Goal: Task Accomplishment & Management: Complete application form

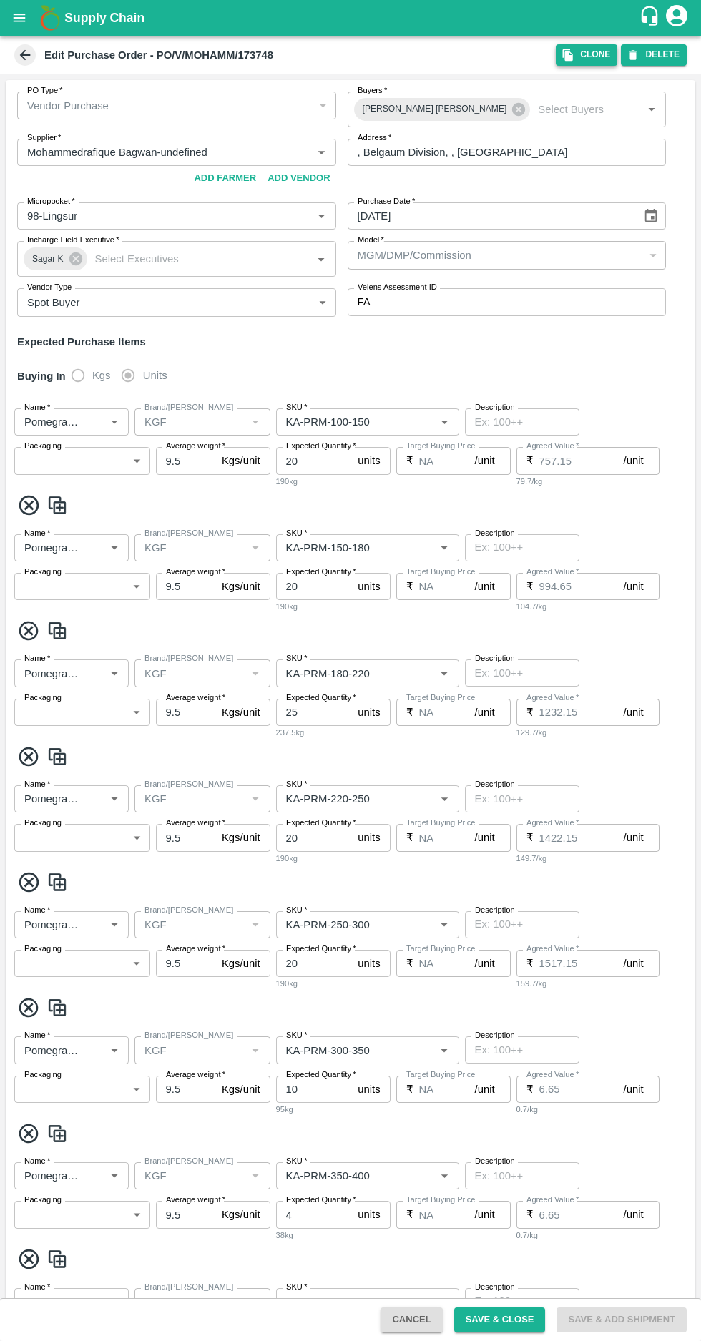
click at [574, 56] on icon "button" at bounding box center [568, 55] width 13 height 13
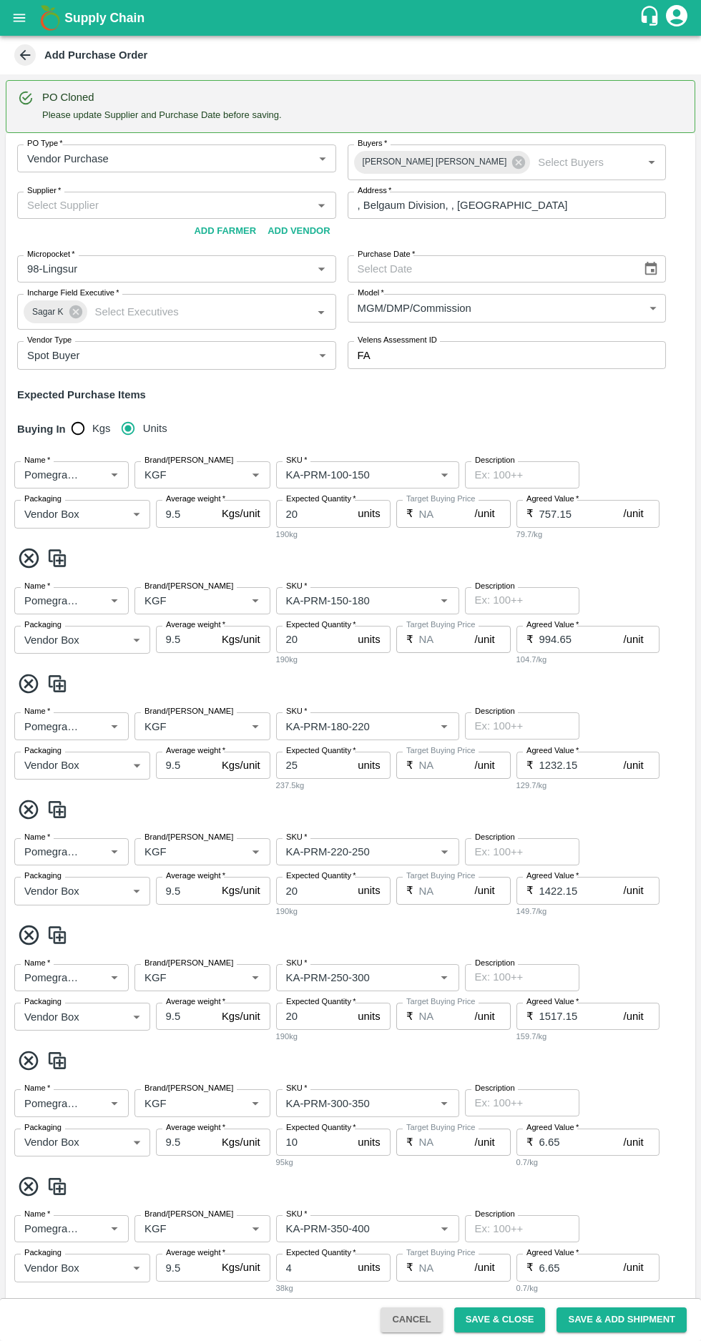
click at [116, 205] on input "Supplier   *" at bounding box center [164, 205] width 287 height 19
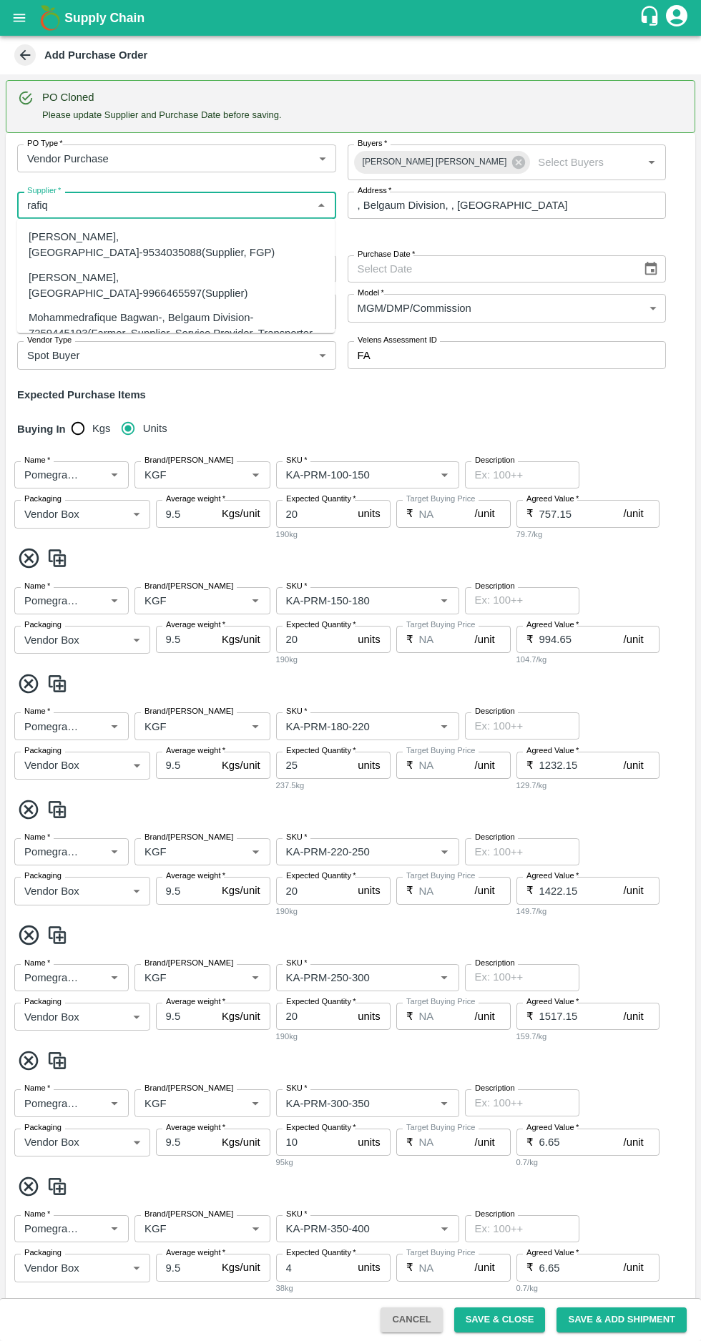
click at [130, 310] on div "Mohammedrafique Bagwan-, Belgaum Division-7259445193(Farmer, Supplier, Service …" at bounding box center [176, 334] width 295 height 48
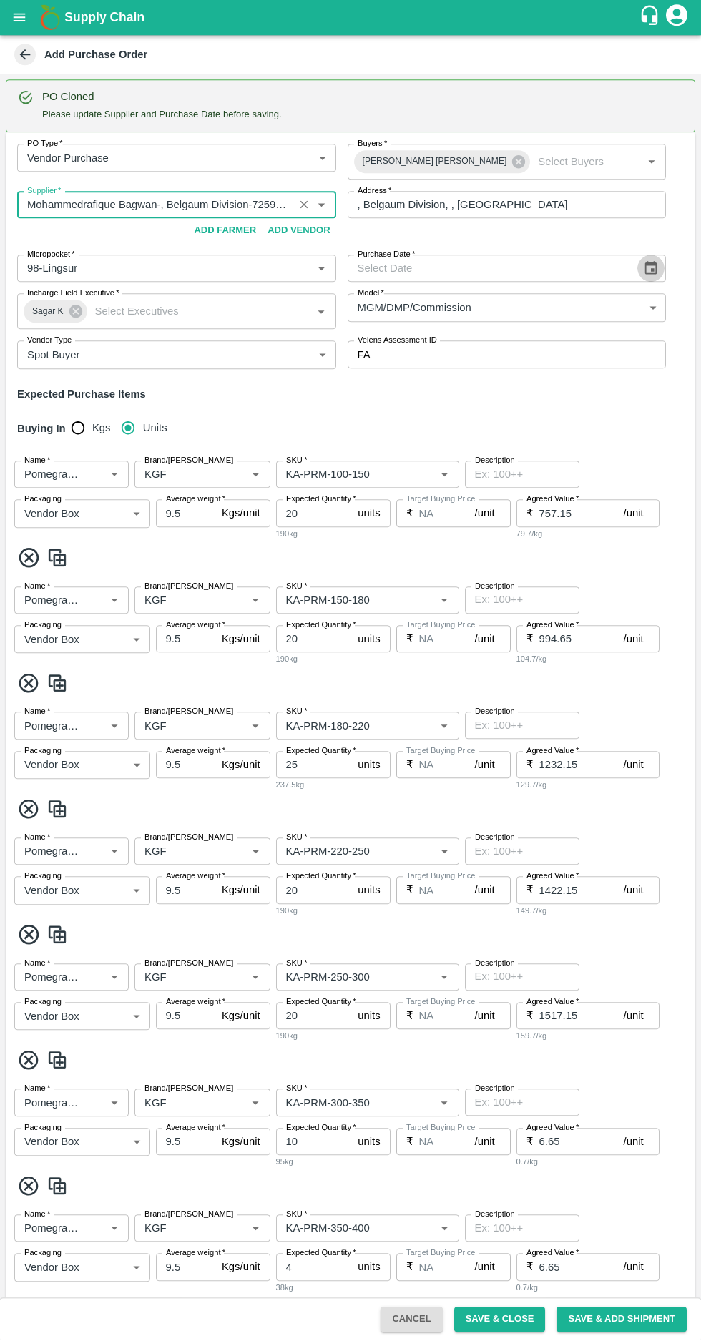
type input "Mohammedrafique Bagwan-, Belgaum Division-7259445193(Farmer, Supplier, Service …"
click at [647, 263] on icon "Choose date" at bounding box center [651, 269] width 16 height 16
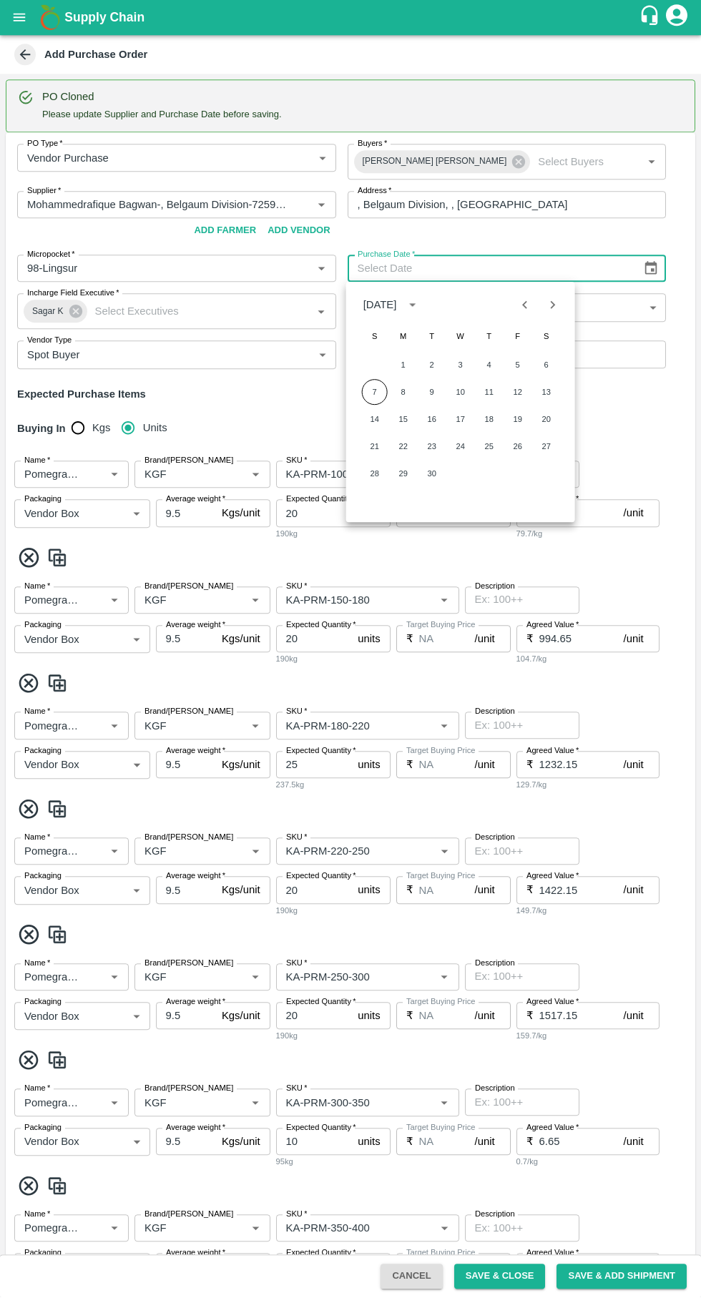
click at [374, 392] on button "7" at bounding box center [375, 393] width 26 height 26
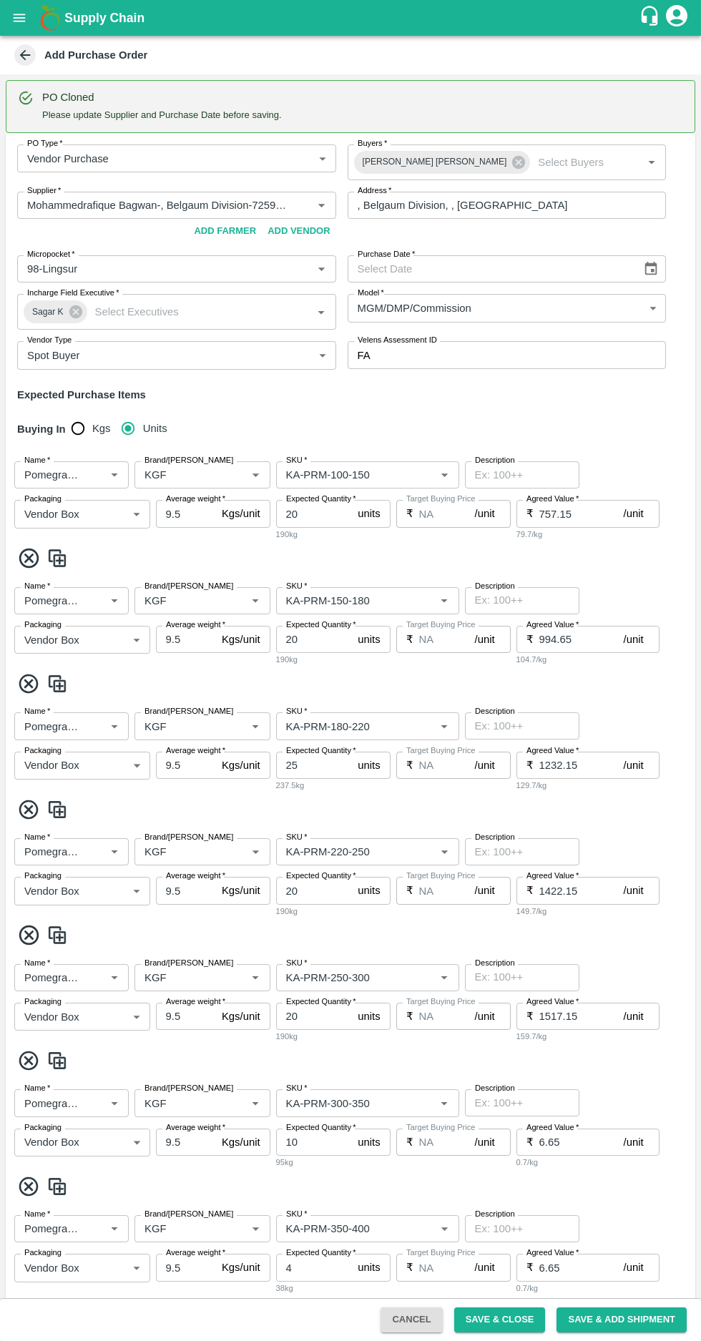
type input "[DATE]"
click at [185, 472] on input "Brand/[PERSON_NAME]" at bounding box center [181, 475] width 85 height 19
click at [154, 530] on div "VK" at bounding box center [153, 531] width 14 height 16
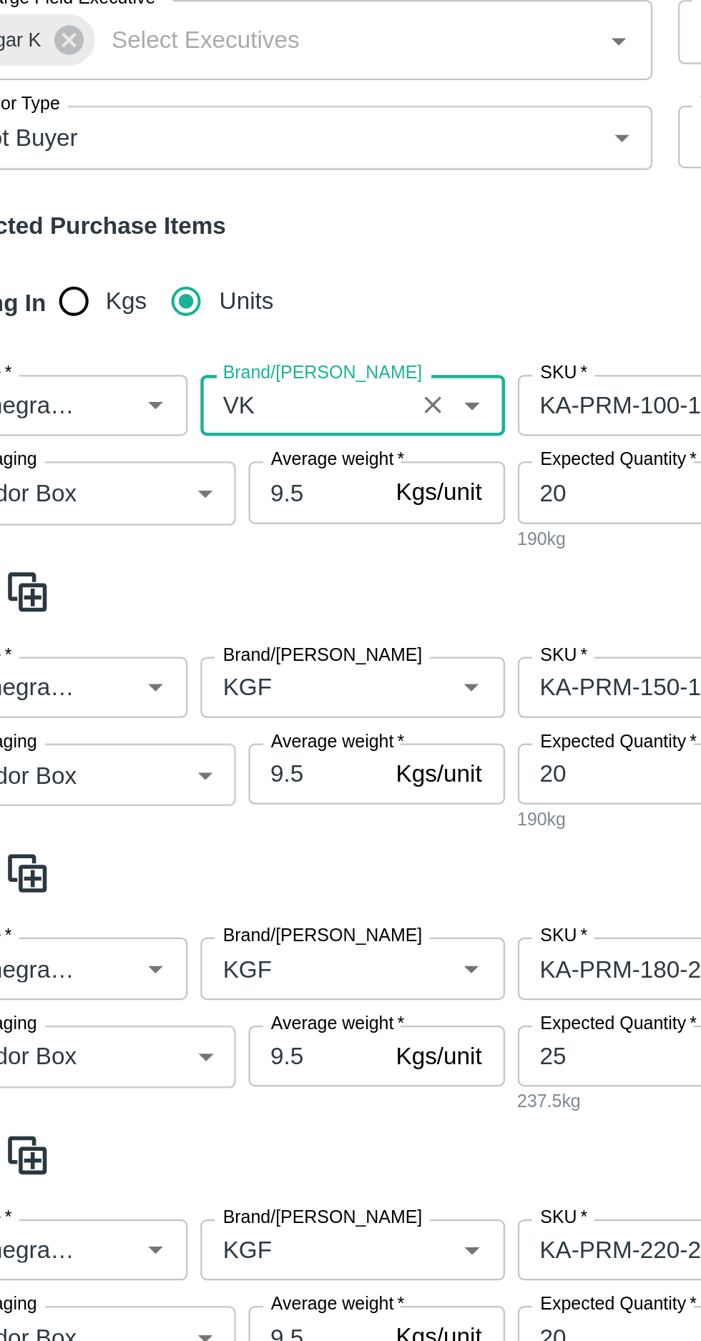
scroll to position [84, 0]
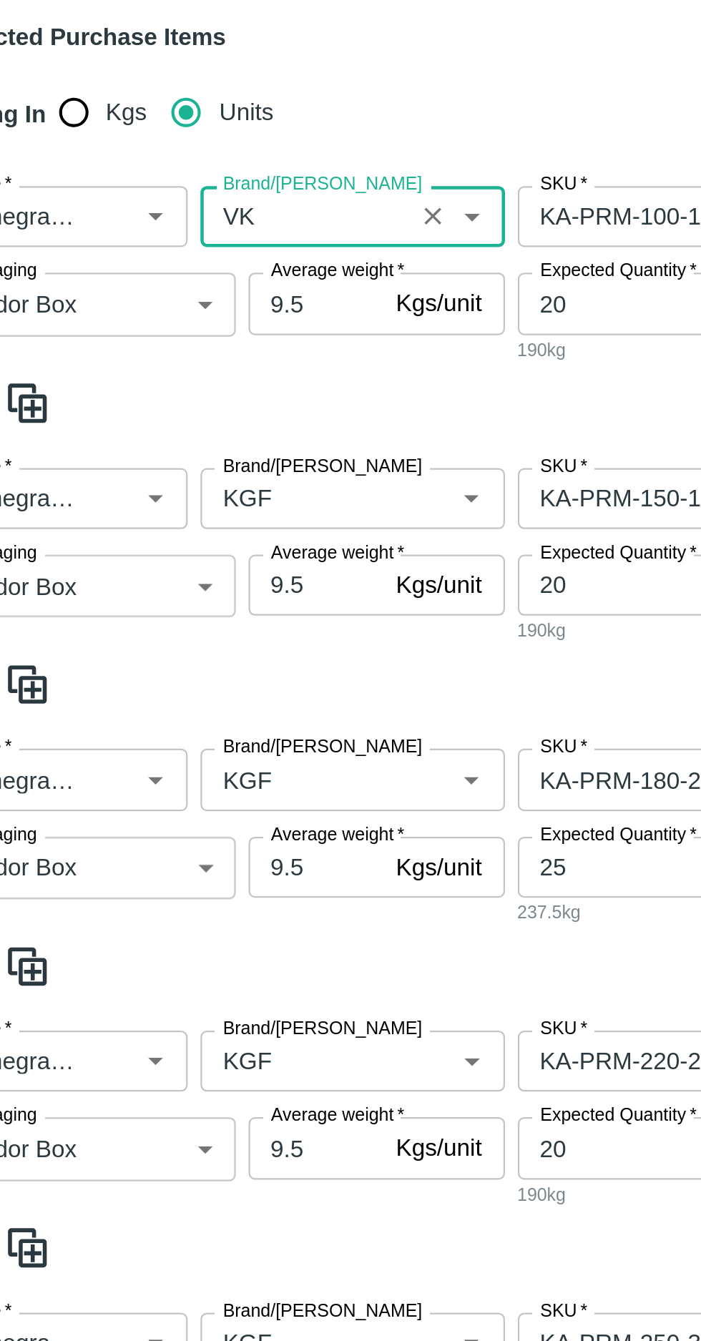
type input "VK"
click at [179, 511] on input "Brand/[PERSON_NAME]" at bounding box center [181, 516] width 85 height 19
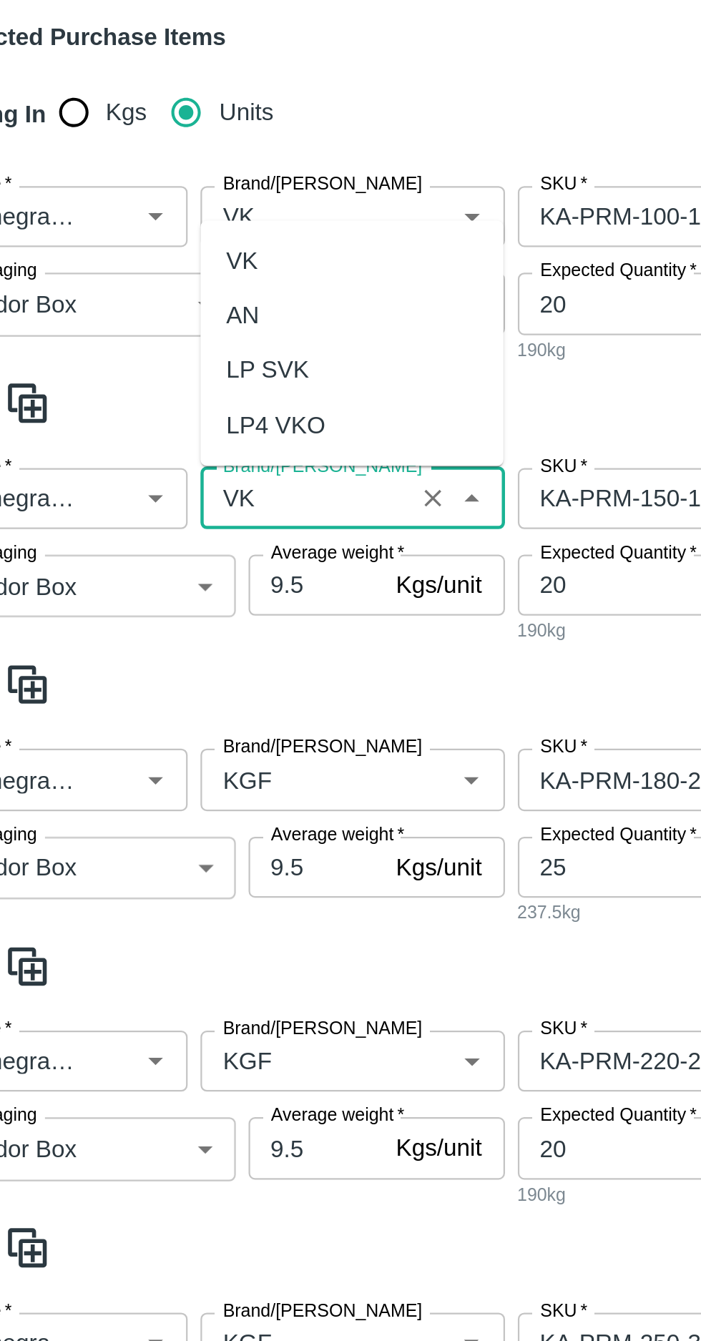
scroll to position [0, 0]
click at [147, 404] on div "VK" at bounding box center [153, 410] width 14 height 16
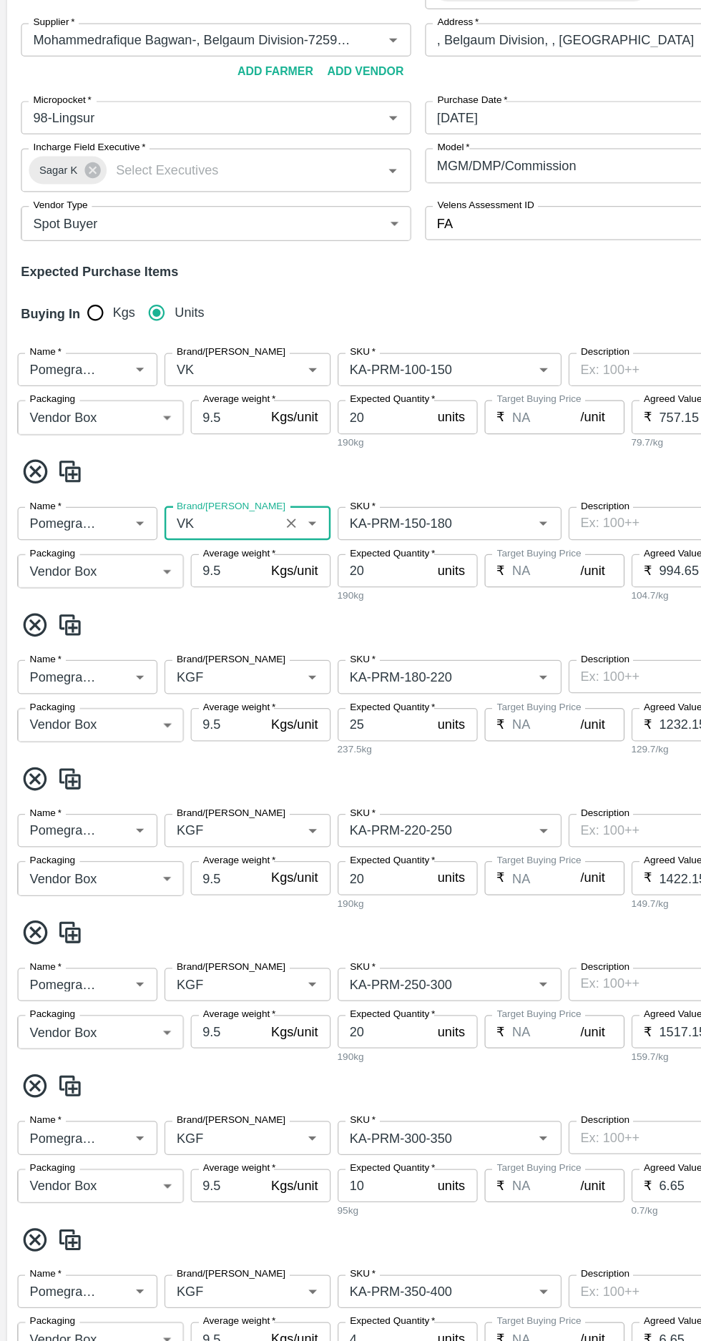
scroll to position [302, 0]
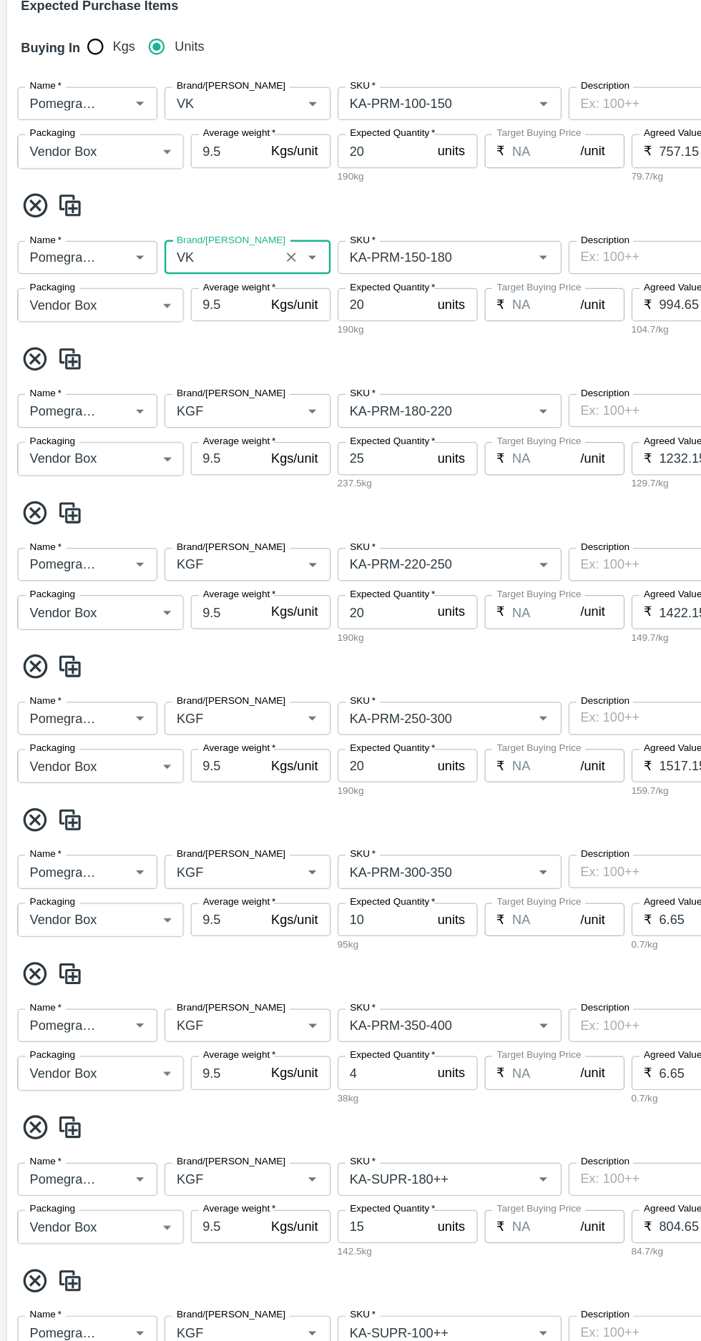
type input "VK"
click at [178, 424] on input "Brand/[PERSON_NAME]" at bounding box center [181, 424] width 85 height 19
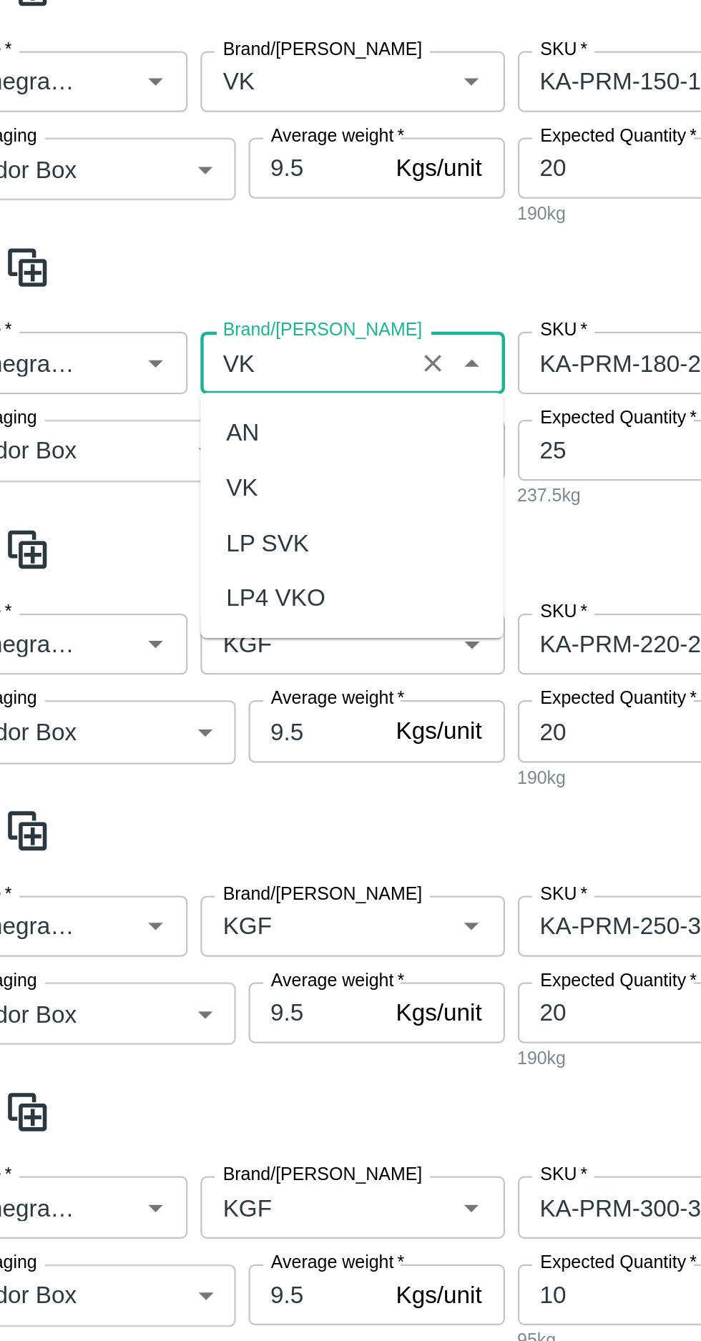
scroll to position [0, 0]
click at [156, 479] on div "VK" at bounding box center [153, 480] width 14 height 16
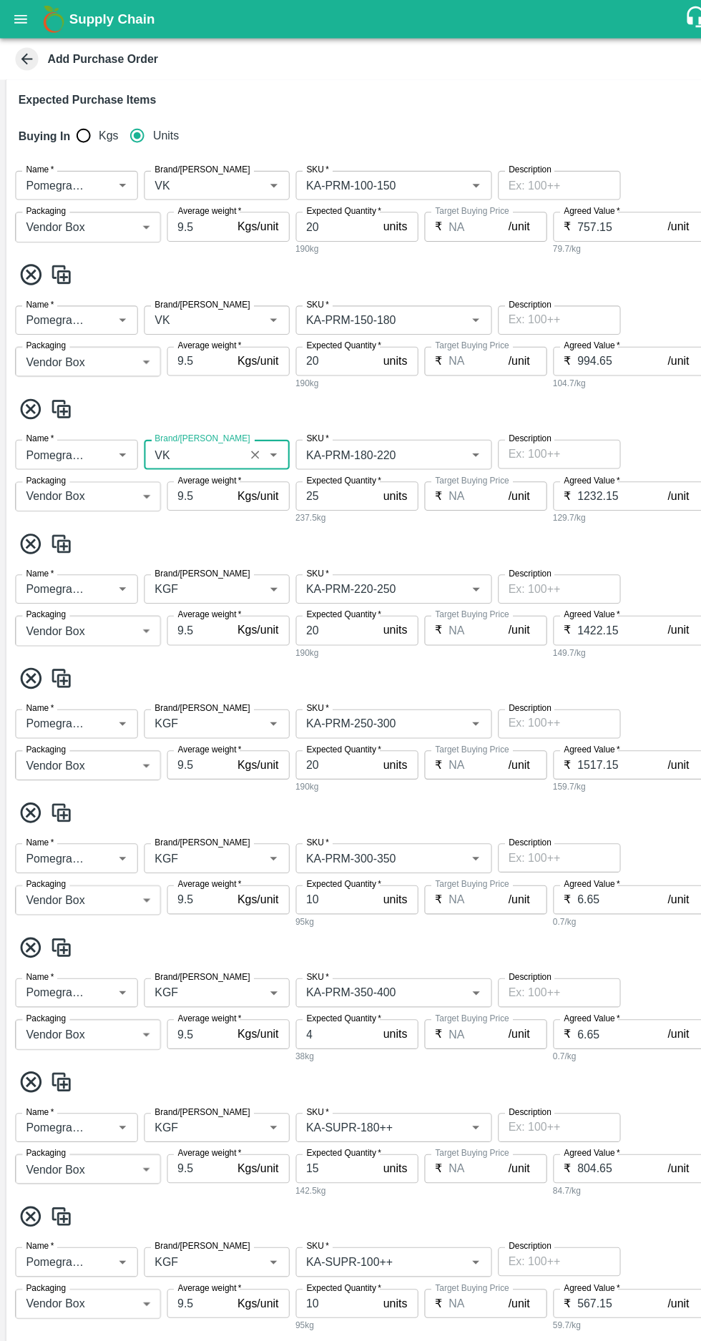
scroll to position [477, 0]
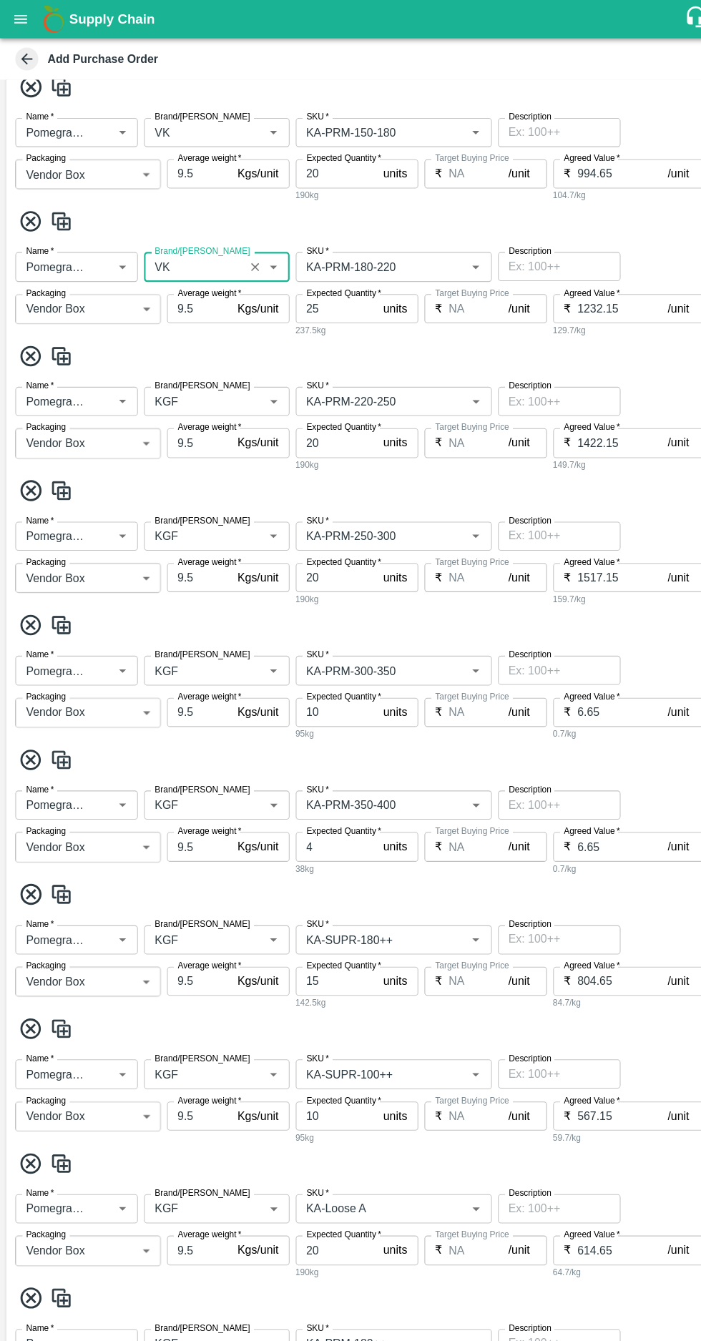
type input "VK"
click at [170, 376] on input "Brand/[PERSON_NAME]" at bounding box center [181, 375] width 85 height 19
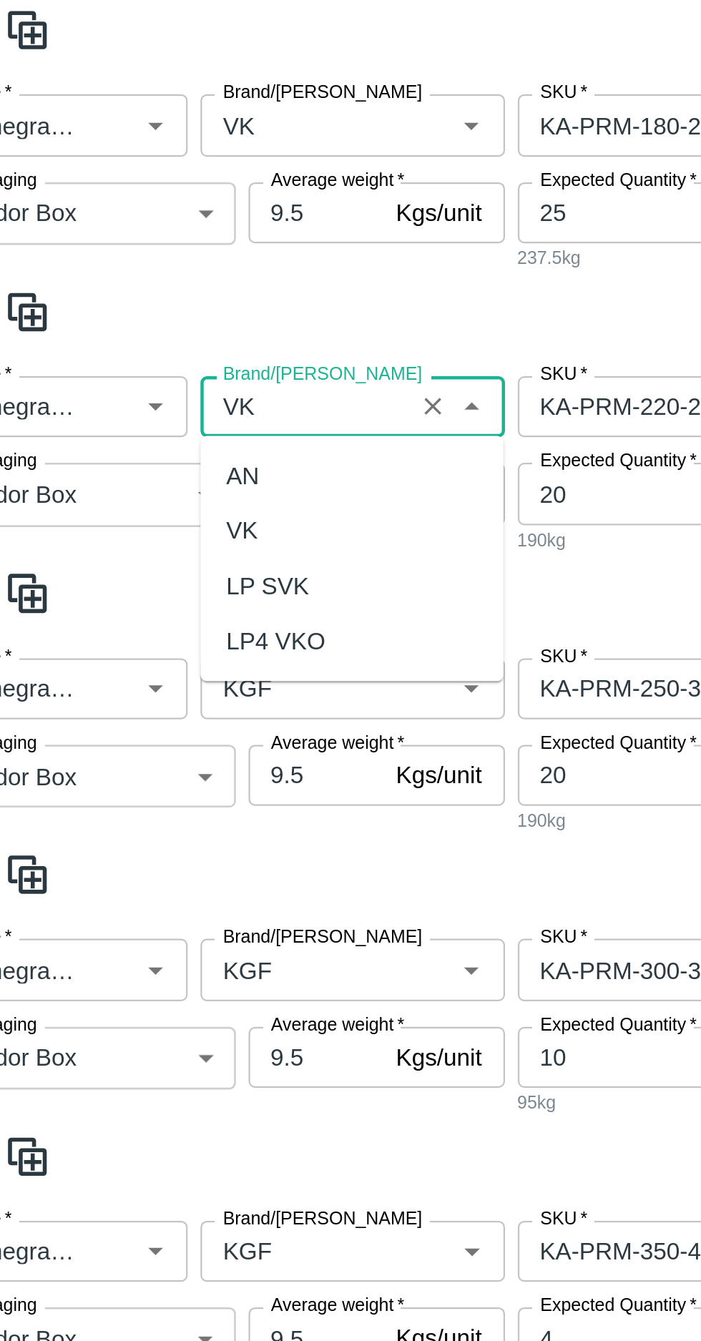
scroll to position [0, 0]
click at [152, 430] on div "VK" at bounding box center [153, 430] width 14 height 16
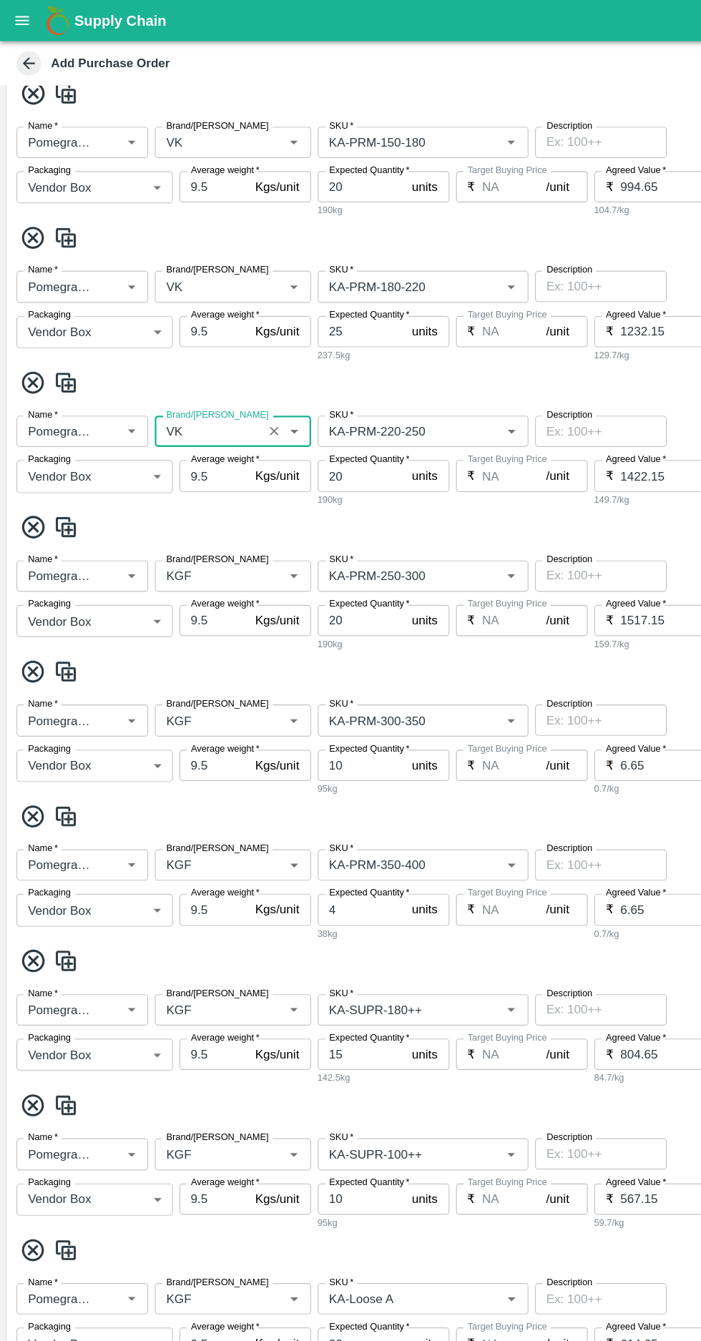
type input "VK"
click at [179, 491] on input "Brand/[PERSON_NAME]" at bounding box center [181, 500] width 85 height 19
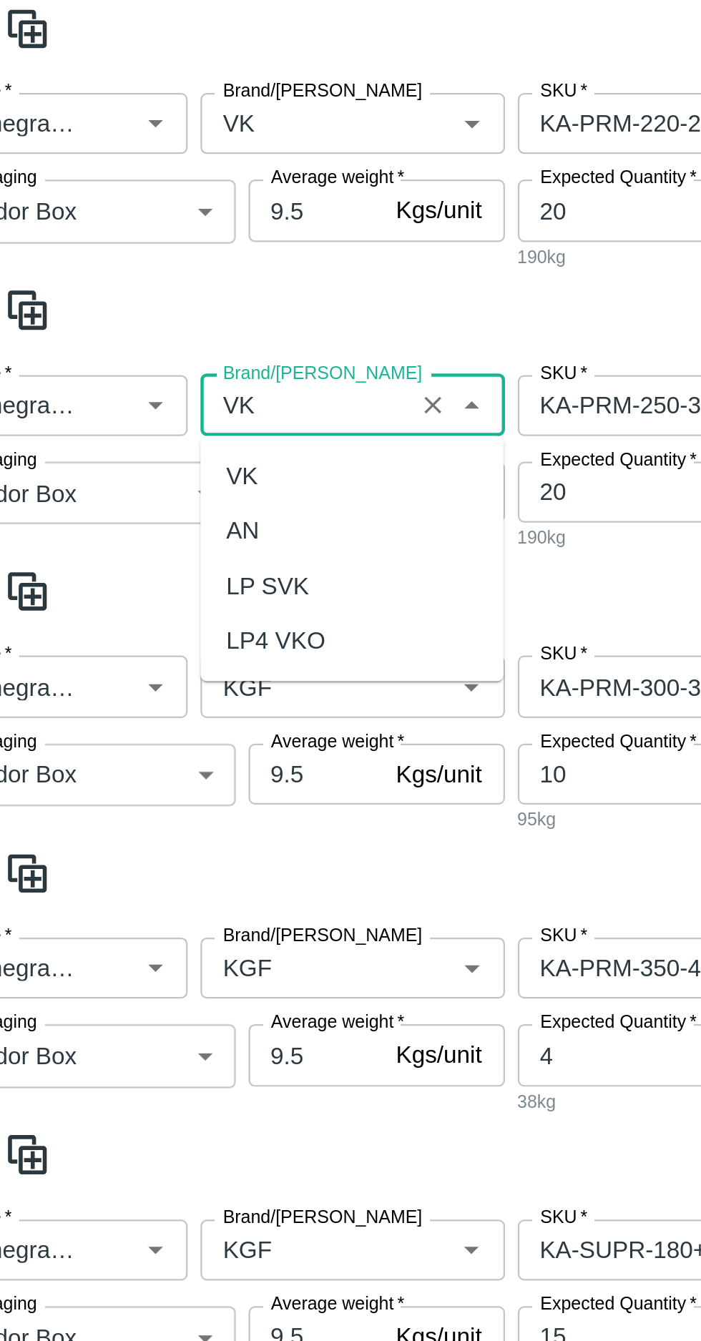
click at [155, 373] on div "VK" at bounding box center [153, 376] width 14 height 16
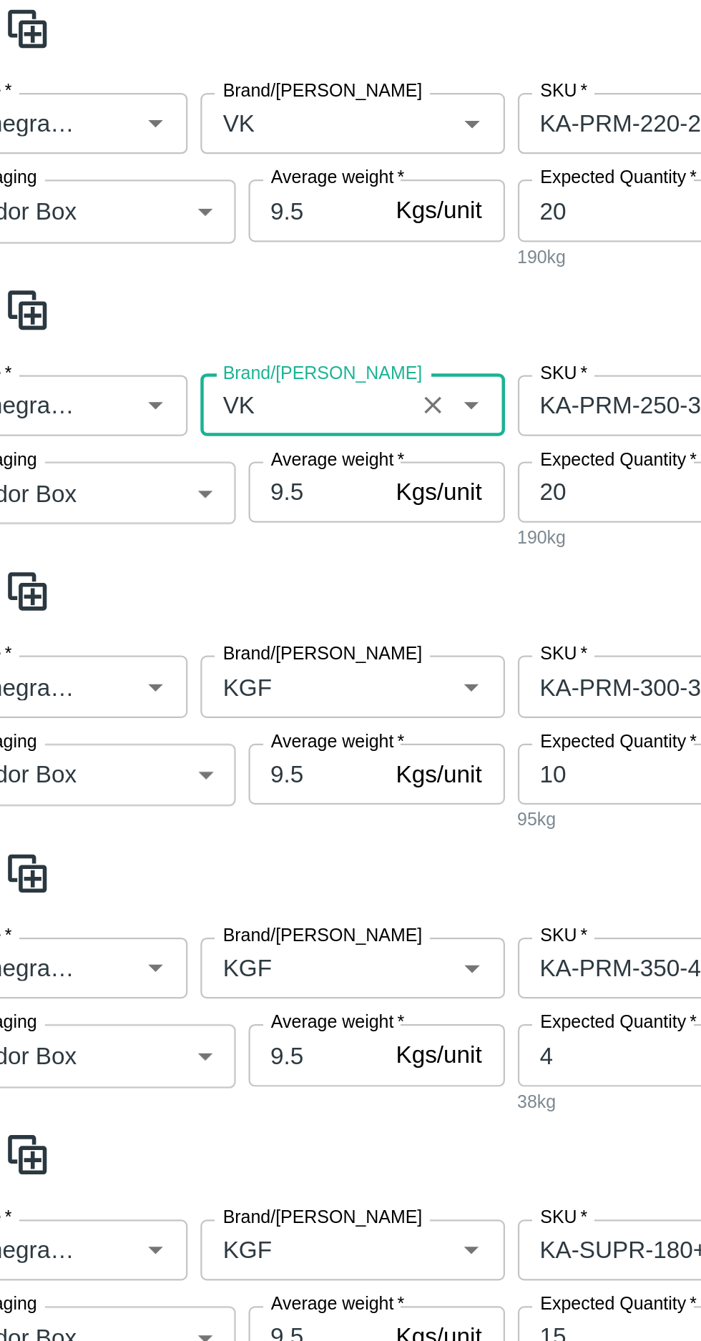
scroll to position [632, 0]
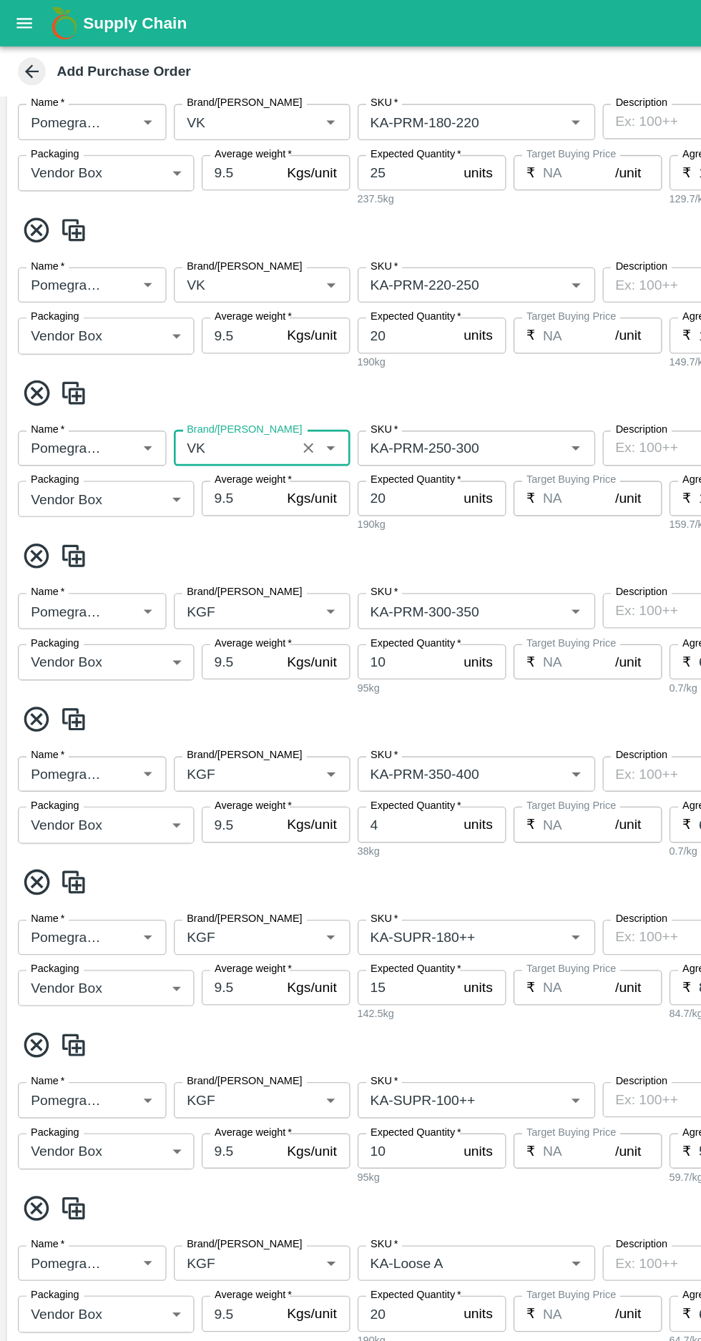
type input "VK"
click at [187, 461] on input "Brand/[PERSON_NAME]" at bounding box center [181, 470] width 85 height 19
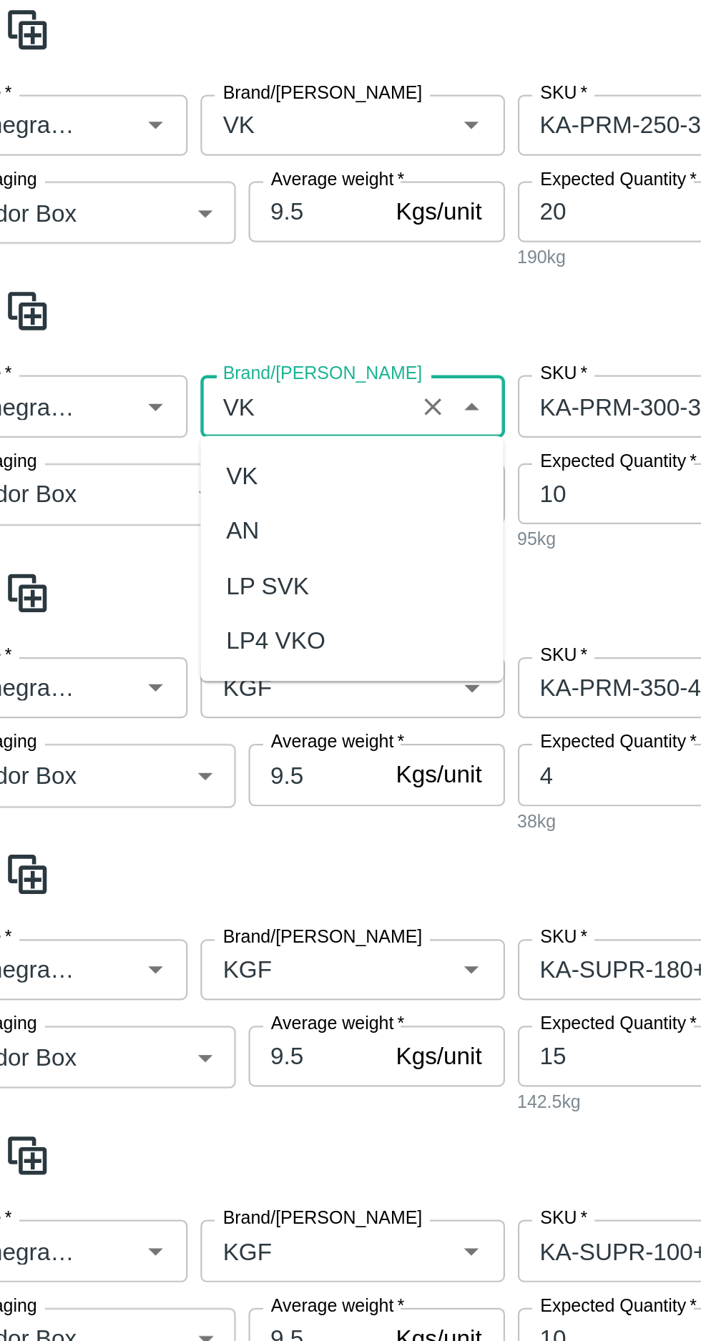
scroll to position [0, 0]
click at [157, 436] on div "VK" at bounding box center [201, 446] width 135 height 24
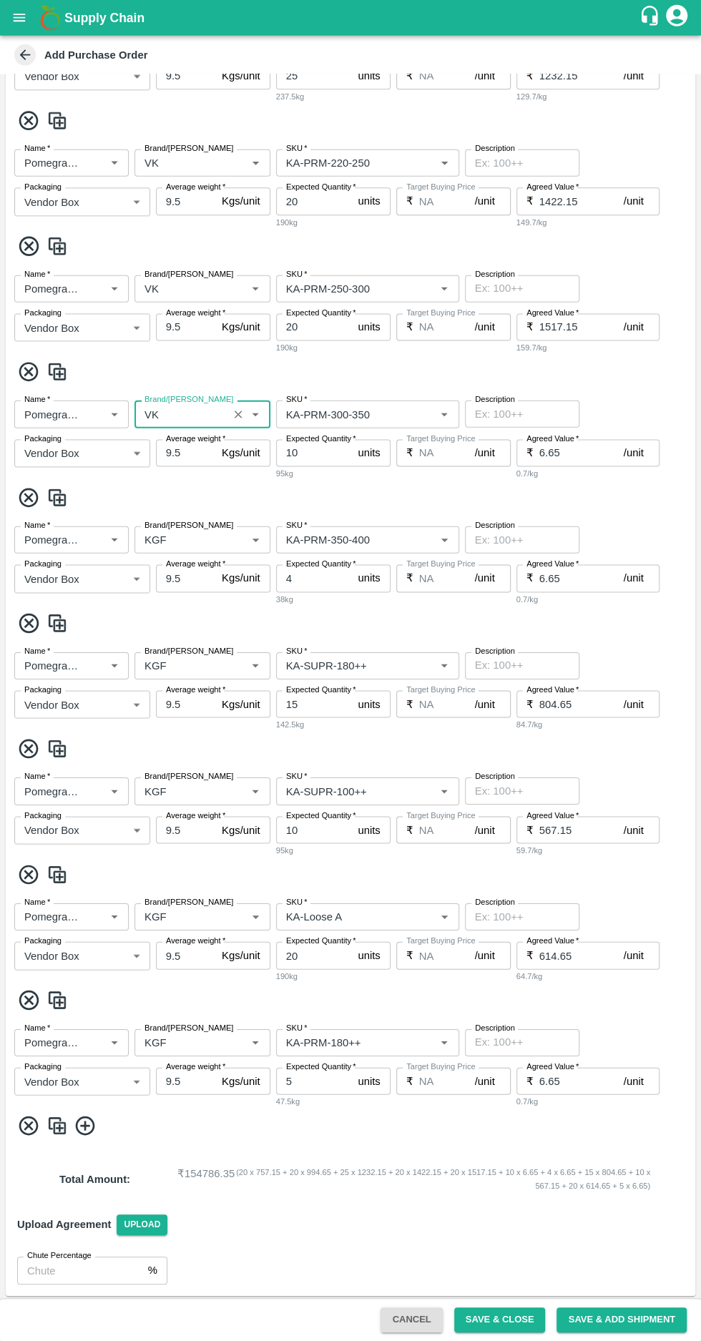
scroll to position [691, 0]
type input "VK"
click at [185, 531] on input "Brand/[PERSON_NAME]" at bounding box center [181, 538] width 85 height 19
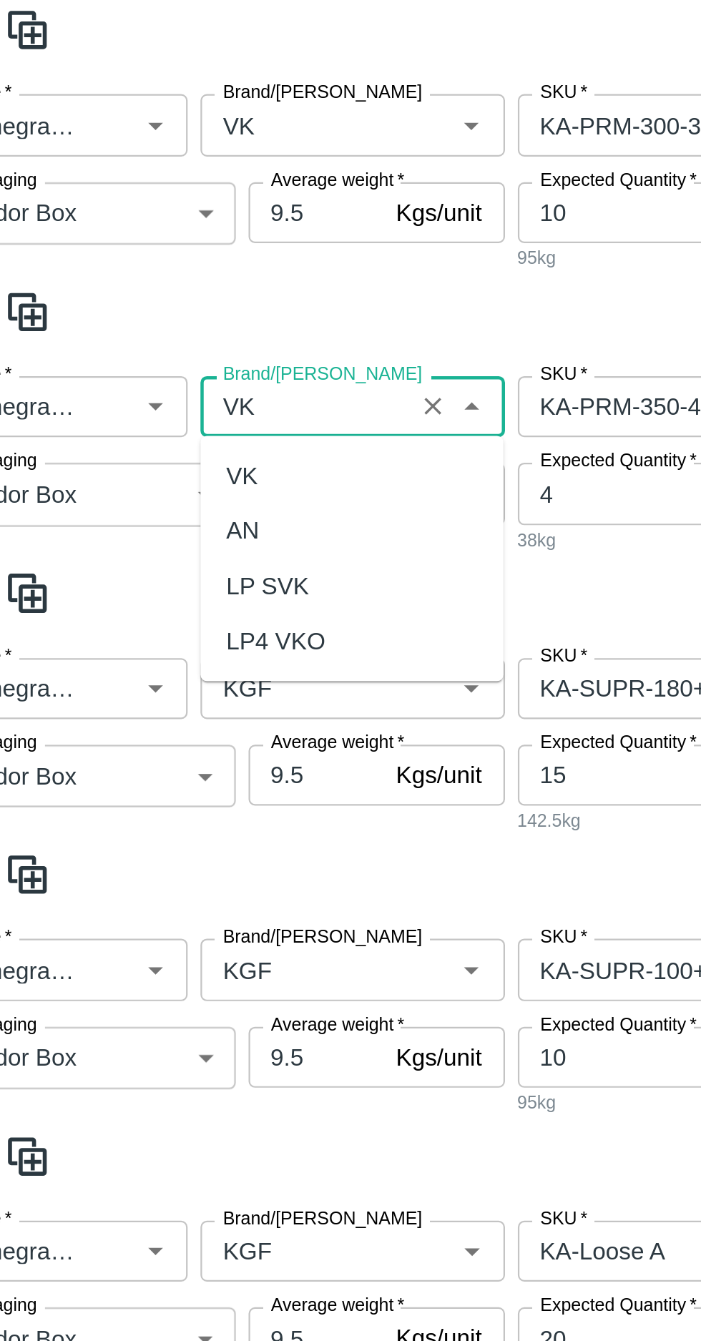
scroll to position [0, 0]
click at [155, 562] on div "VK" at bounding box center [153, 569] width 14 height 16
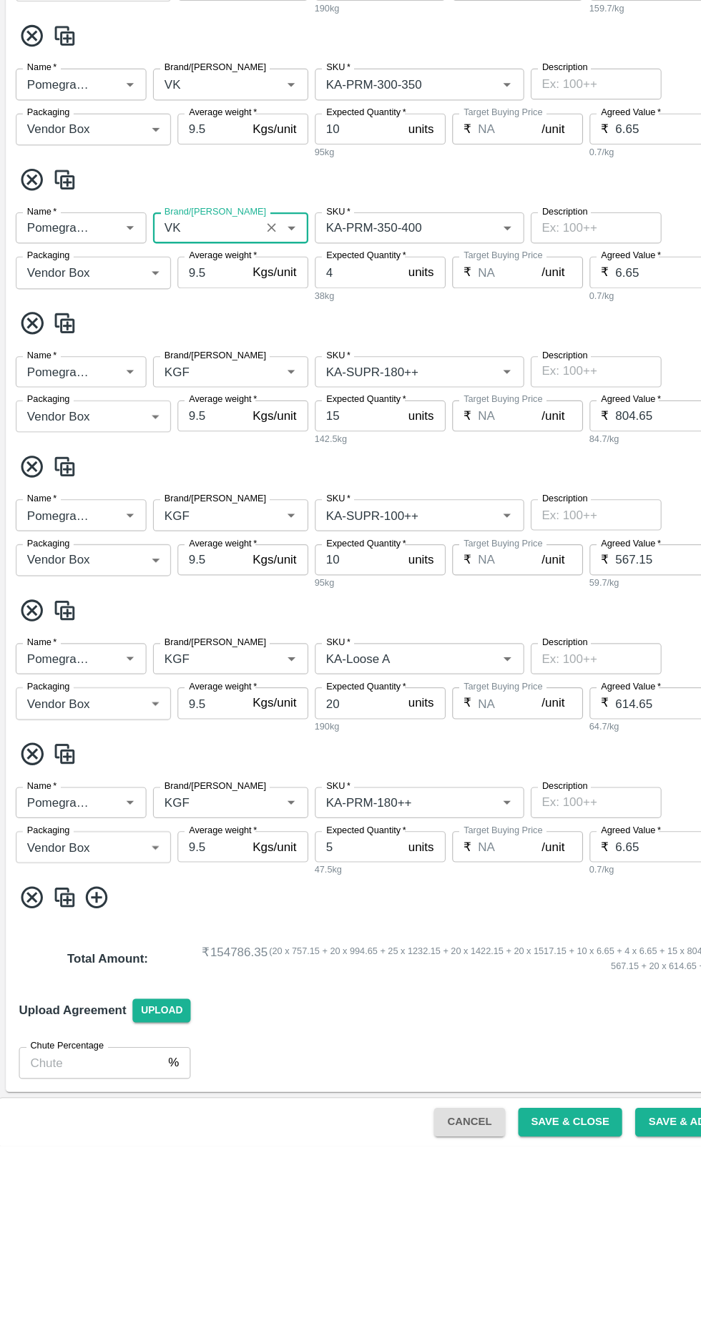
type input "VK"
click at [168, 657] on input "Brand/[PERSON_NAME]" at bounding box center [181, 664] width 85 height 19
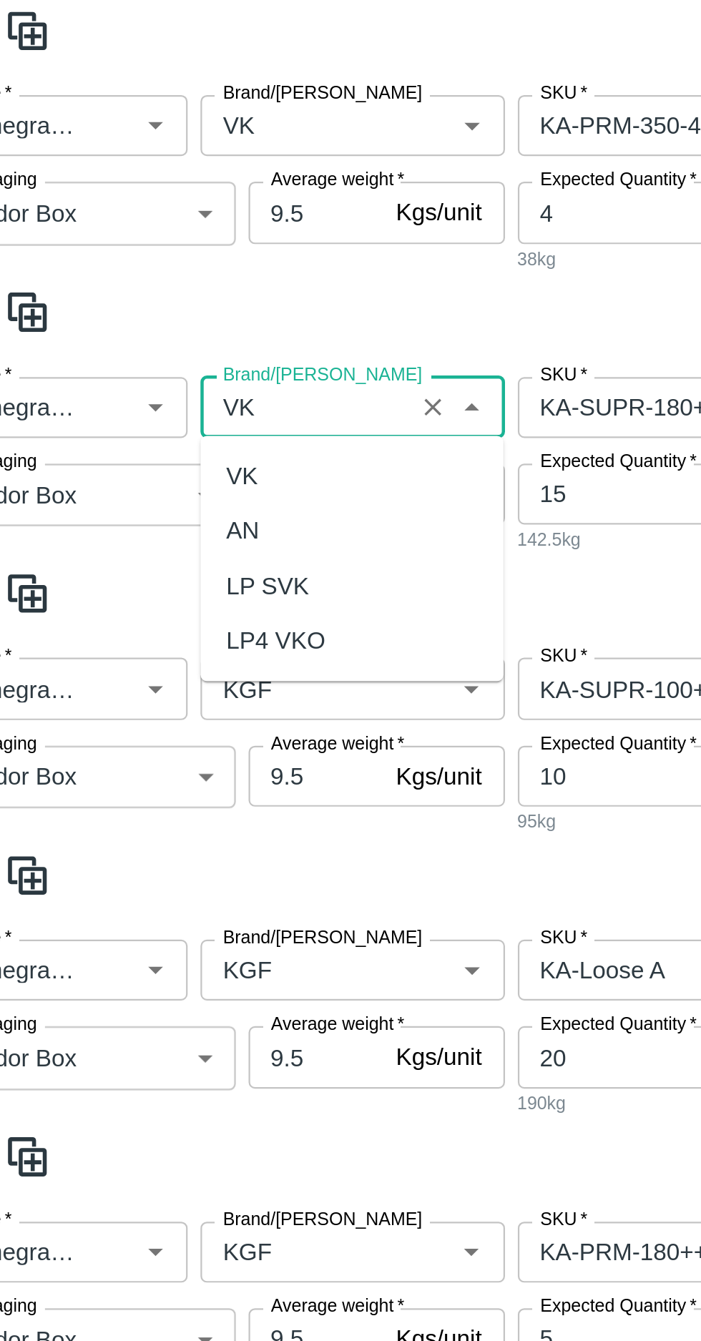
click at [152, 691] on div "VK" at bounding box center [153, 695] width 14 height 16
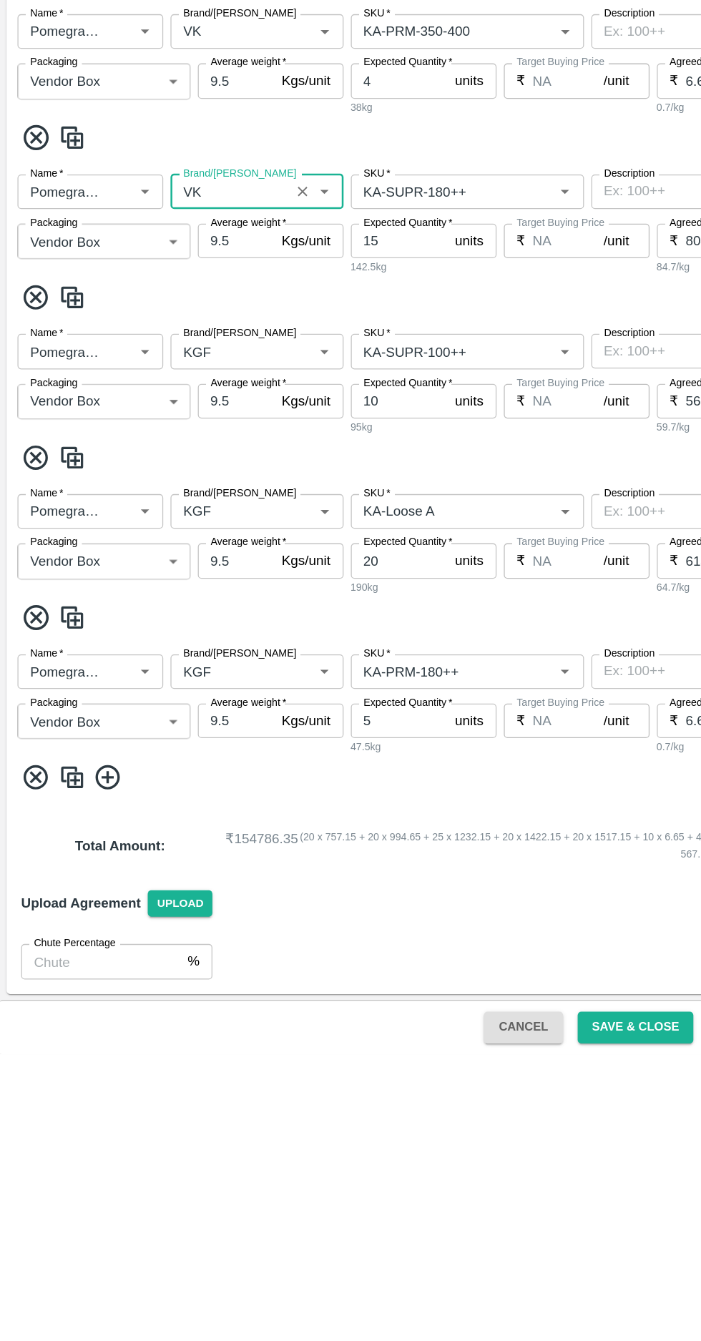
type input "VK"
click at [185, 790] on input "Brand/[PERSON_NAME]" at bounding box center [181, 789] width 85 height 19
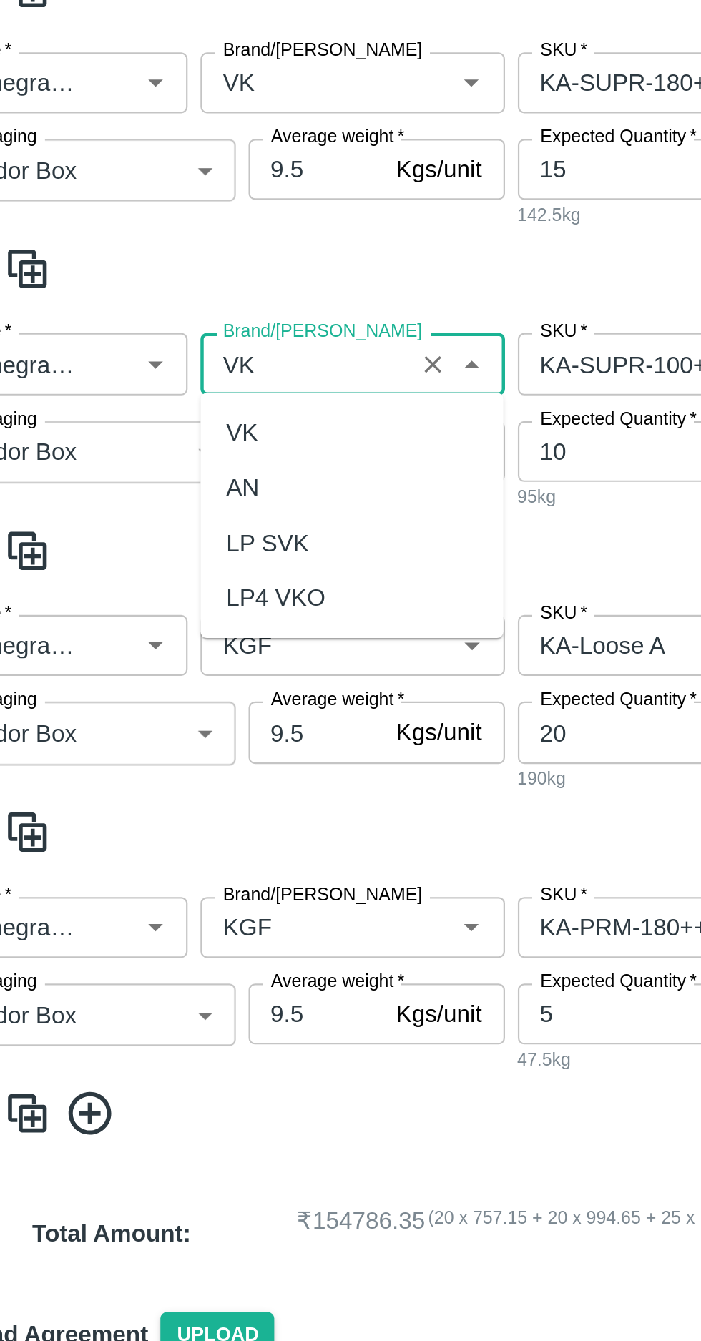
click at [147, 815] on div "VK" at bounding box center [153, 820] width 14 height 16
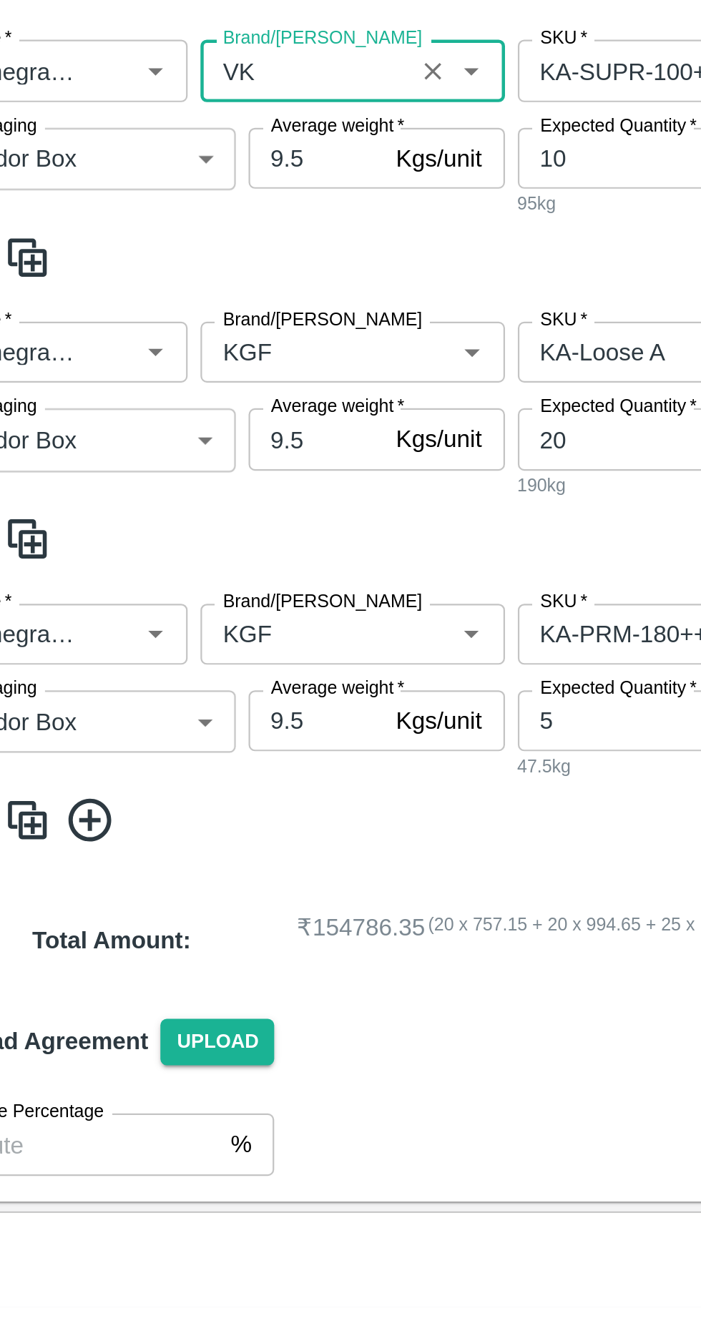
type input "VK"
click at [170, 916] on input "Brand/[PERSON_NAME]" at bounding box center [181, 915] width 85 height 19
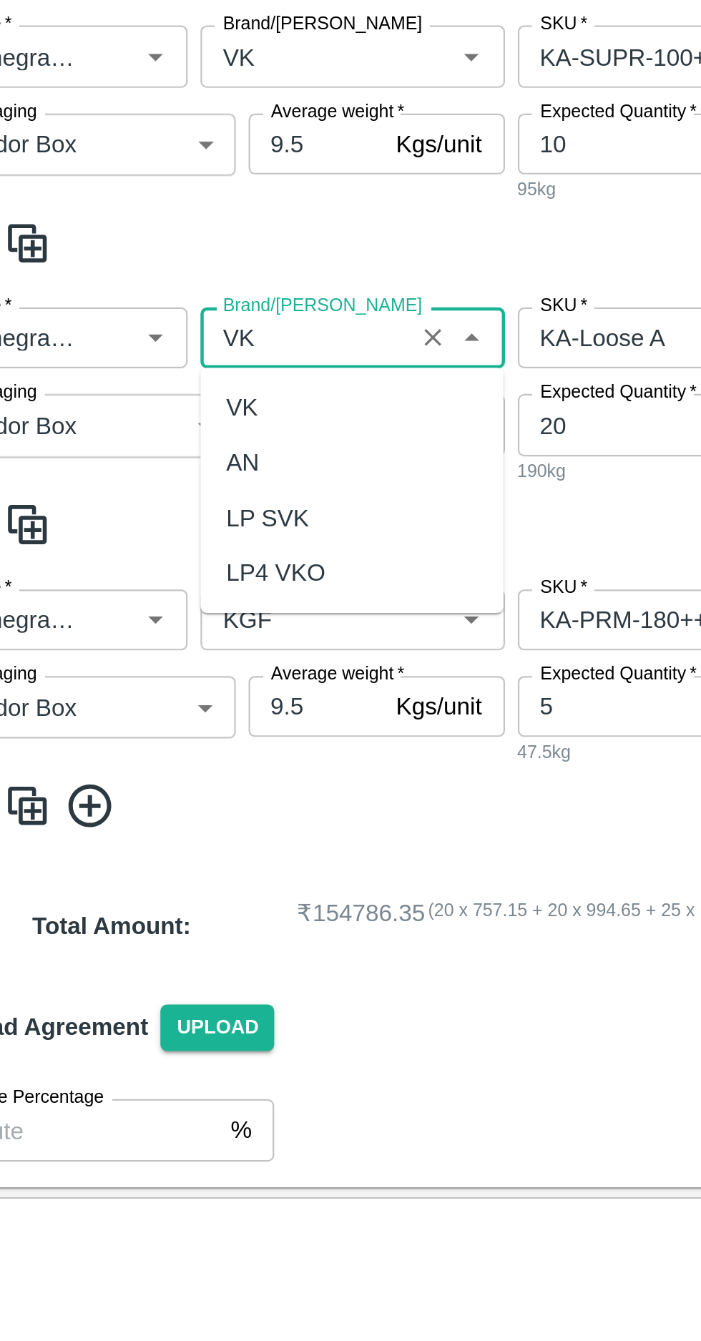
click at [152, 950] on div "VK" at bounding box center [153, 946] width 14 height 16
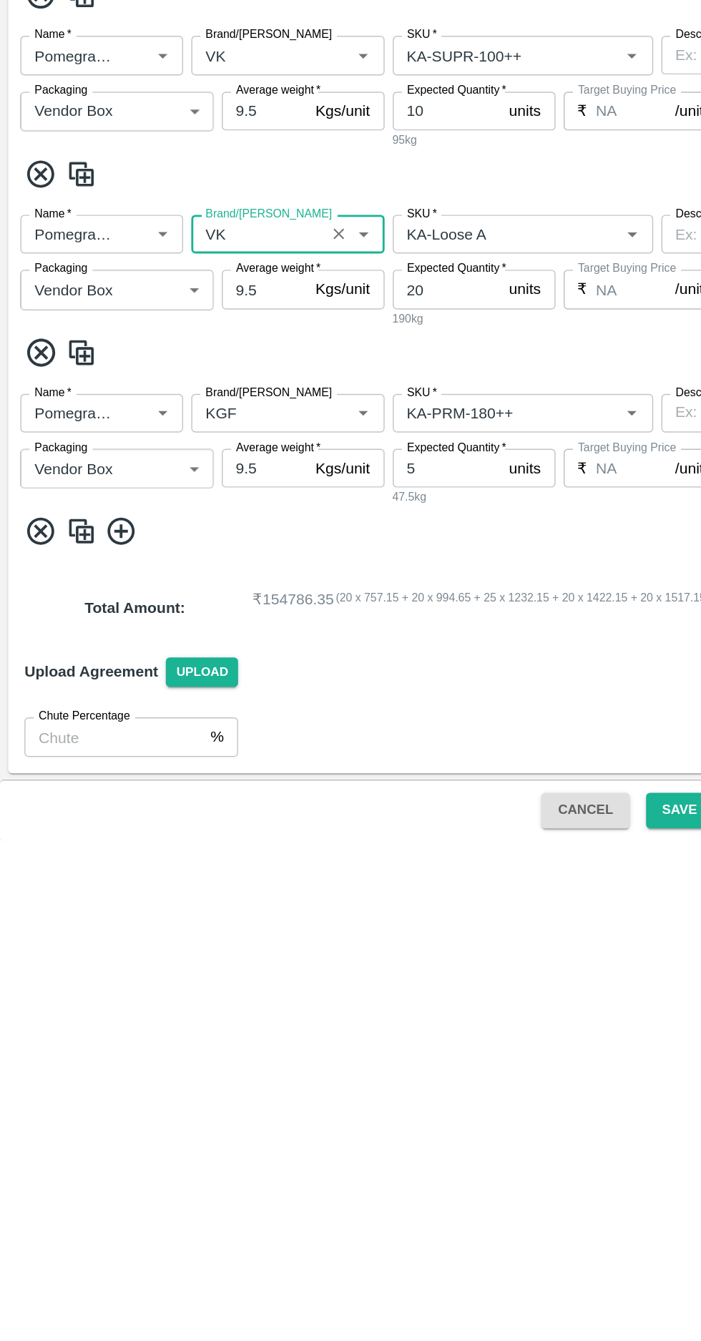
type input "VK"
click at [174, 1036] on input "Brand/[PERSON_NAME]" at bounding box center [181, 1041] width 85 height 19
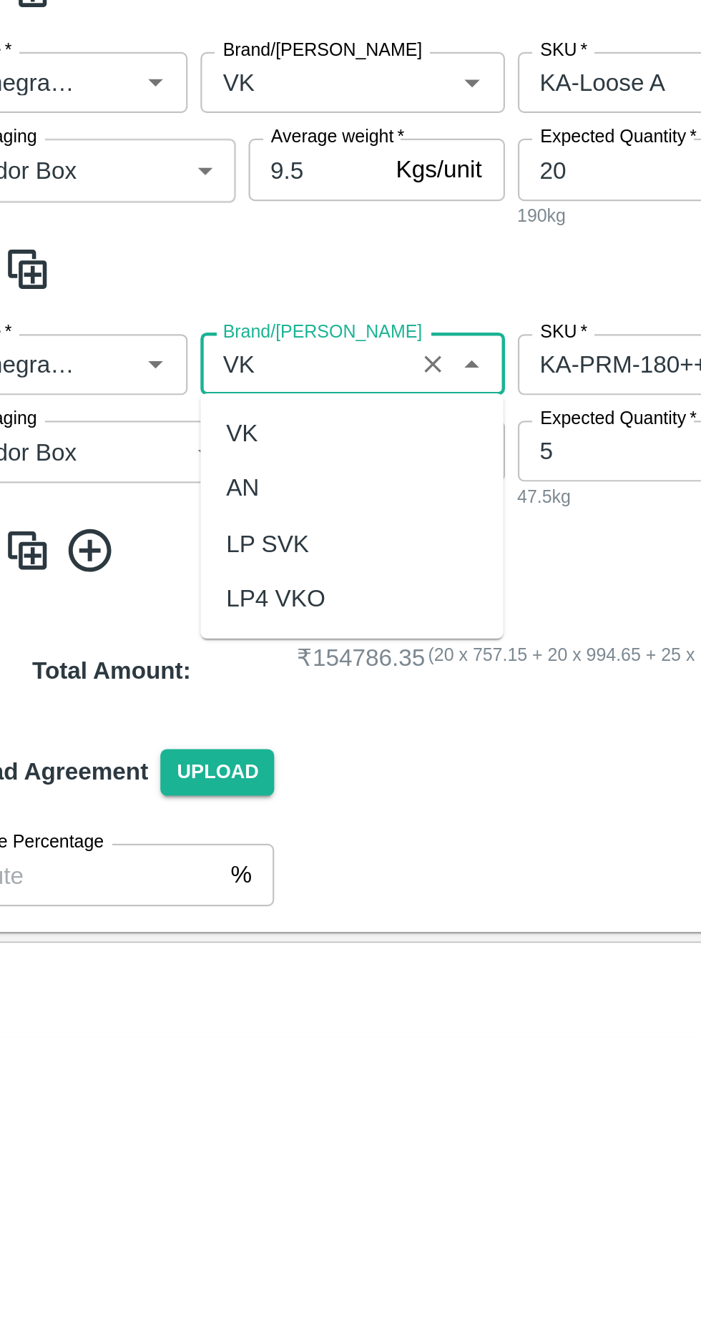
click at [152, 1067] on div "VK" at bounding box center [153, 1072] width 14 height 16
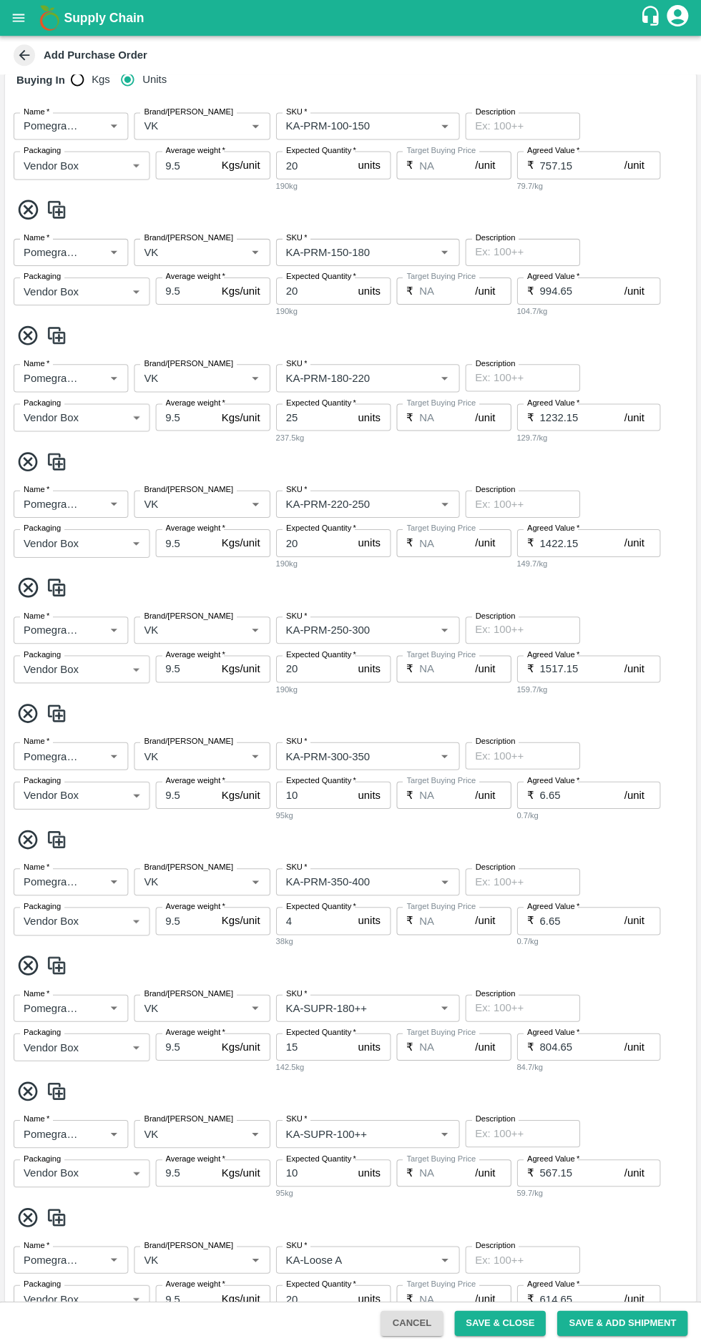
scroll to position [691, 0]
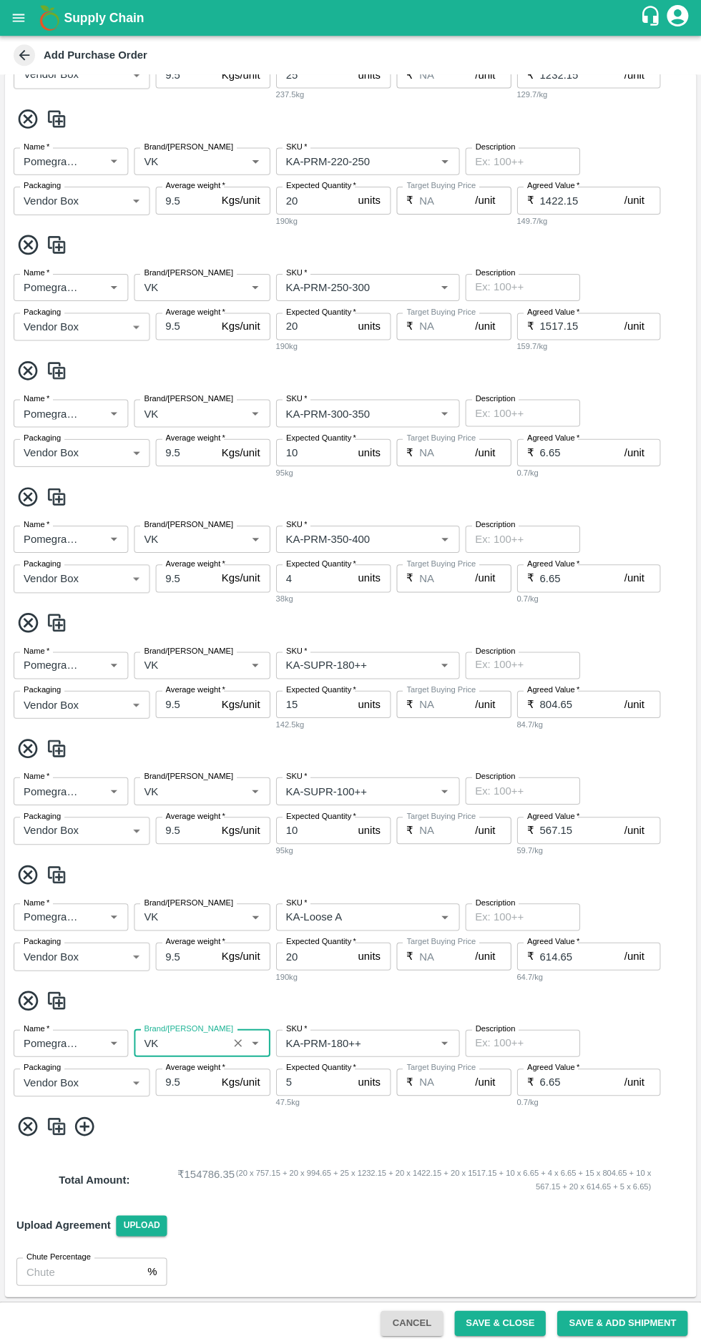
type input "VK"
click at [569, 1074] on input "6.65" at bounding box center [581, 1079] width 84 height 27
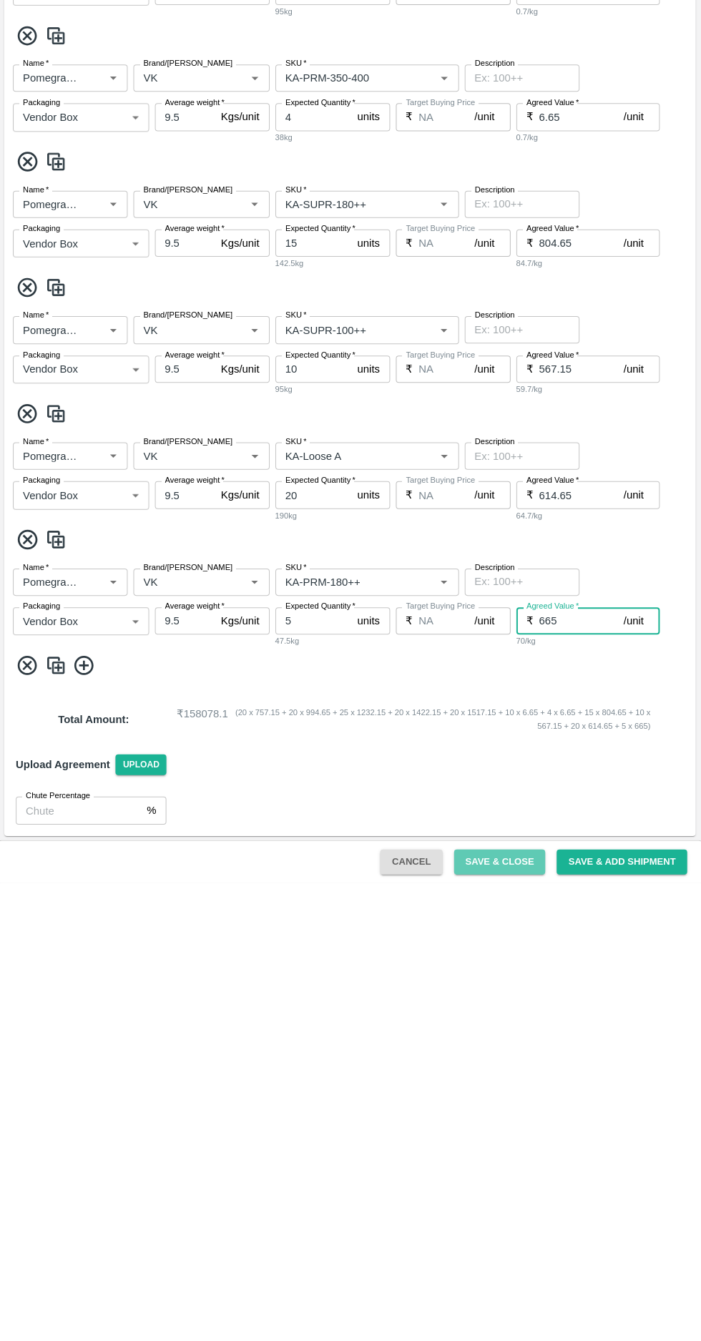
scroll to position [0, 0]
type input "665"
click at [527, 1320] on button "Save & Close" at bounding box center [500, 1320] width 92 height 25
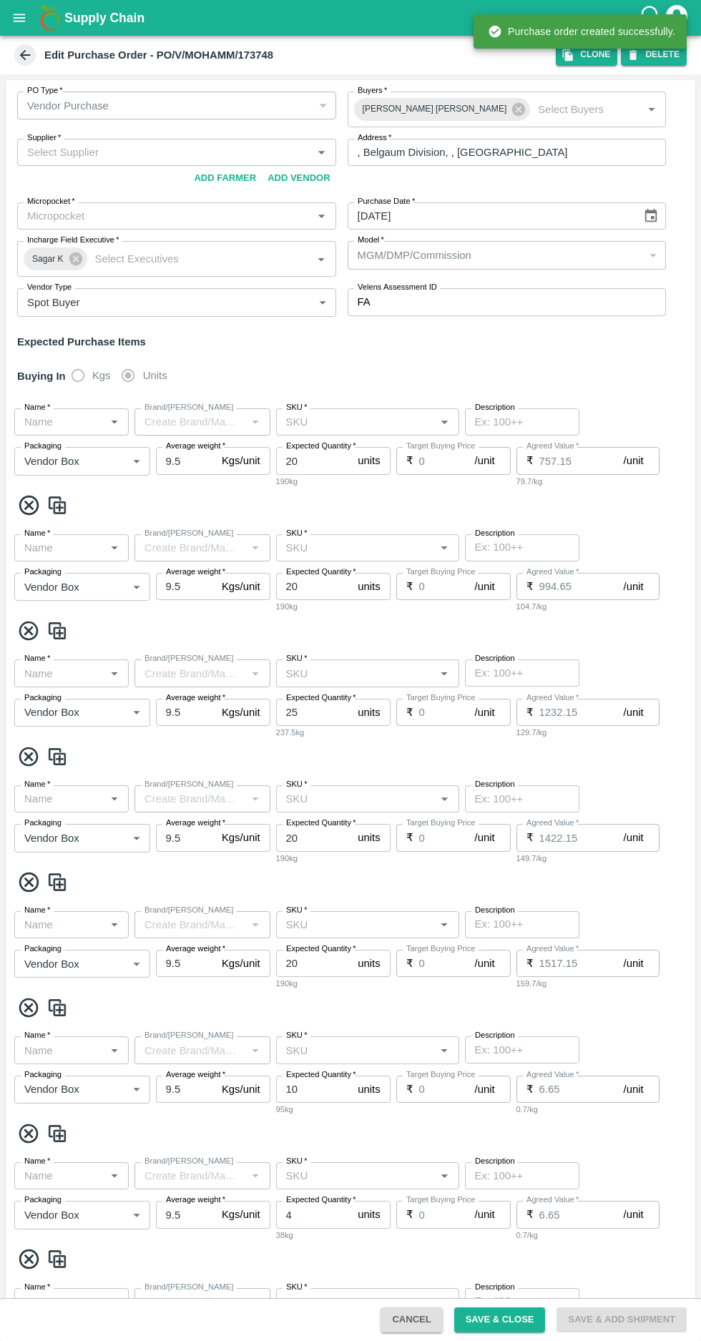
click at [24, 55] on icon at bounding box center [25, 55] width 11 height 11
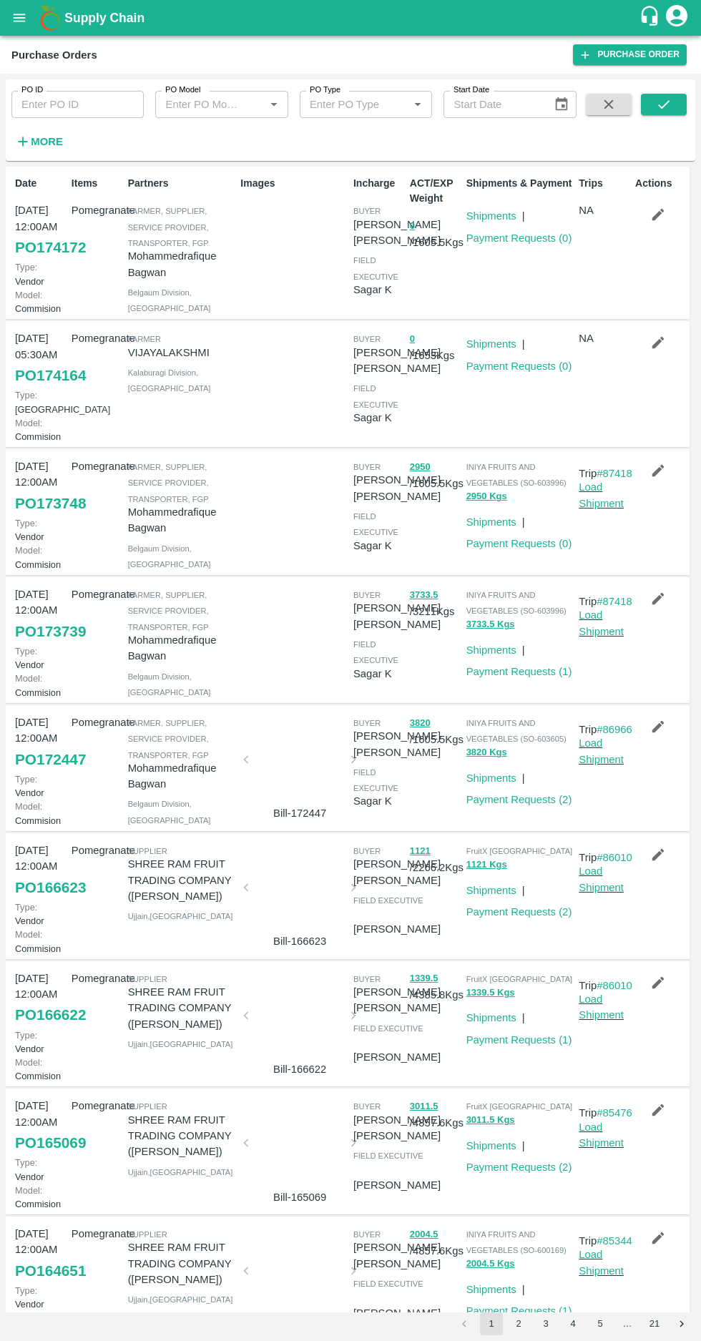
click at [657, 351] on icon "button" at bounding box center [658, 343] width 16 height 16
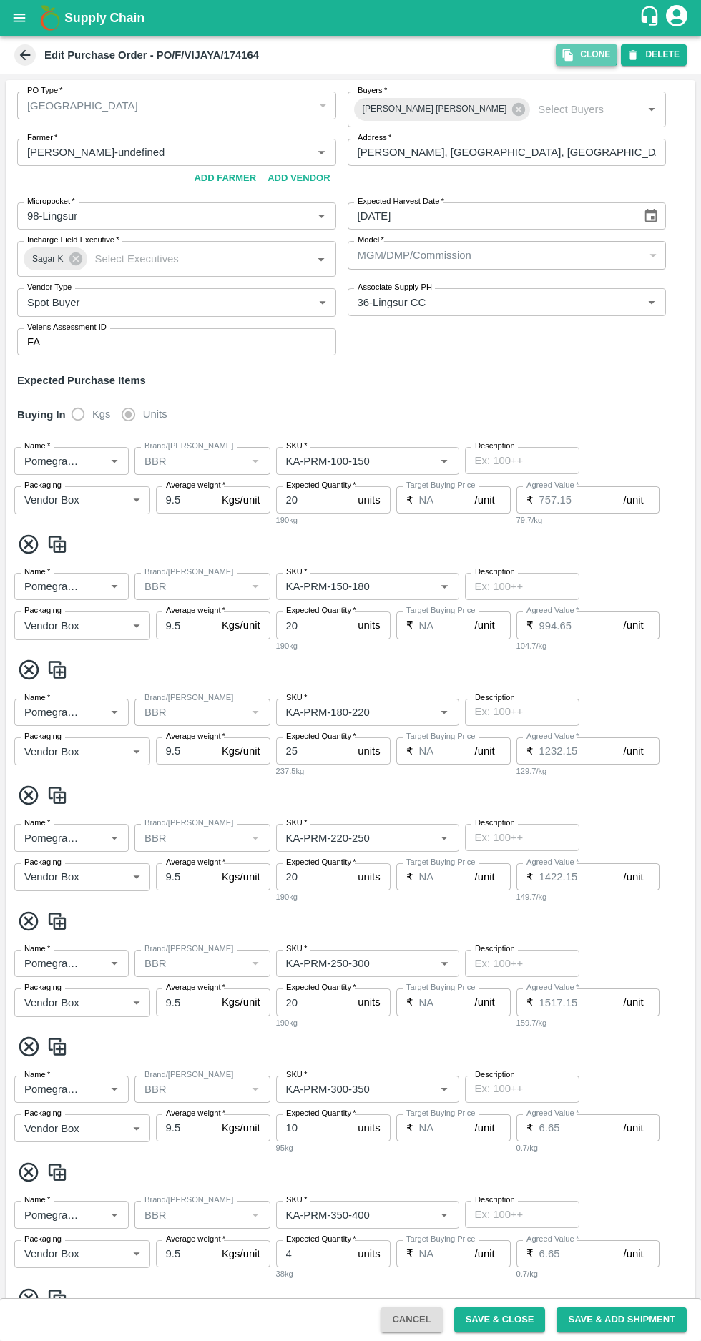
click at [573, 55] on icon "button" at bounding box center [568, 55] width 10 height 12
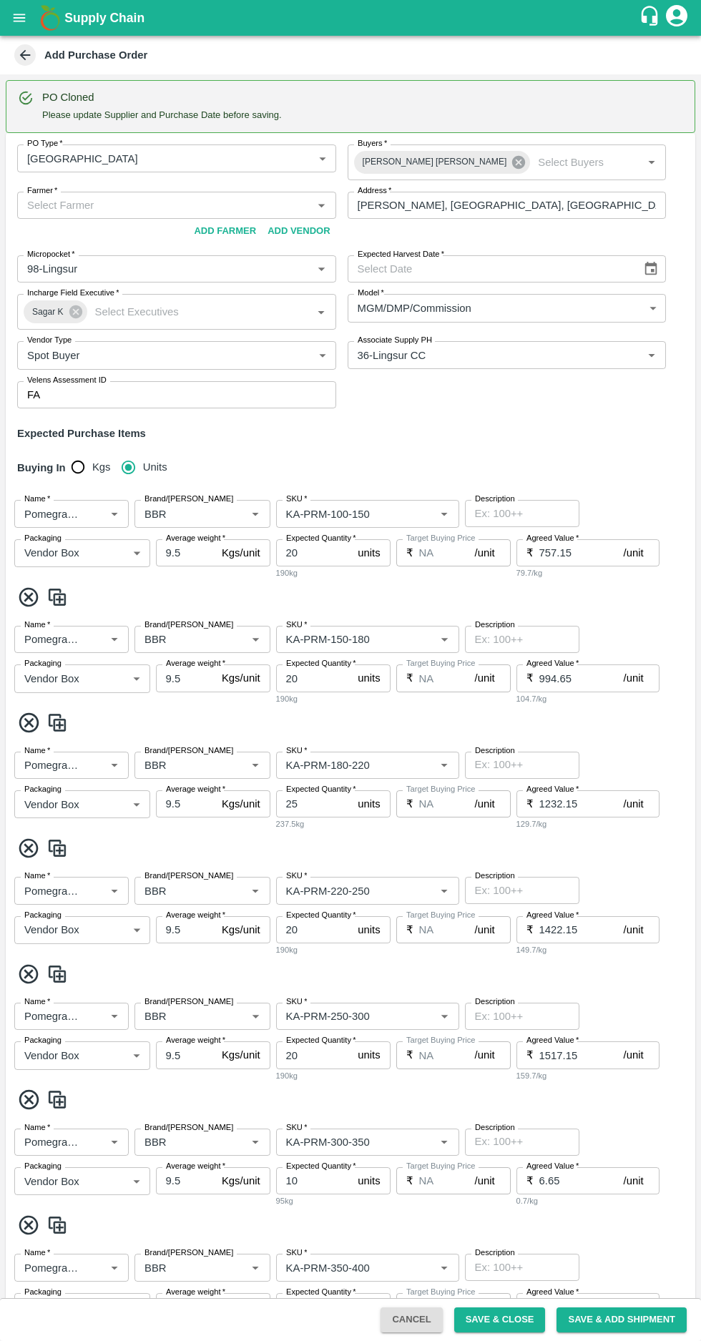
click at [512, 159] on icon at bounding box center [518, 162] width 13 height 13
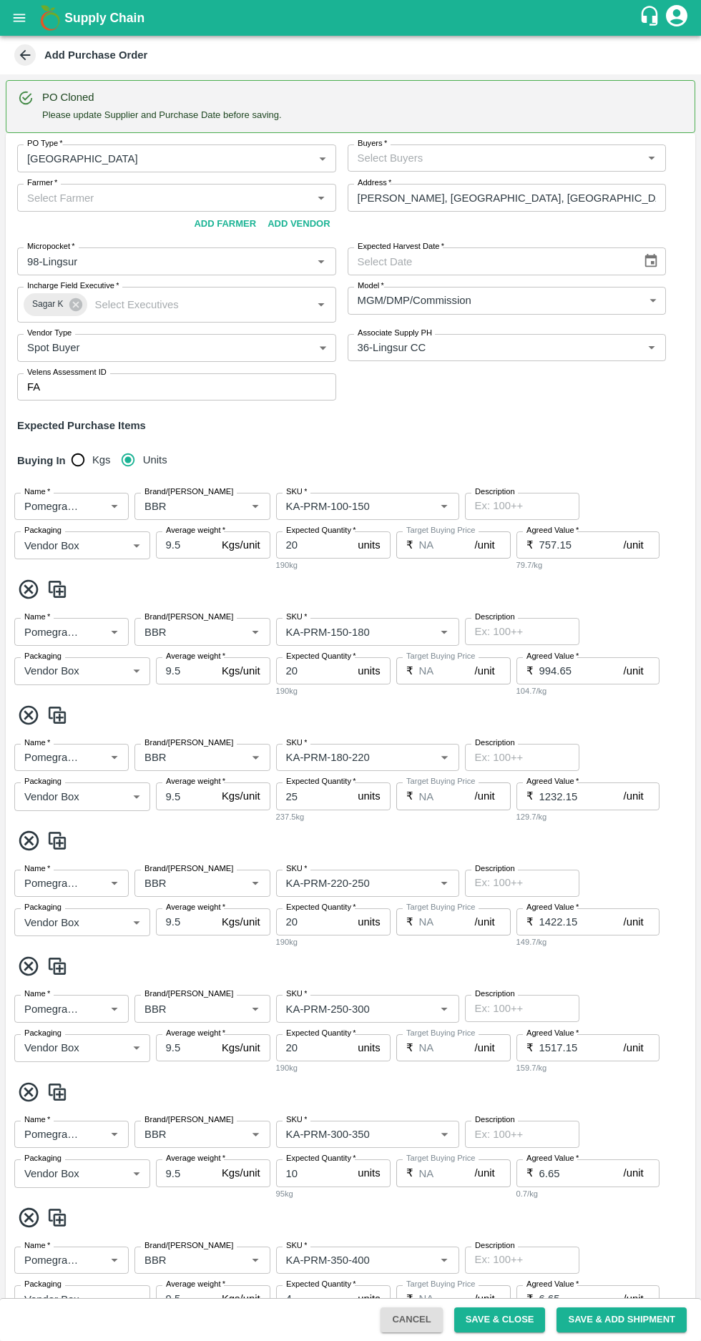
click at [479, 152] on input "Buyers   *" at bounding box center [495, 158] width 287 height 19
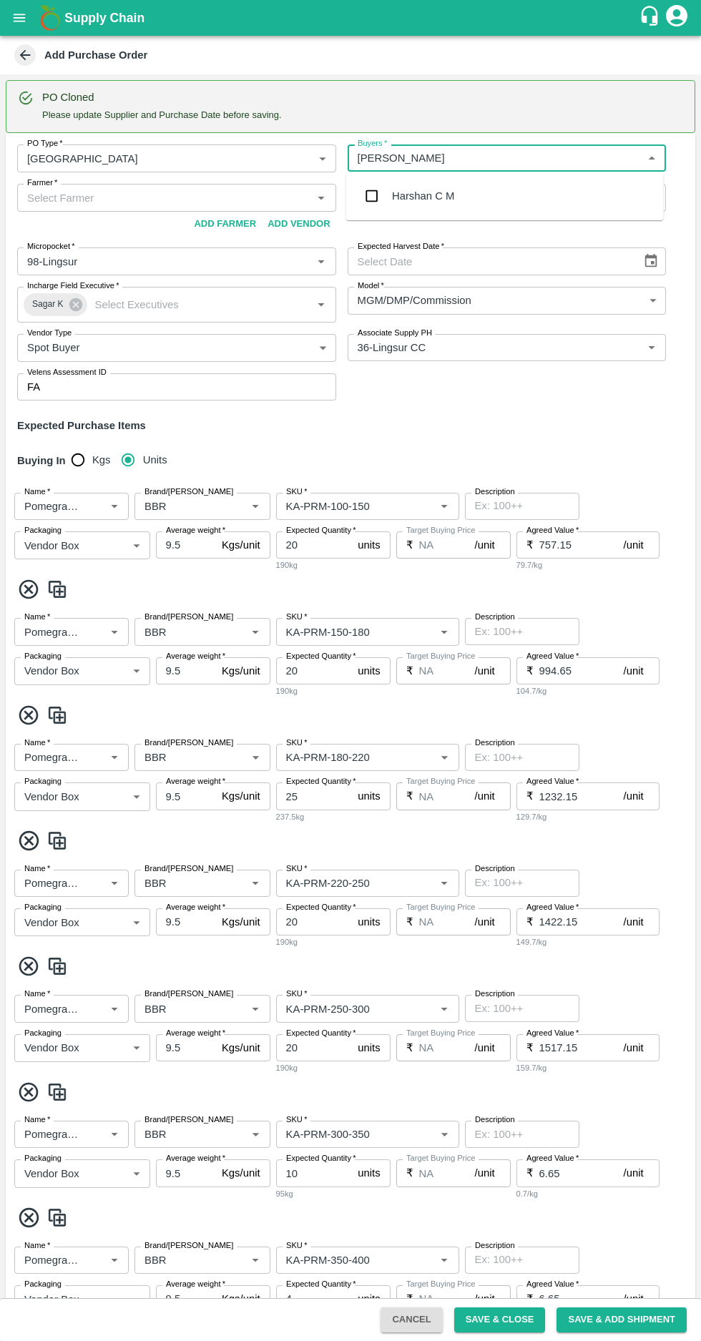
type input "Harsh"
click at [410, 270] on div "[PERSON_NAME]" at bounding box center [435, 271] width 87 height 16
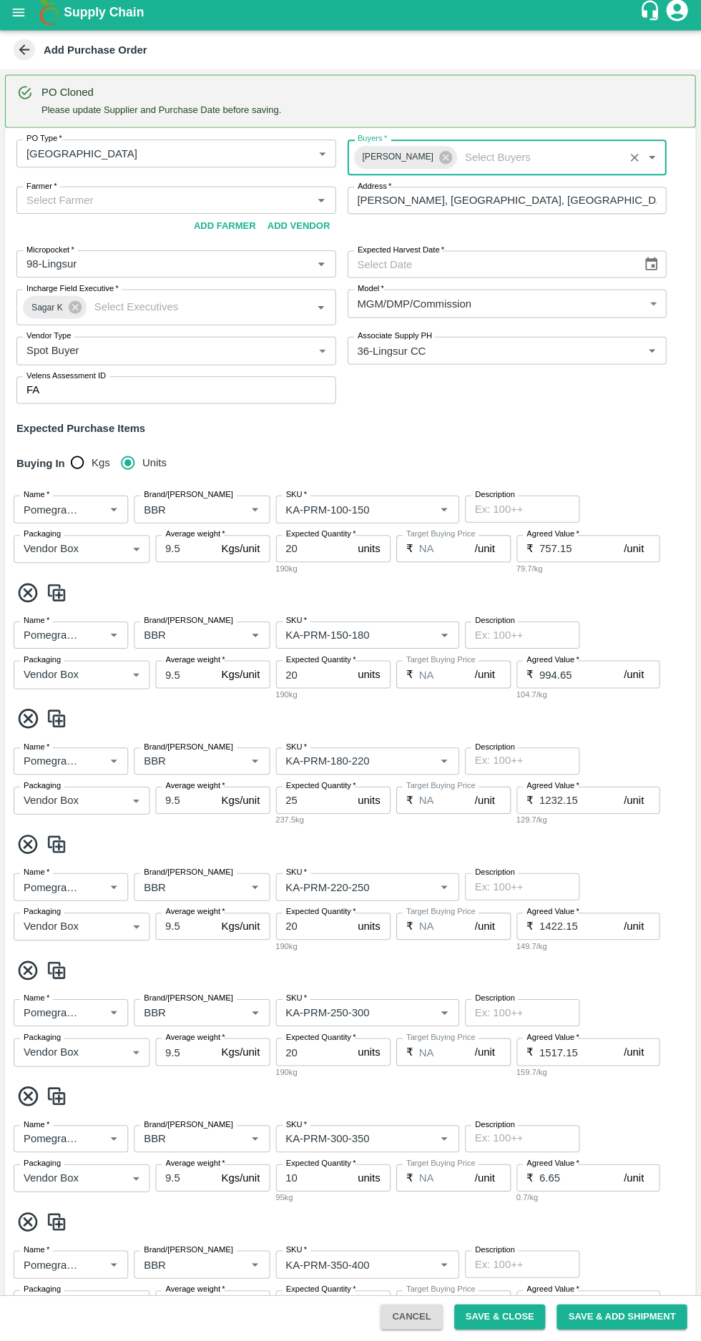
click at [119, 152] on body "Supply Chain Add Purchase Order PO Cloned Please update Supplier and Purchase D…" at bounding box center [350, 670] width 701 height 1341
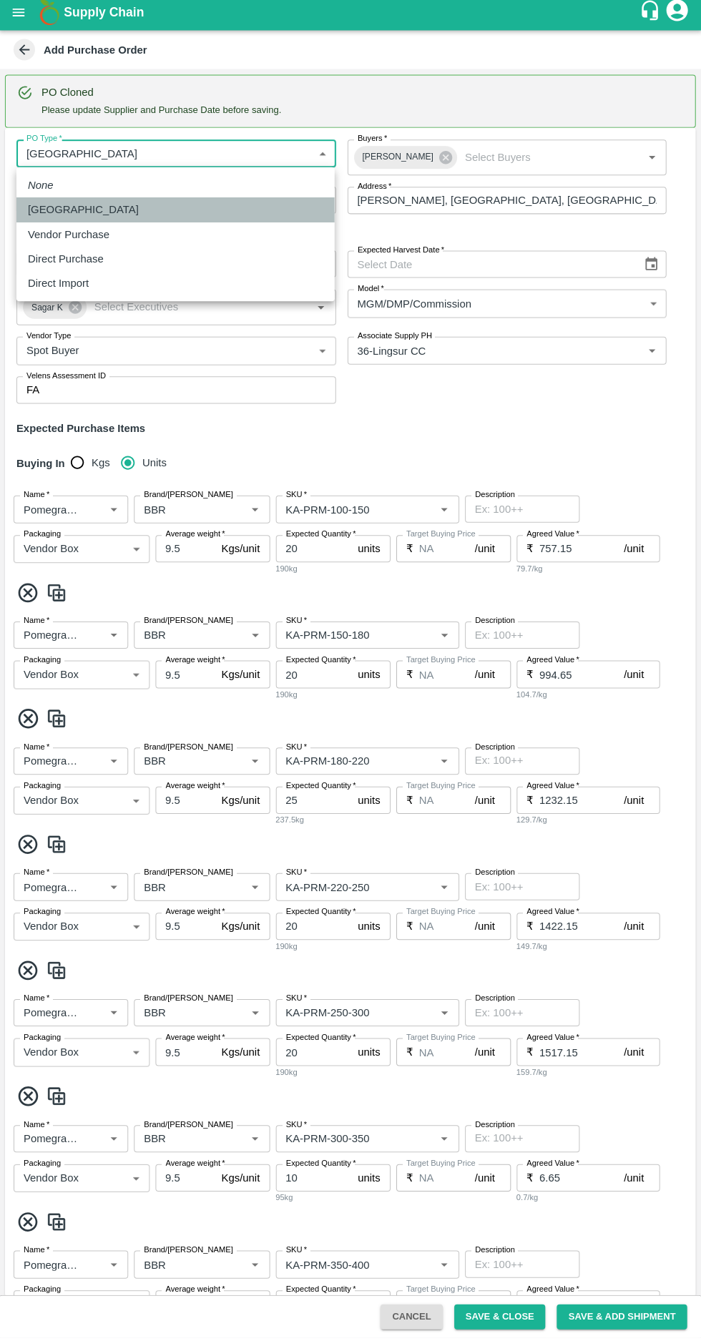
click at [92, 216] on div "[GEOGRAPHIC_DATA]" at bounding box center [176, 215] width 295 height 16
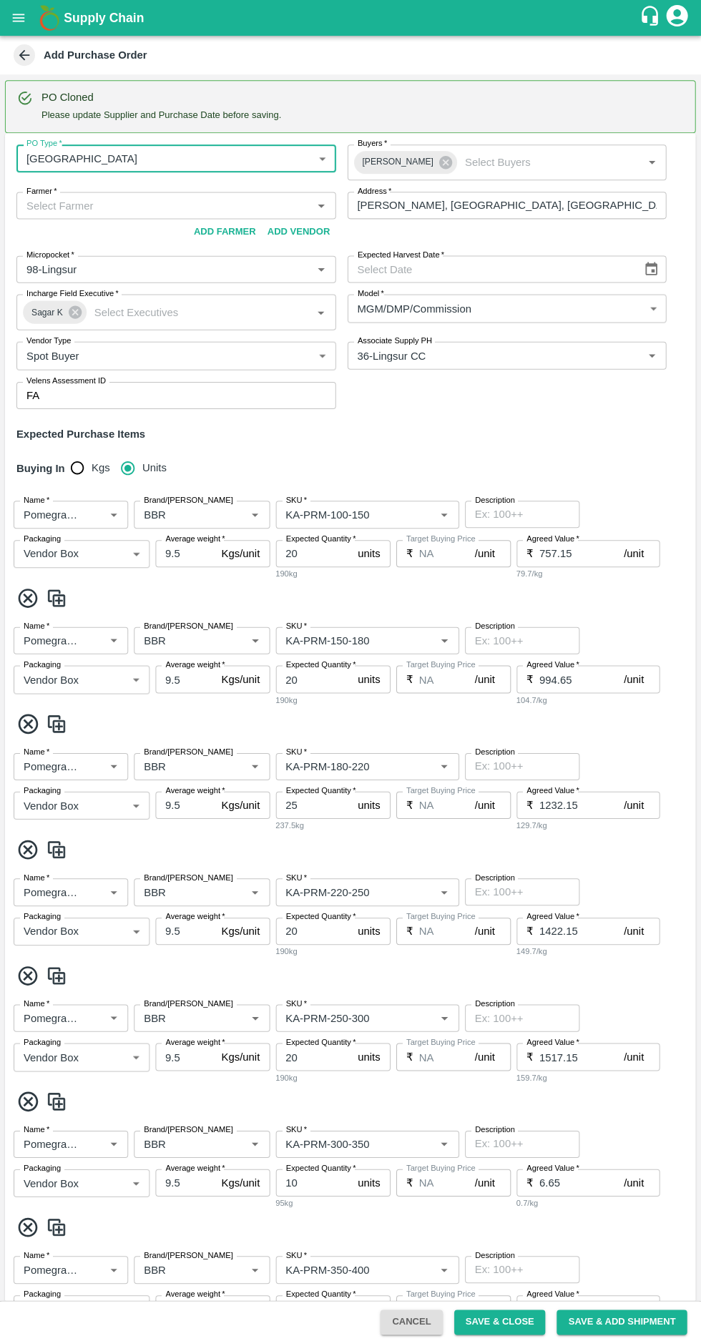
click at [131, 204] on input "Farmer   *" at bounding box center [164, 205] width 287 height 19
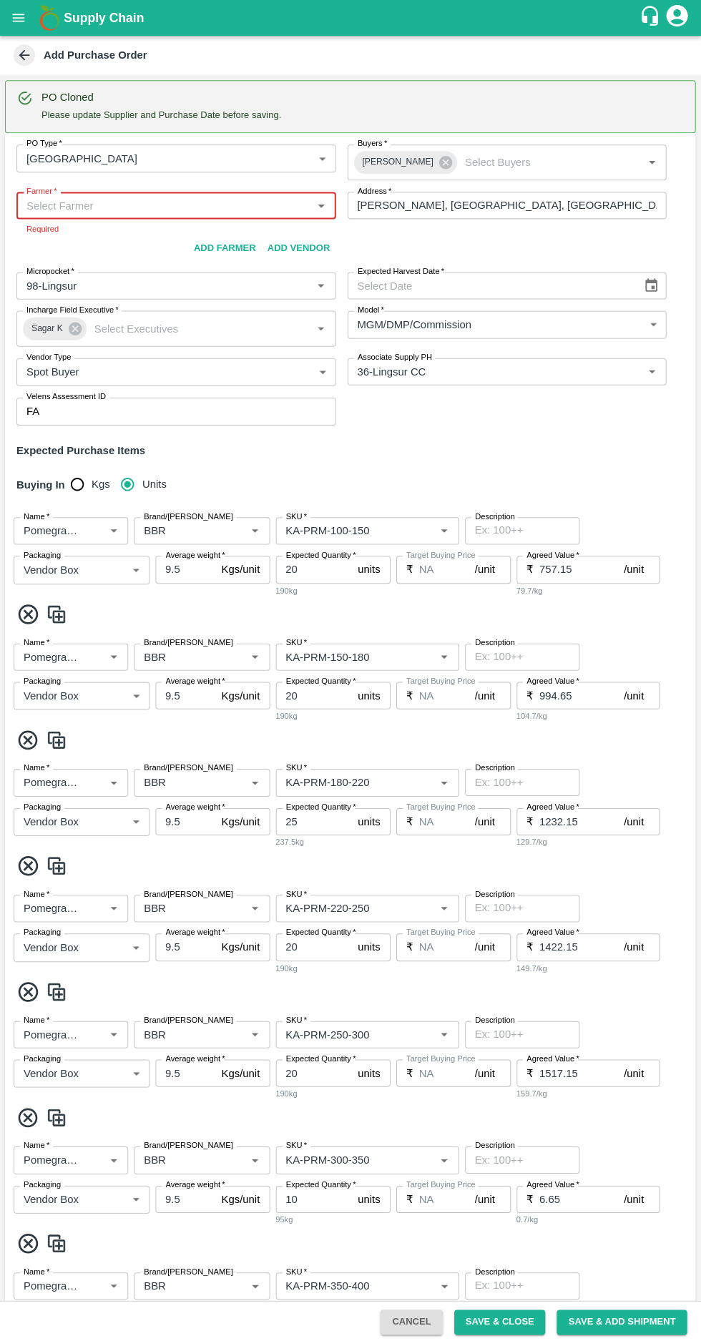
click at [84, 203] on input "Farmer   *" at bounding box center [164, 205] width 287 height 19
paste input "[PHONE_NUMBER]"
click at [49, 206] on input "Farmer   *" at bounding box center [164, 205] width 287 height 19
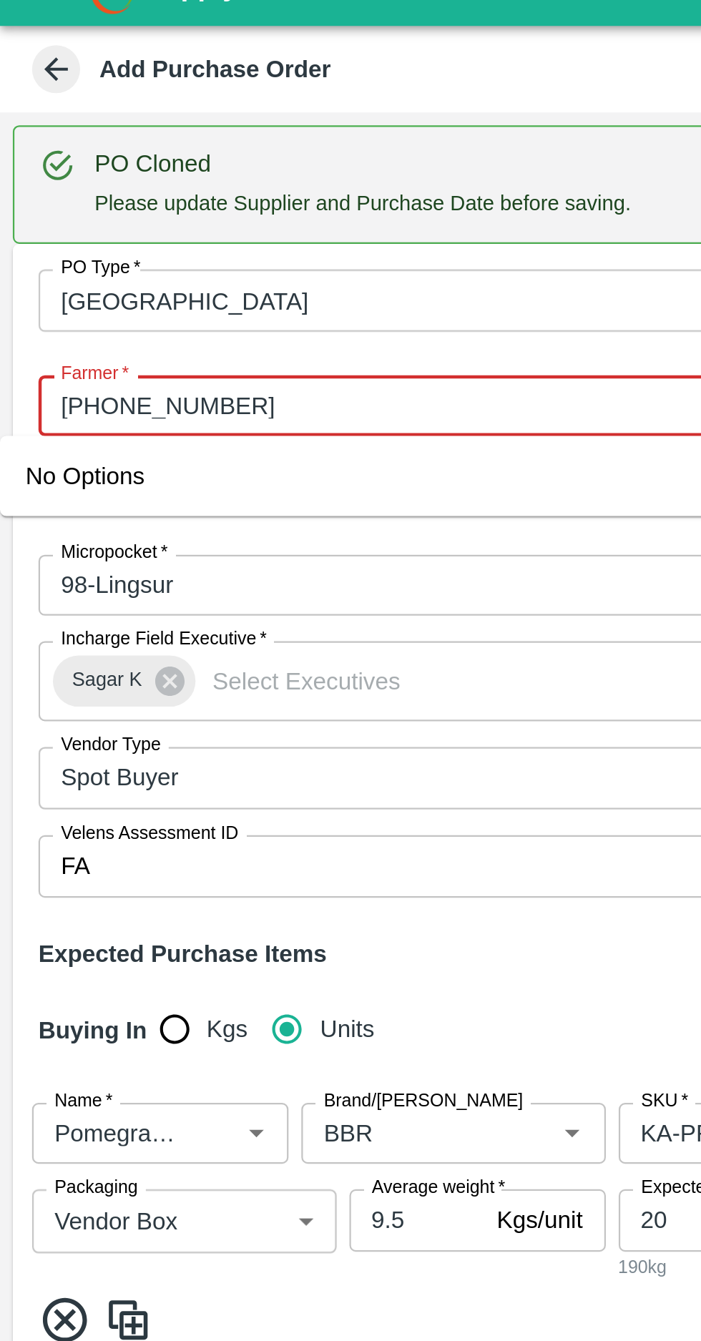
click at [41, 202] on input "Farmer   *" at bounding box center [164, 205] width 287 height 19
click at [42, 204] on input "Farmer   *" at bounding box center [164, 205] width 287 height 19
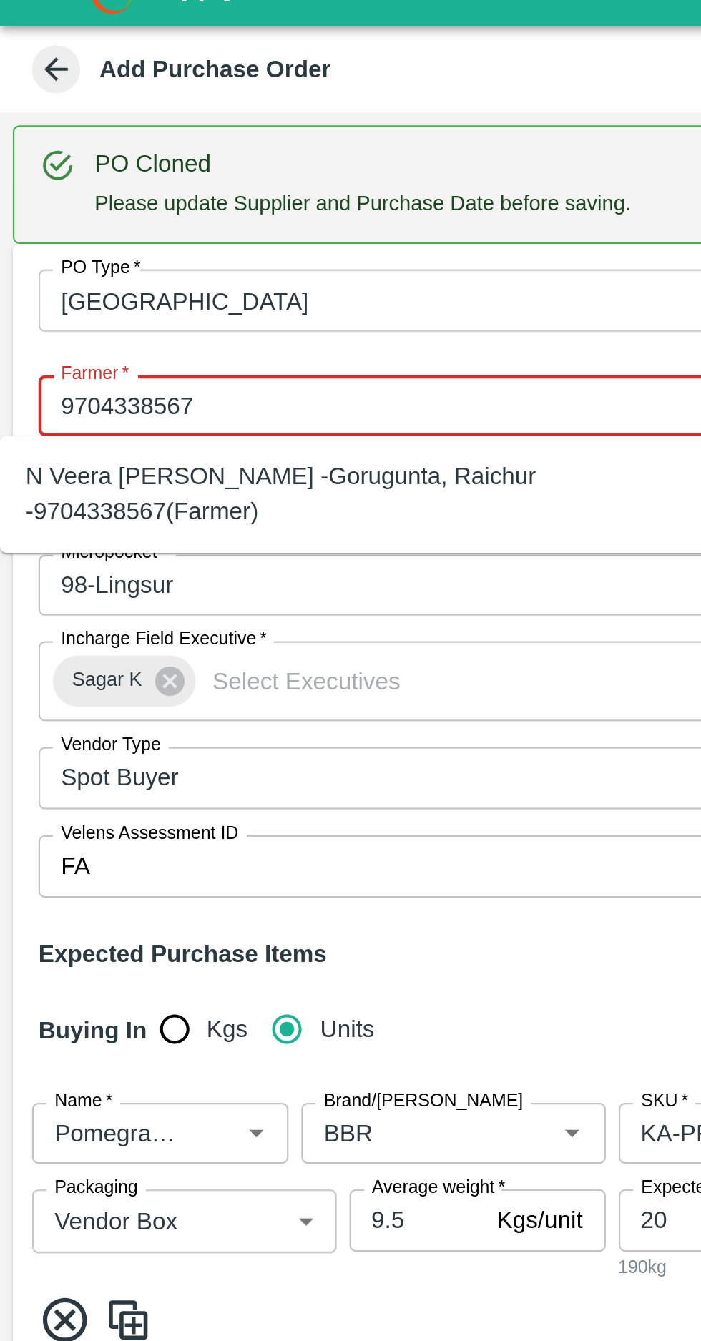
click at [98, 238] on div "N Veera [PERSON_NAME] -Gorugunta, Raichur -9704338567(Farmer)" at bounding box center [158, 245] width 295 height 32
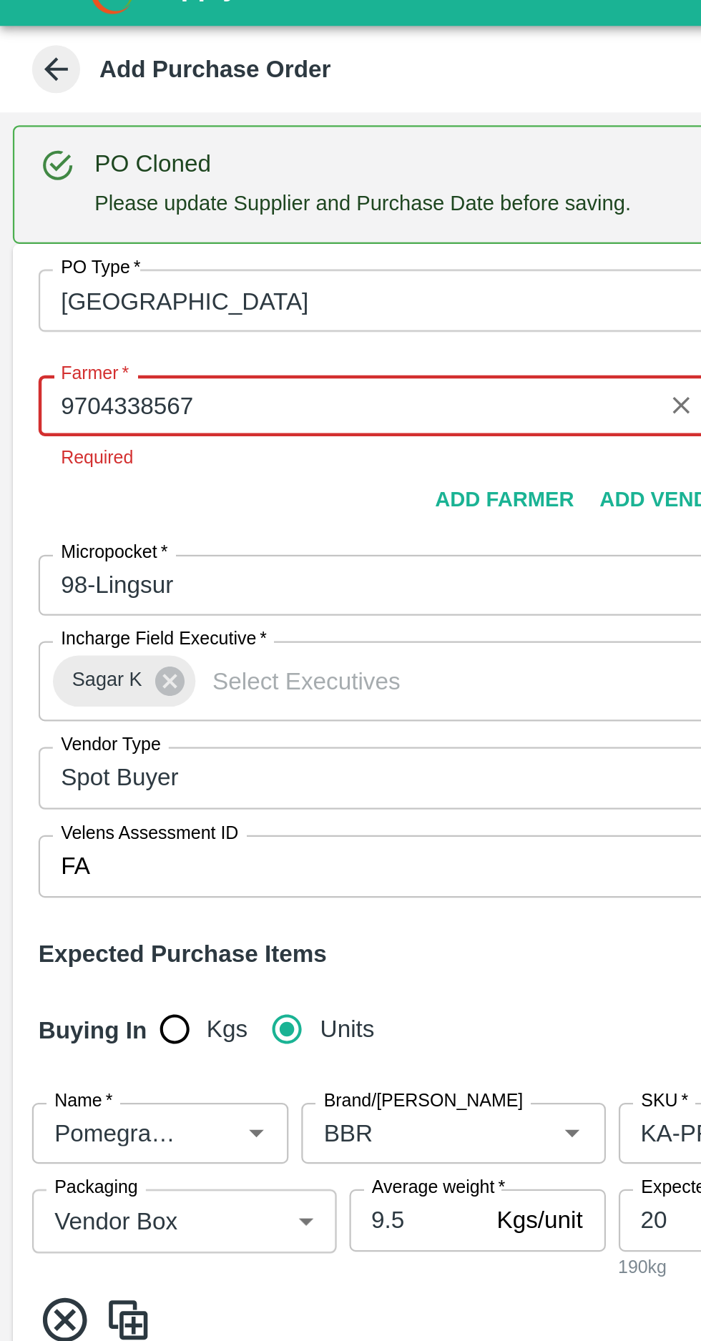
type input "N Veera [PERSON_NAME] -Gorugunta, Raichur -9704338567(Farmer)"
type input "Gorugunta, Raichur , [GEOGRAPHIC_DATA] , [GEOGRAPHIC_DATA]"
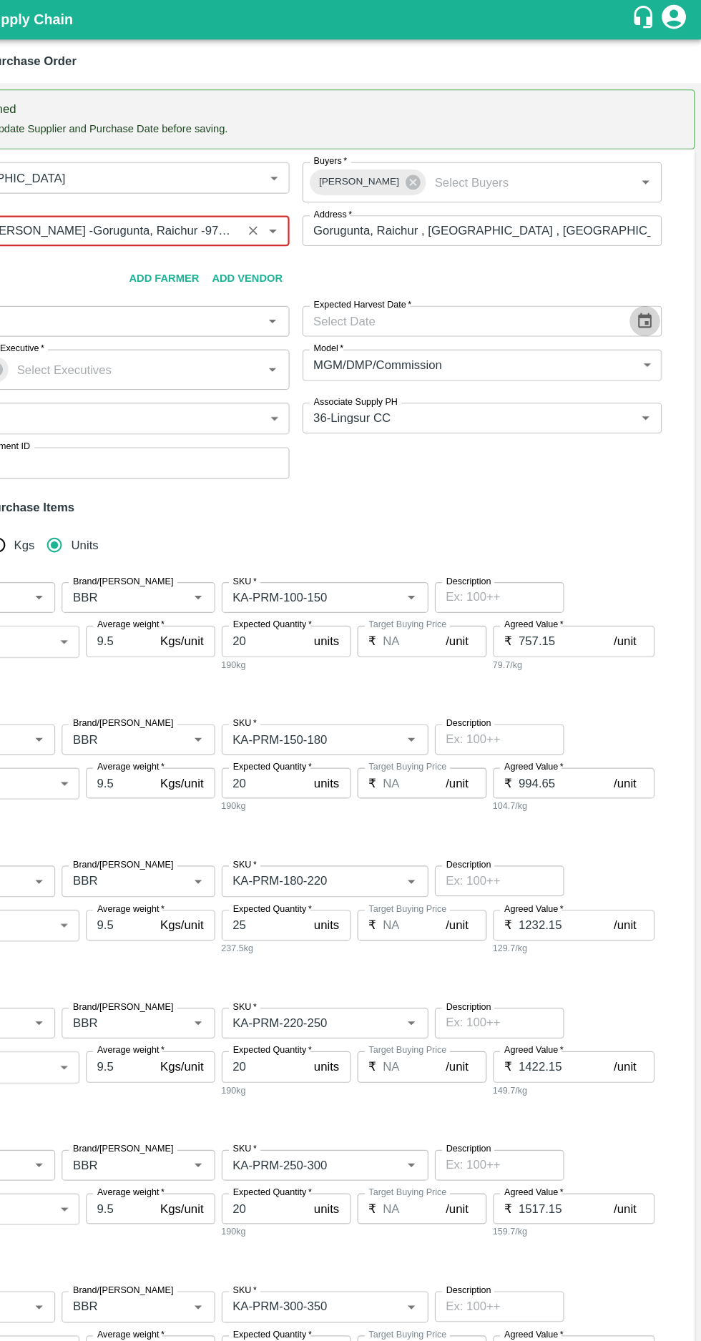
type input "N Veera [PERSON_NAME] -Gorugunta, Raichur -9704338567(Farmer)"
click at [645, 285] on div "PO Type   * Farm Gate 1 PO Type Buyers   * [PERSON_NAME] Buyers   * Farmer   * …" at bounding box center [351, 284] width 690 height 303
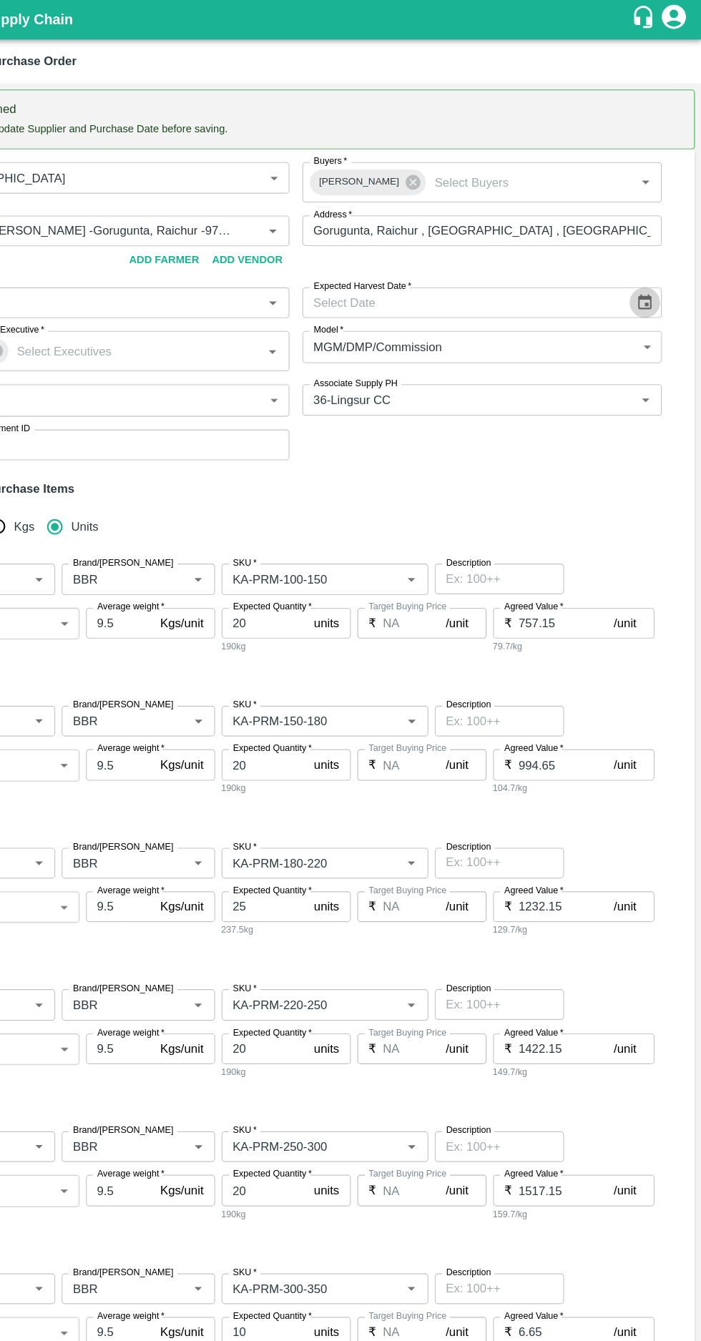
click at [650, 268] on icon "Choose date" at bounding box center [651, 269] width 16 height 16
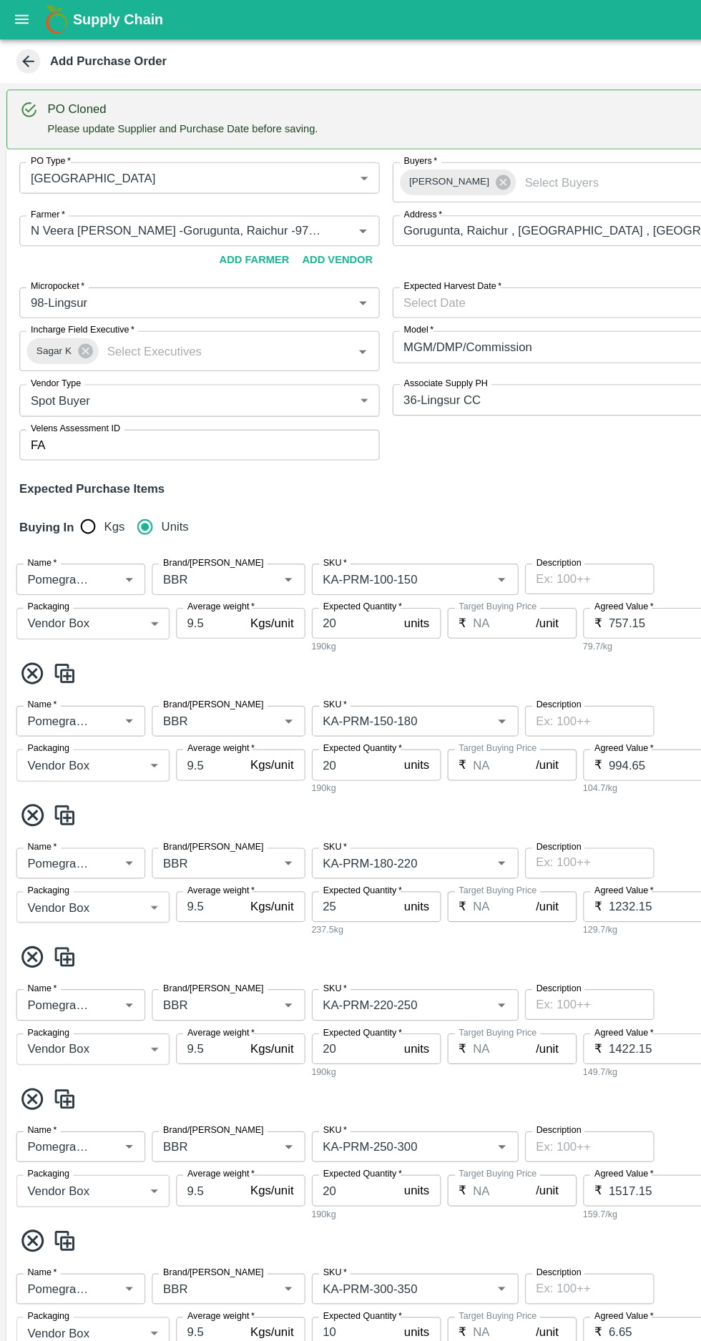
click at [584, 263] on input "Expected Harvest Date   *" at bounding box center [490, 268] width 284 height 27
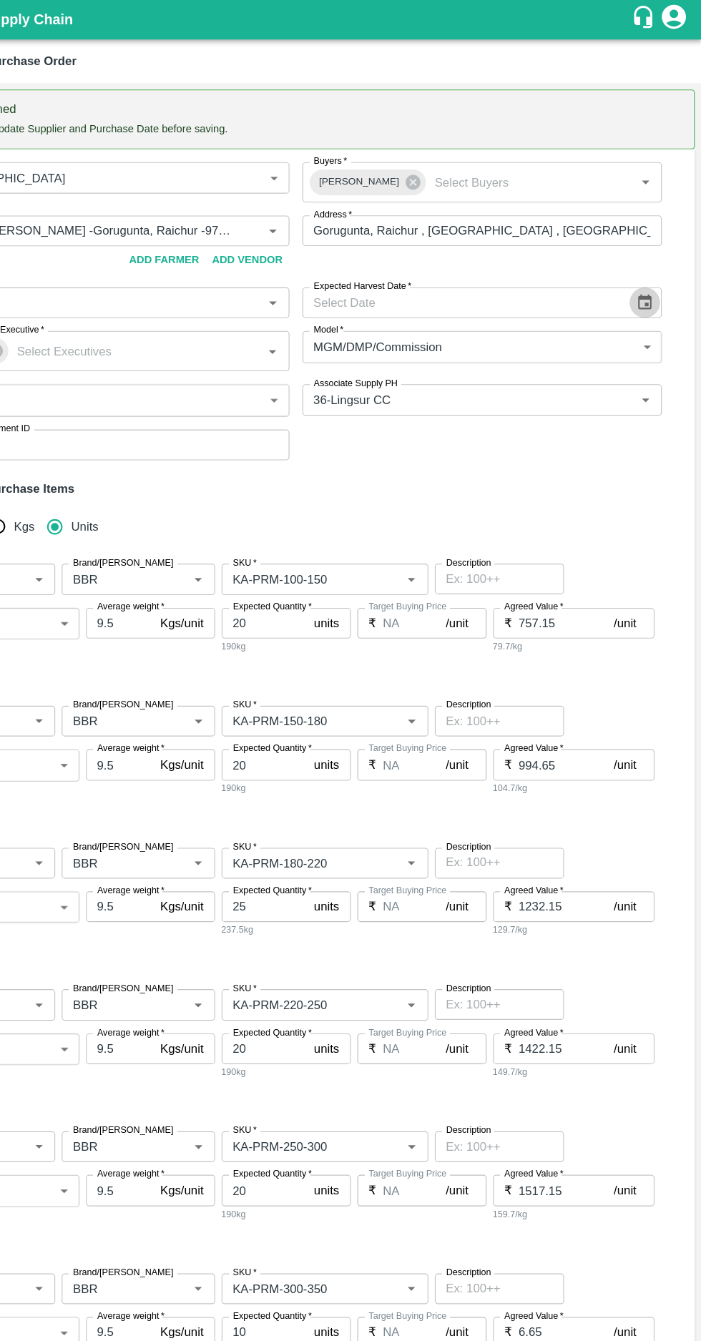
click at [655, 268] on icon "Choose date" at bounding box center [651, 269] width 16 height 16
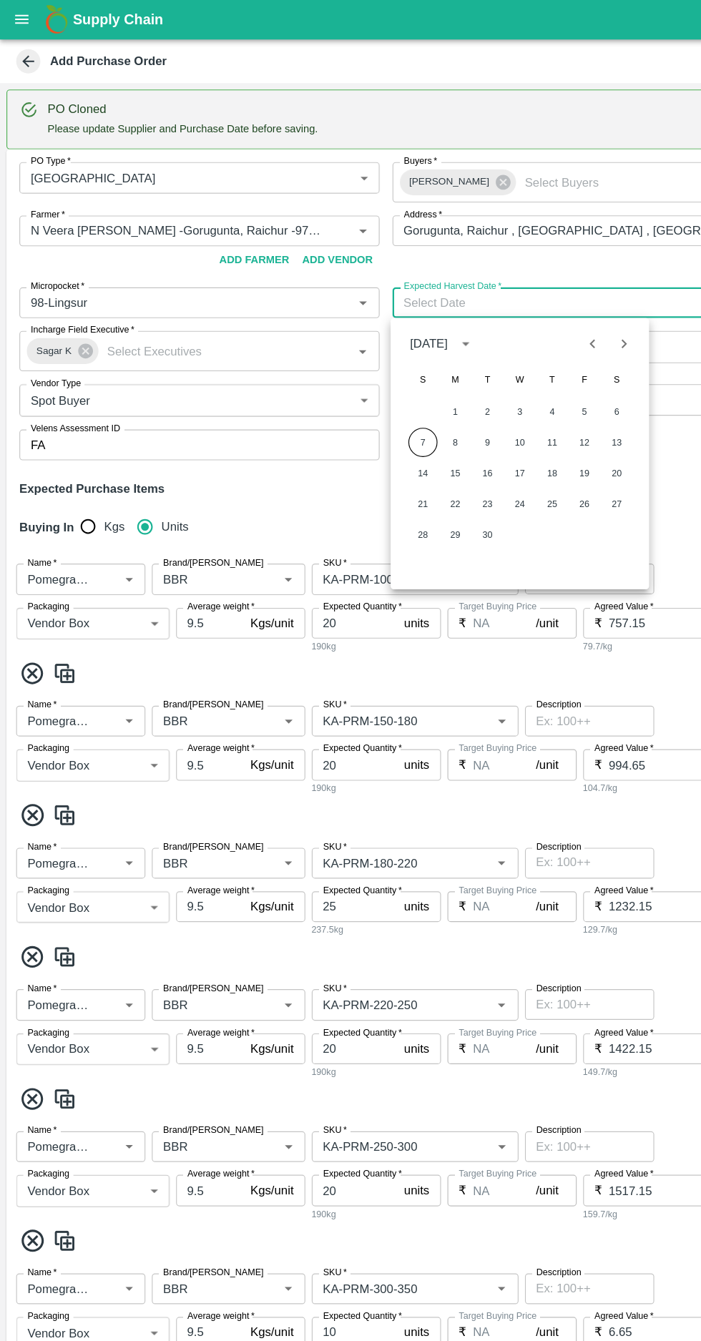
click at [374, 392] on button "7" at bounding box center [375, 393] width 26 height 26
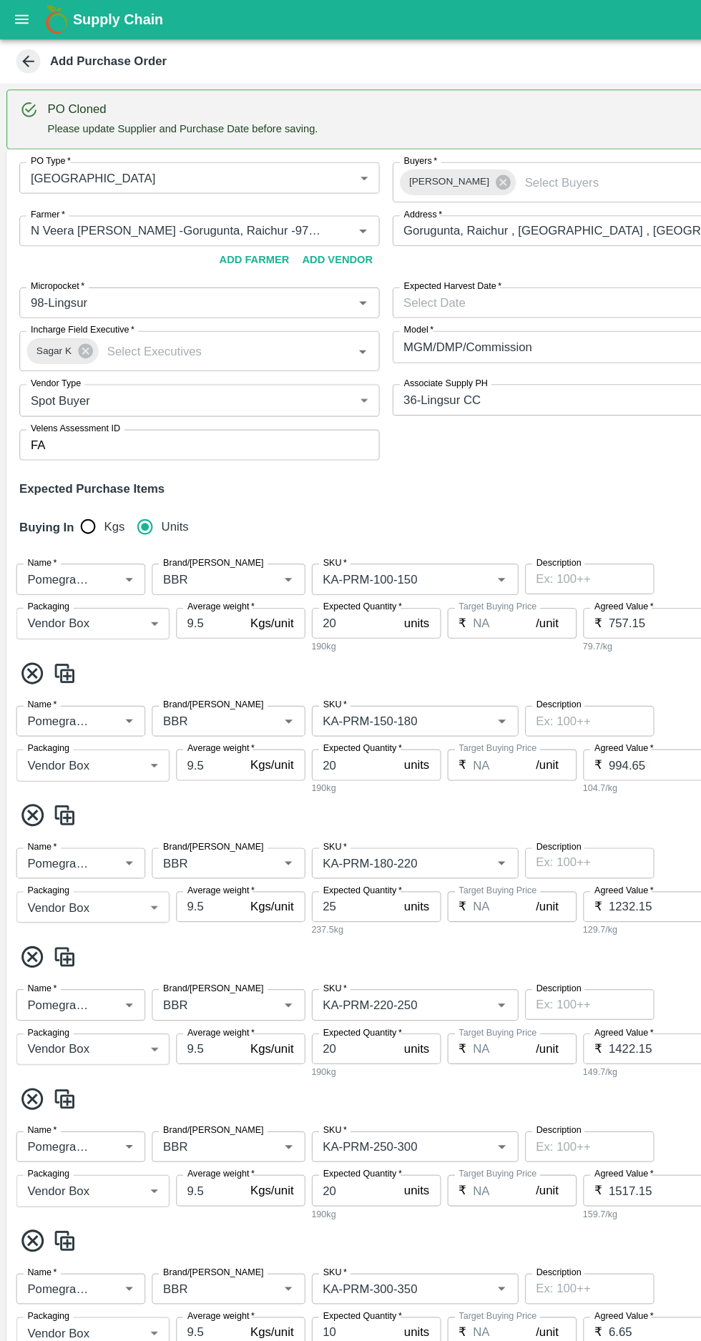
type input "[DATE]"
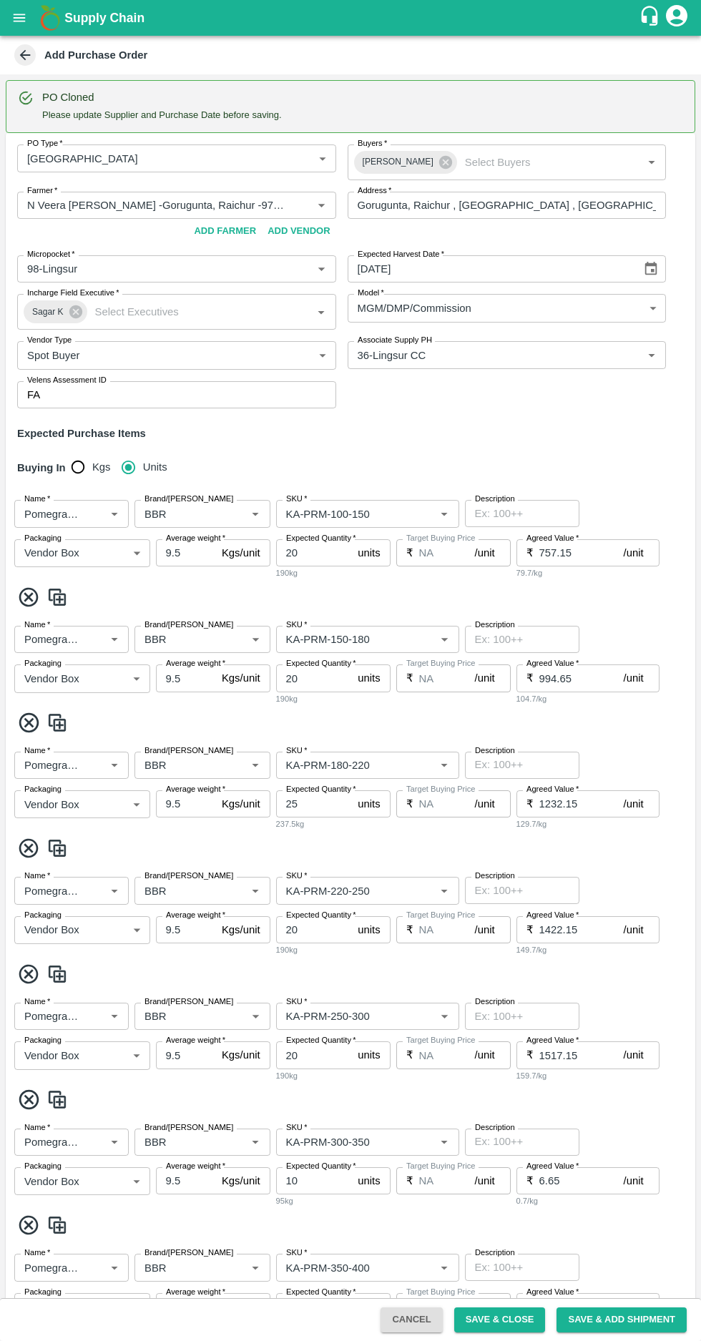
click at [183, 509] on input "Brand/[PERSON_NAME]" at bounding box center [181, 513] width 85 height 19
click at [162, 601] on b "Create new [PERSON_NAME] "NSR"" at bounding box center [202, 611] width 112 height 48
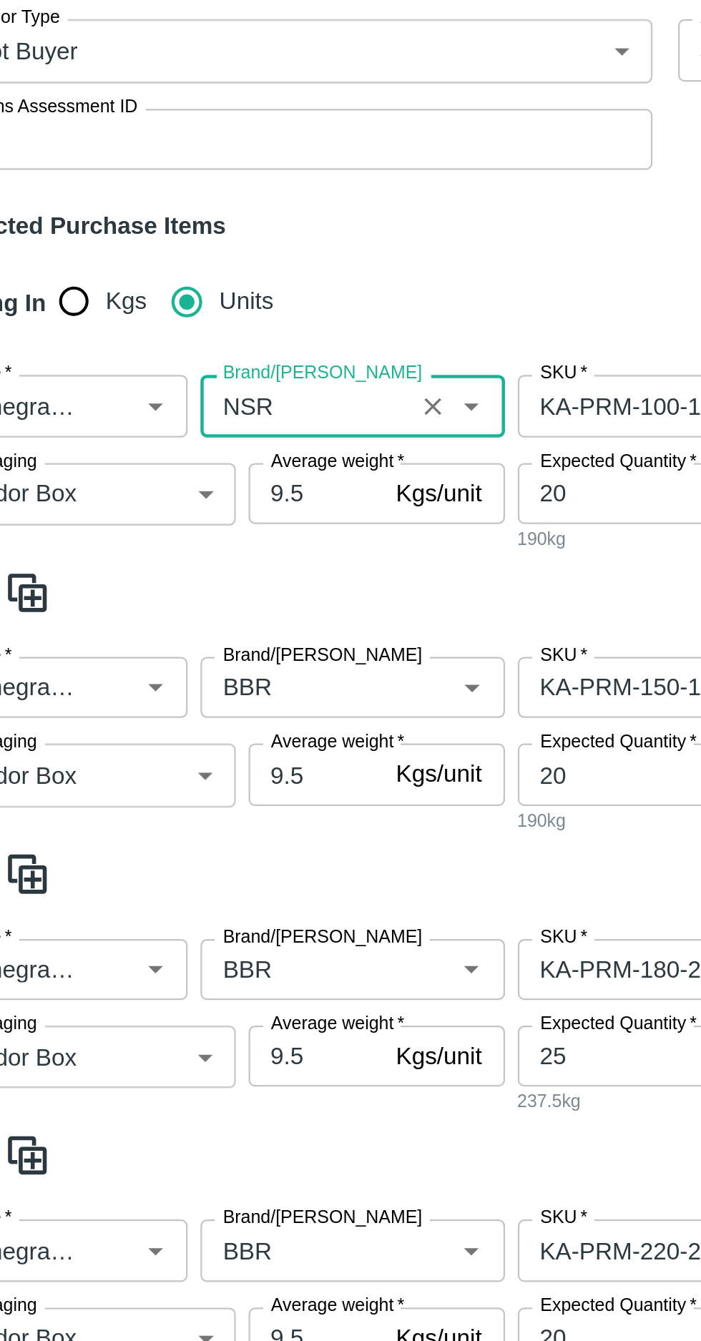
type input "NSR"
click at [172, 638] on input "Brand/[PERSON_NAME]" at bounding box center [181, 639] width 85 height 19
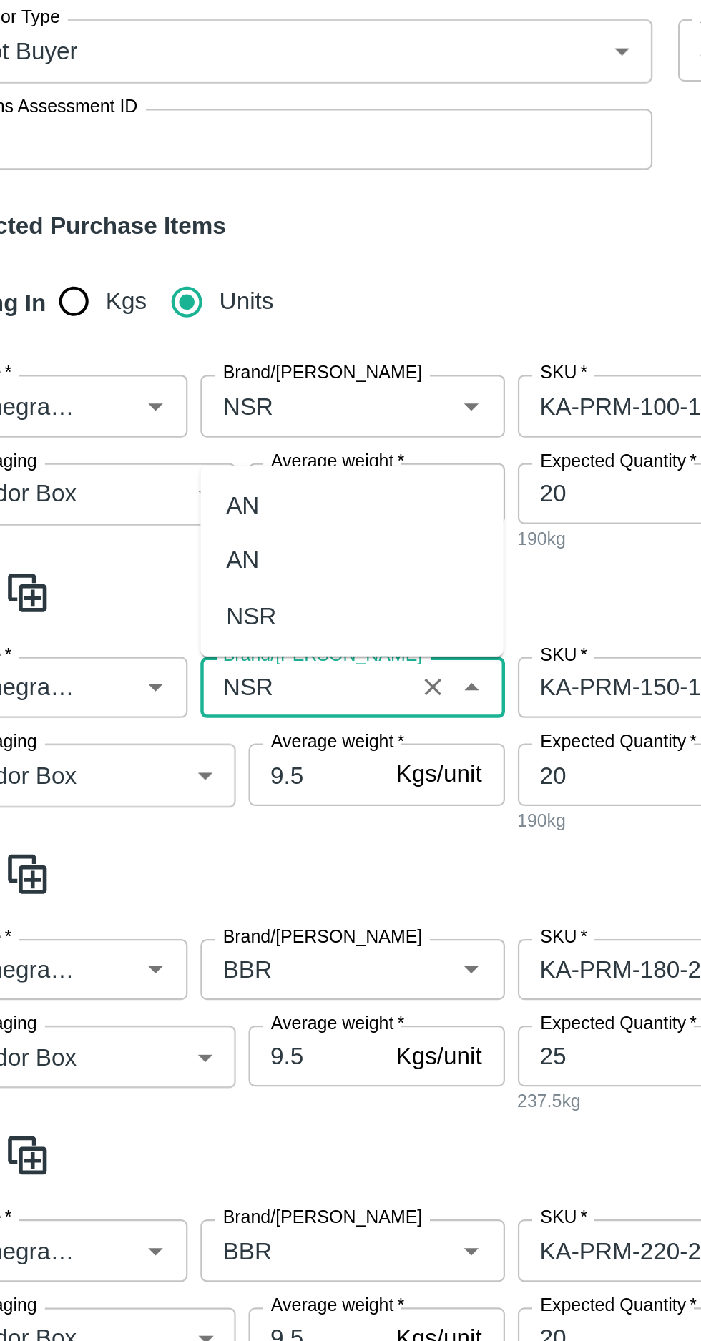
click at [153, 609] on div "NSR" at bounding box center [157, 607] width 22 height 16
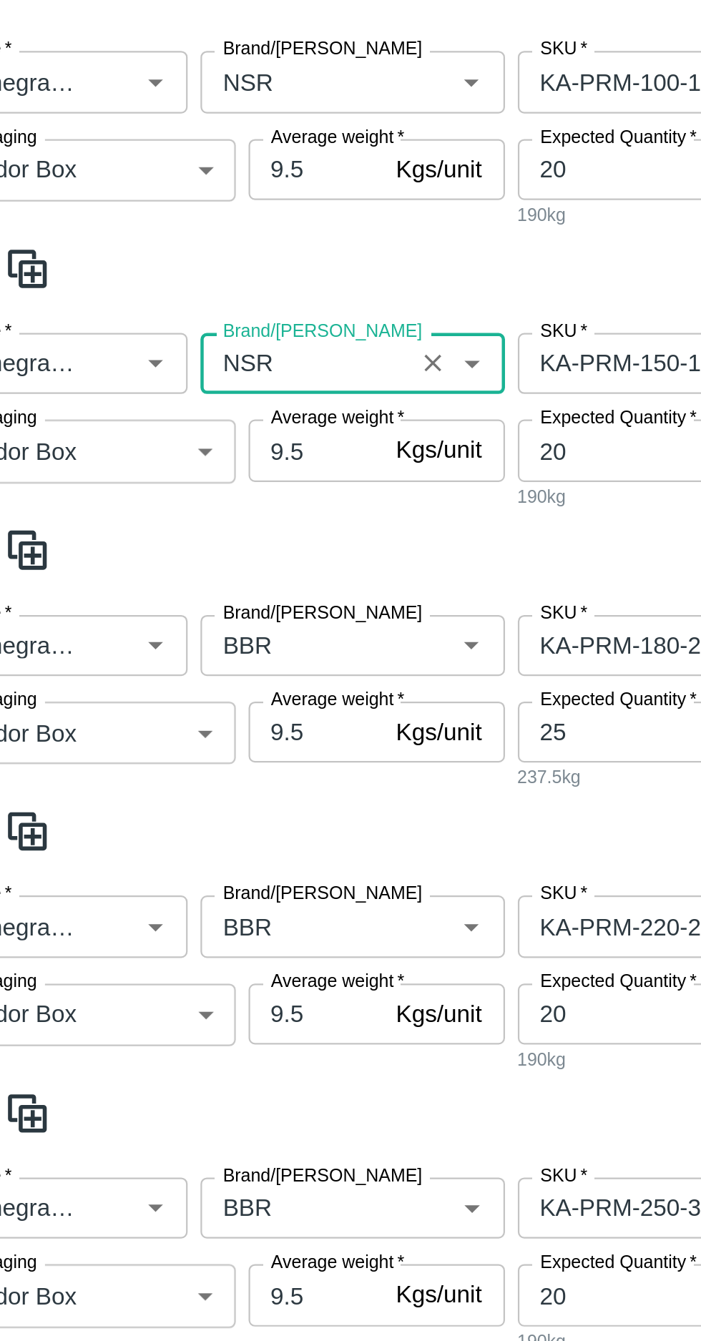
type input "NSR"
click at [170, 622] on input "Brand/[PERSON_NAME]" at bounding box center [181, 621] width 85 height 19
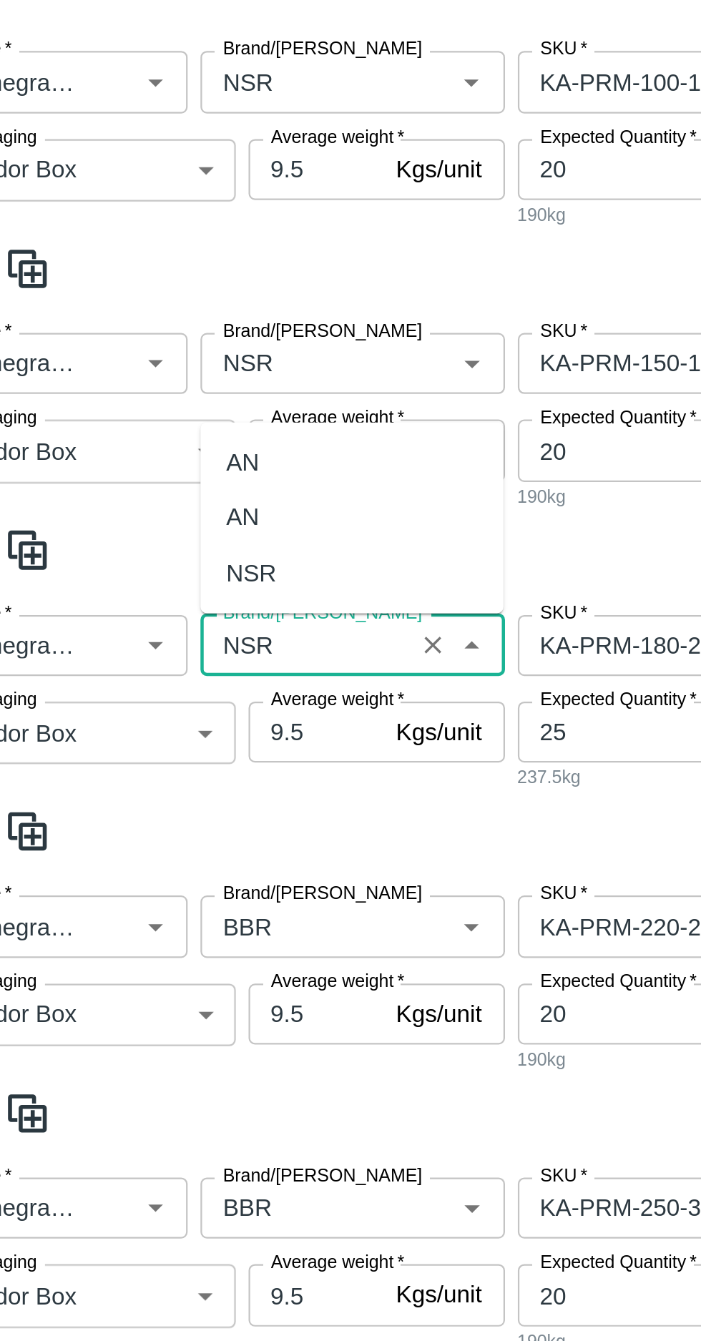
scroll to position [0, 0]
click at [158, 585] on div "NSR" at bounding box center [157, 588] width 22 height 16
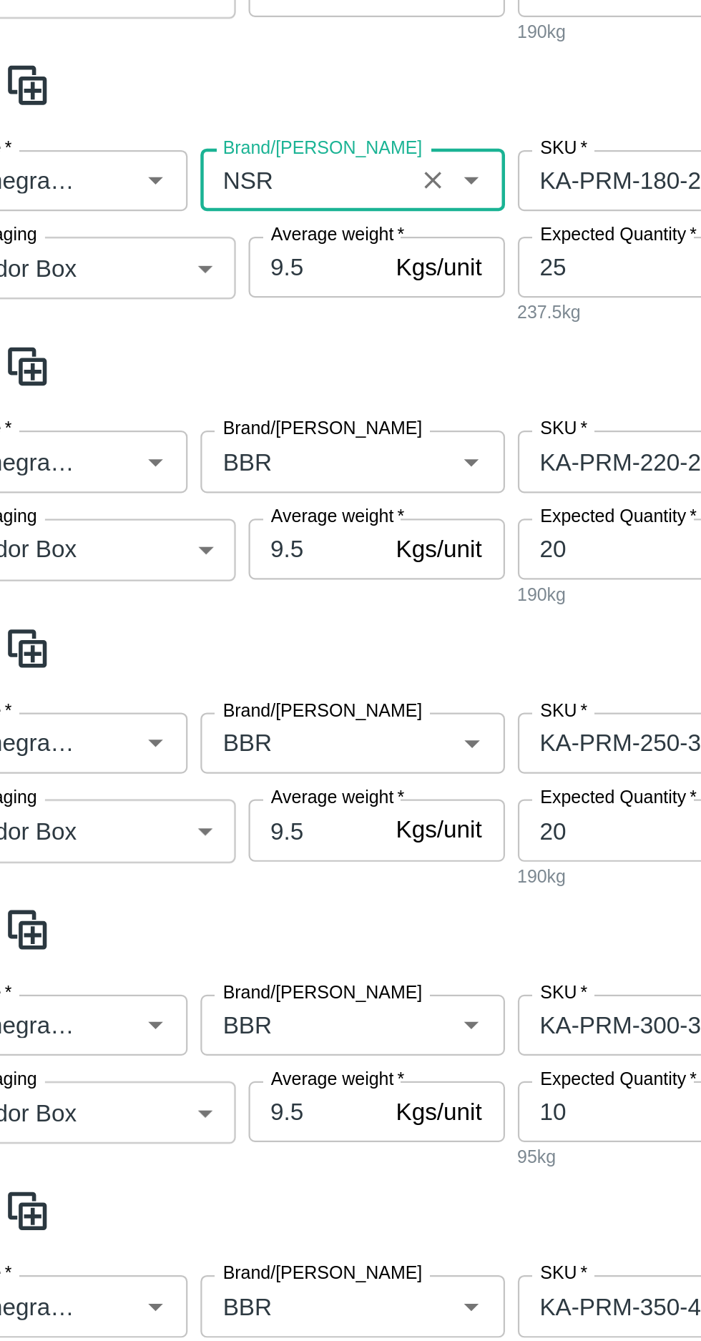
type input "NSR"
click at [170, 529] on input "Brand/[PERSON_NAME]" at bounding box center [181, 538] width 85 height 19
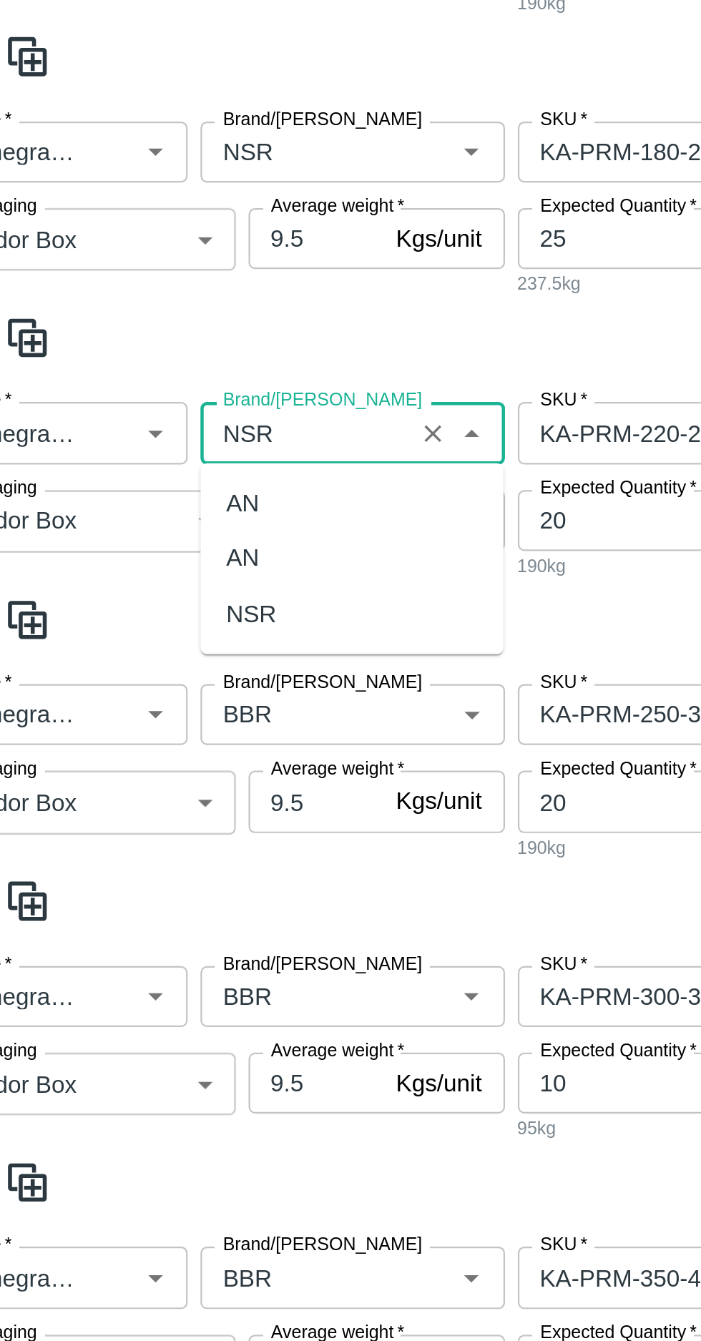
scroll to position [0, 0]
click at [158, 604] on div "NSR" at bounding box center [157, 607] width 22 height 16
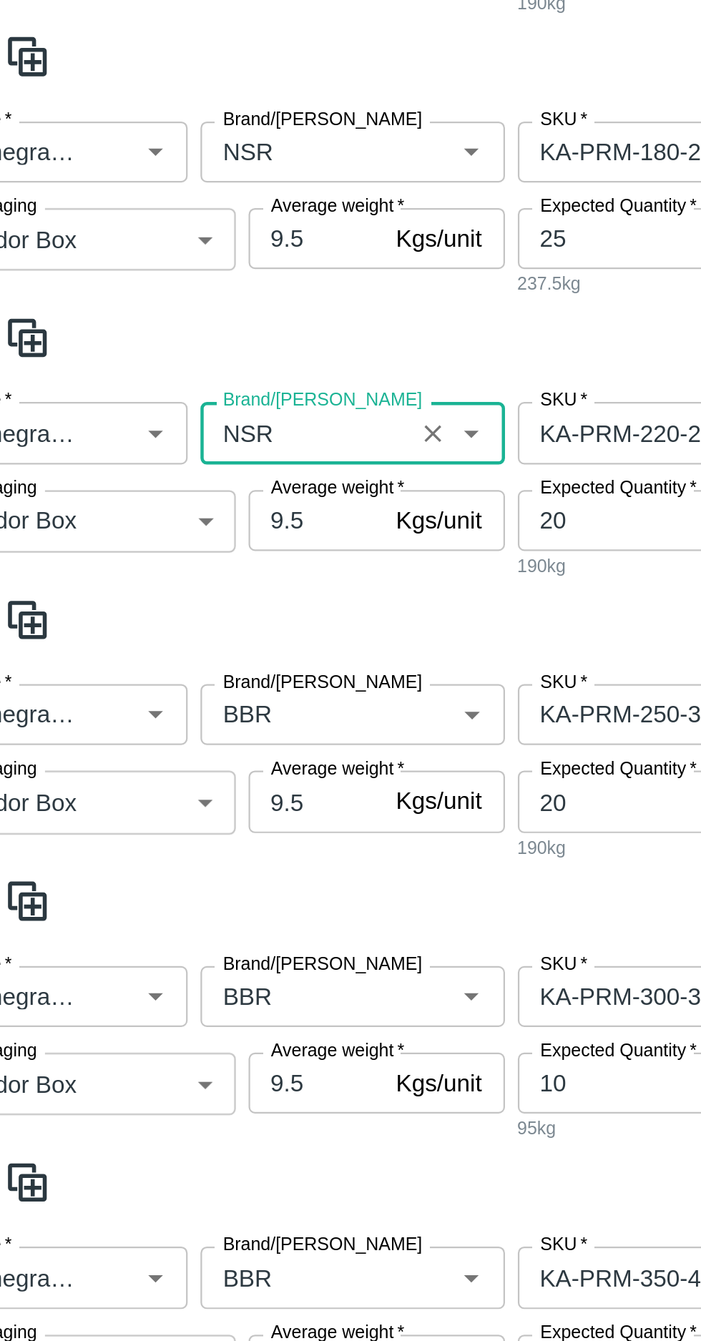
type input "NSR"
click at [169, 642] on input "Brand/[PERSON_NAME]" at bounding box center [181, 651] width 85 height 19
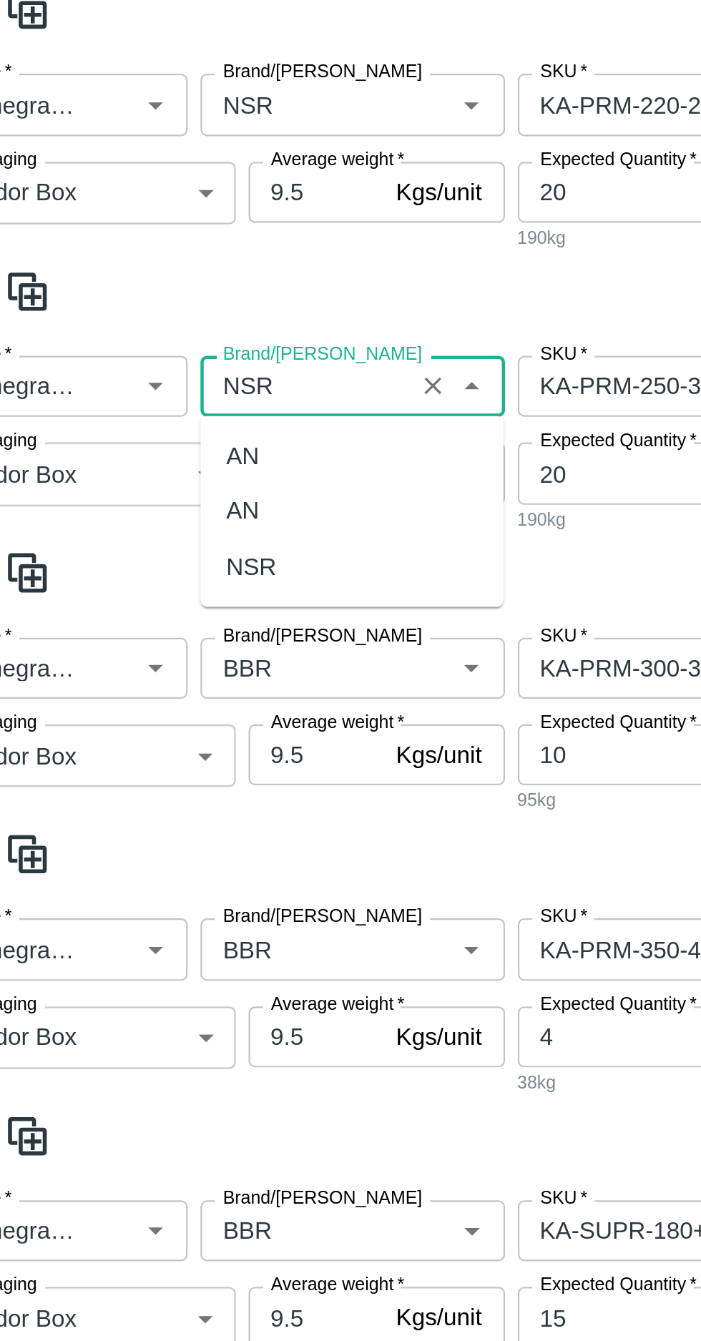
click at [158, 583] on div "NSR" at bounding box center [157, 585] width 22 height 16
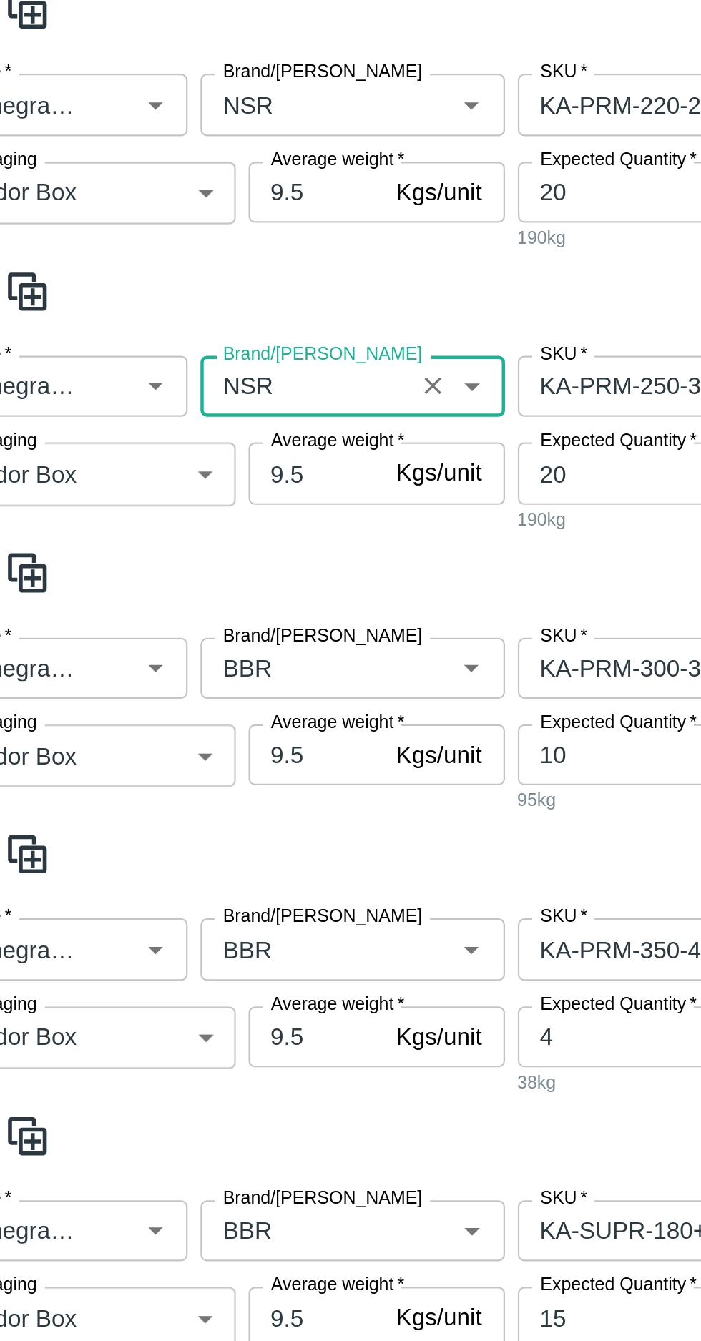
scroll to position [641, 0]
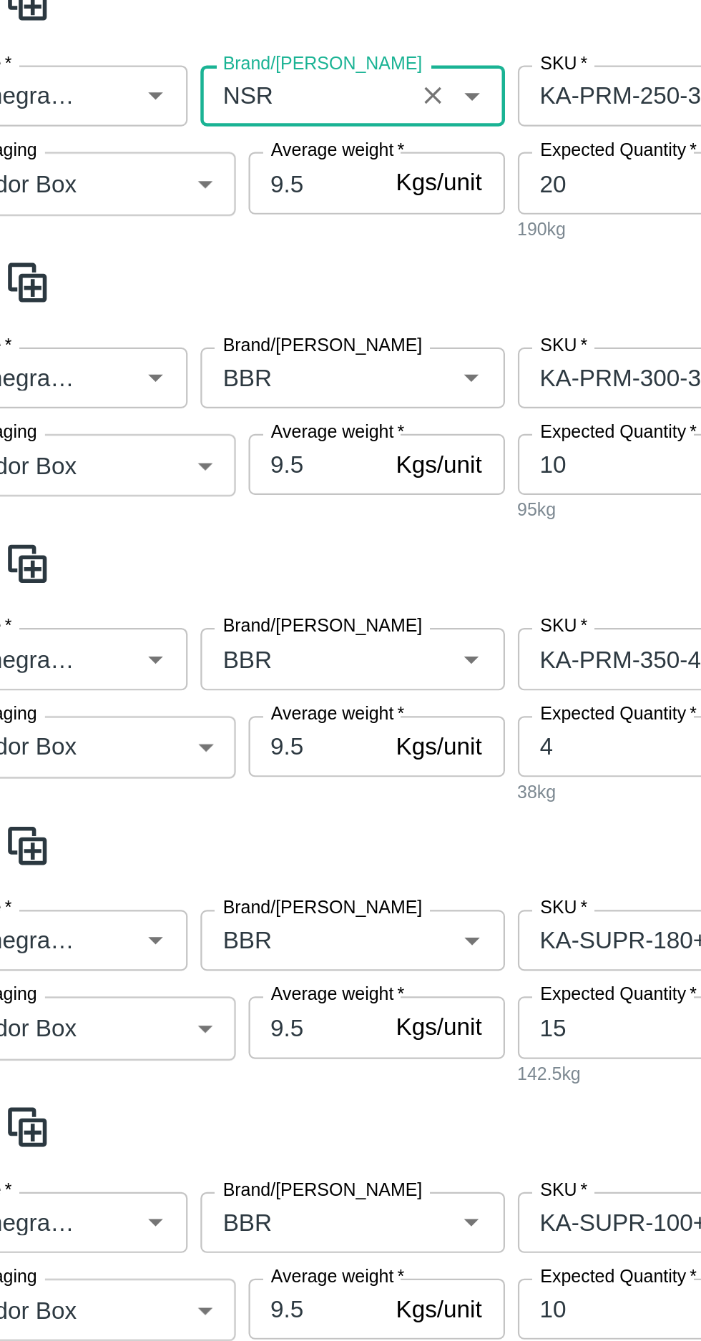
type input "NSR"
click at [170, 499] on input "Brand/[PERSON_NAME]" at bounding box center [181, 501] width 85 height 19
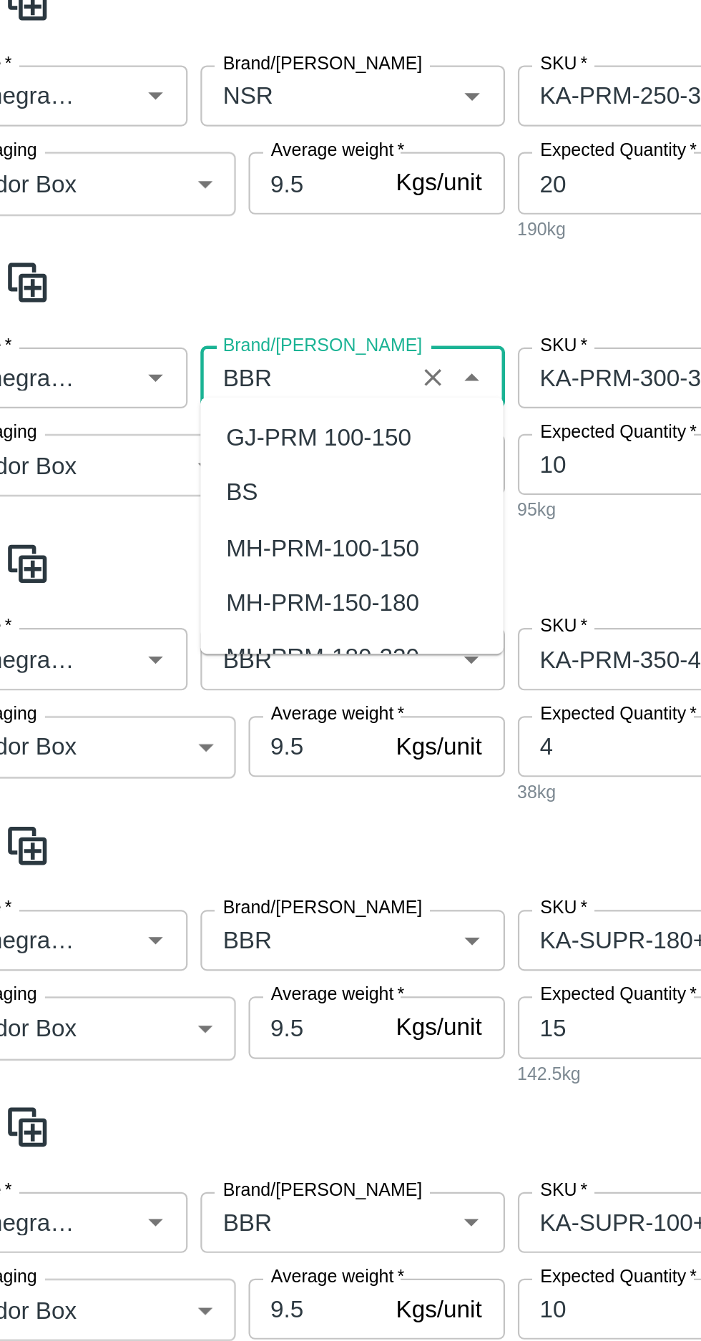
scroll to position [645, 0]
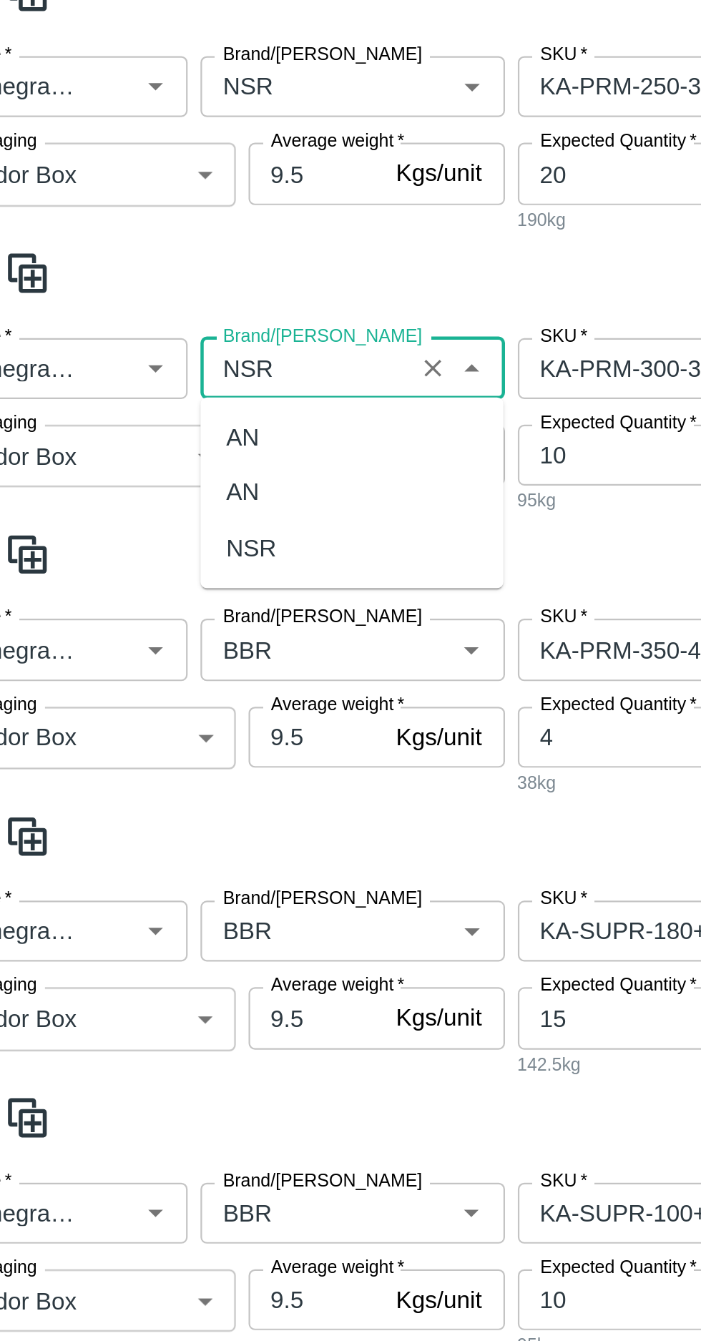
click at [157, 577] on div "NSR" at bounding box center [157, 577] width 22 height 16
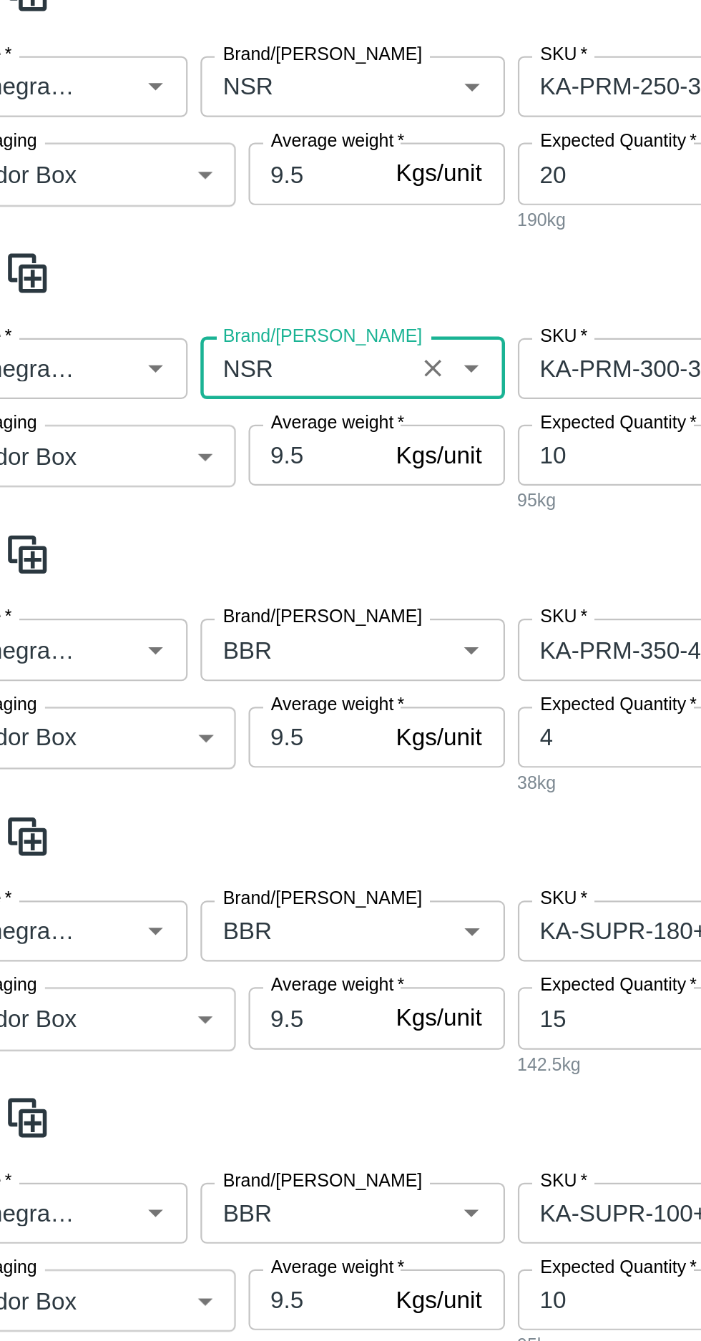
scroll to position [755, 0]
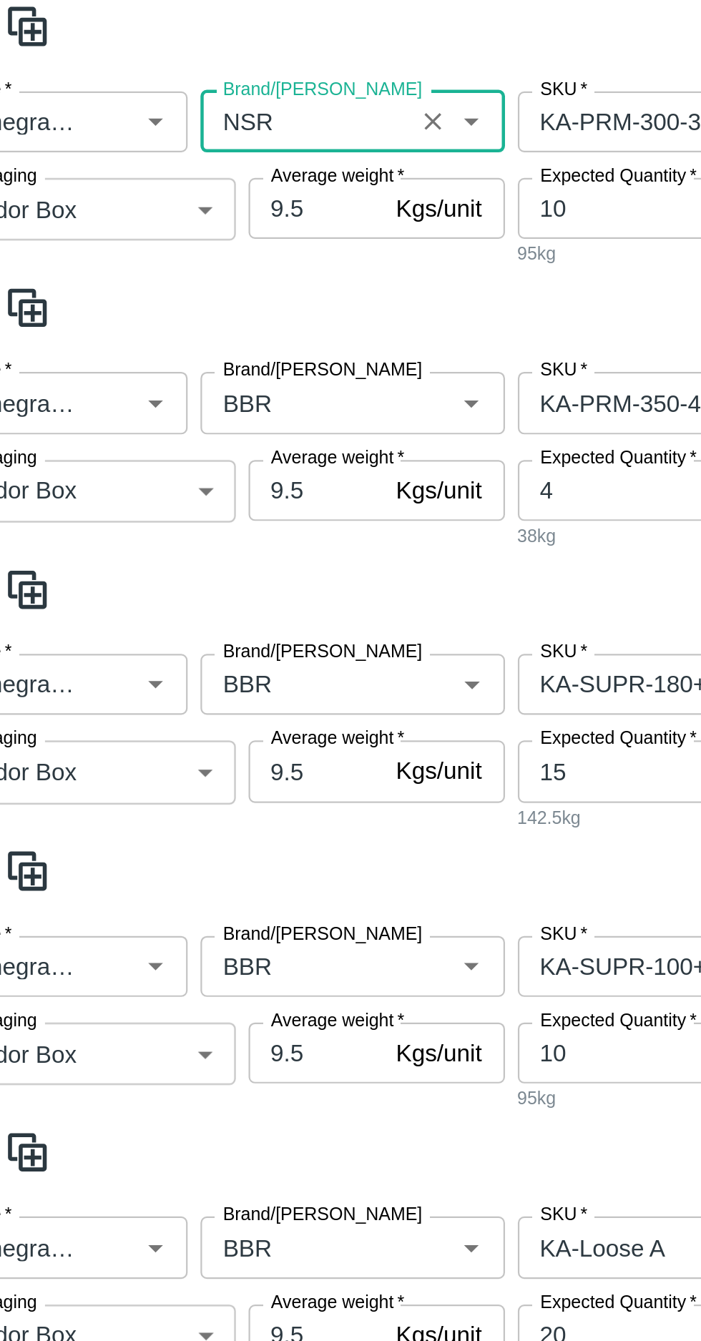
click at [165, 499] on label "Brand/[PERSON_NAME]" at bounding box center [189, 497] width 89 height 11
type input "NSR"
click at [165, 503] on input "Brand/[PERSON_NAME]" at bounding box center [181, 512] width 85 height 19
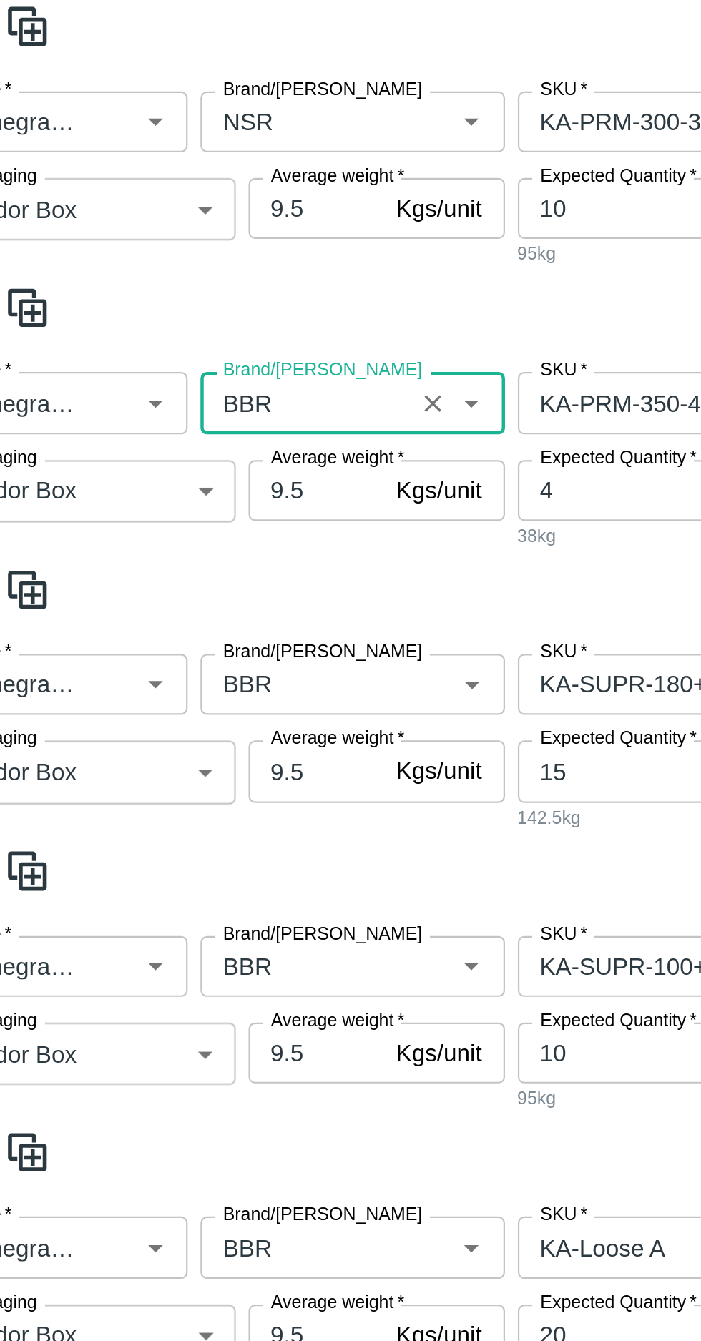
scroll to position [759, 0]
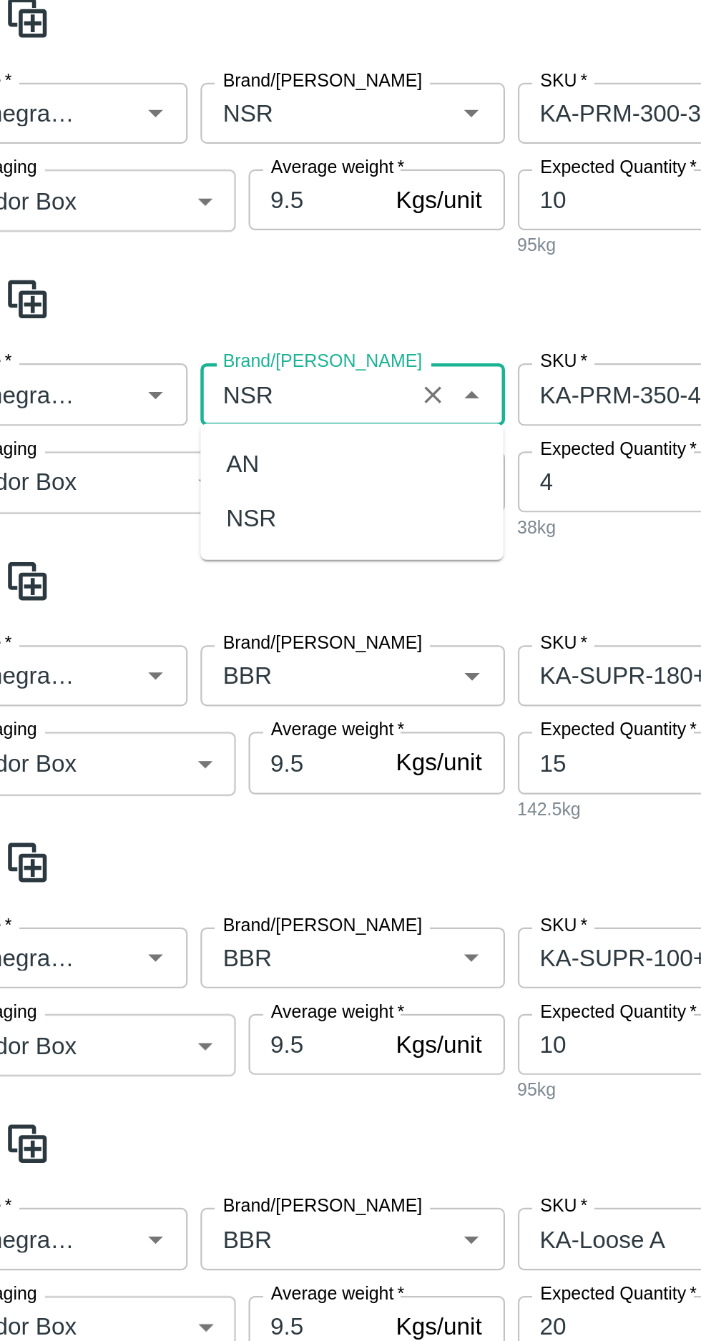
click at [157, 555] on div "NSR" at bounding box center [201, 564] width 135 height 24
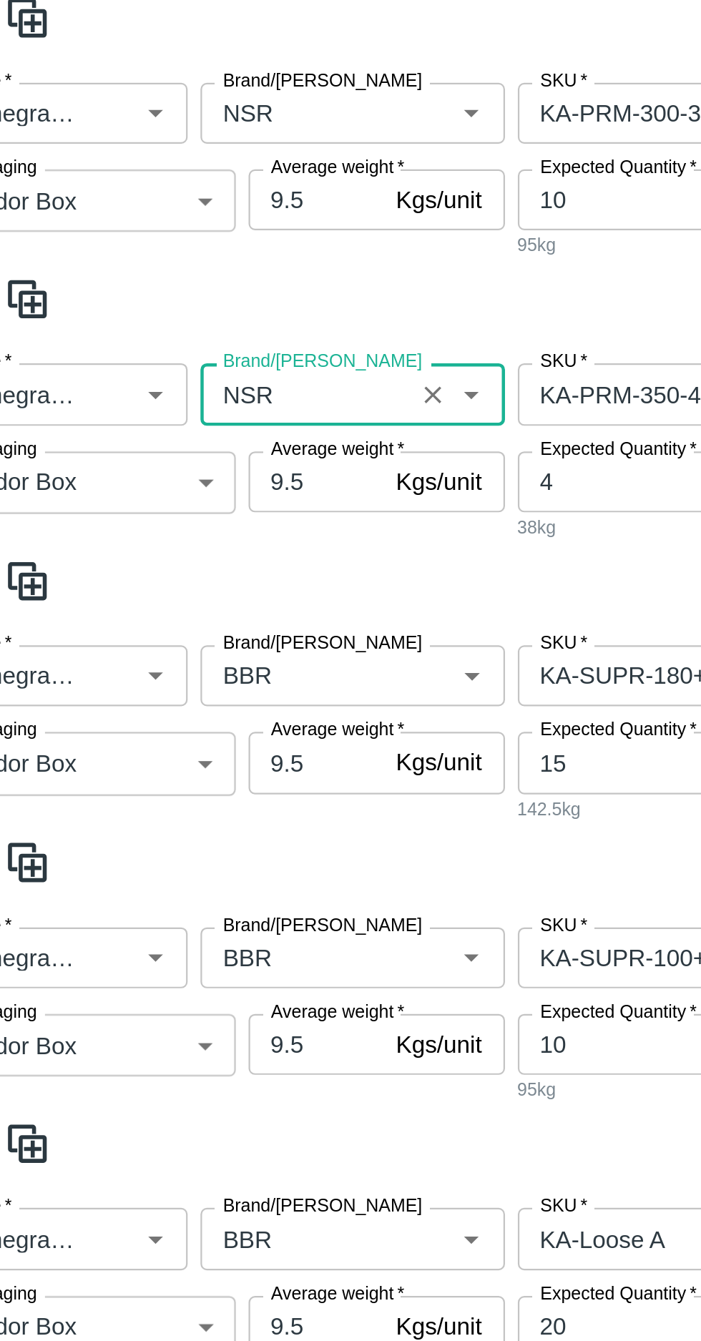
type input "NSR"
click at [167, 625] on input "Brand/[PERSON_NAME]" at bounding box center [181, 634] width 85 height 19
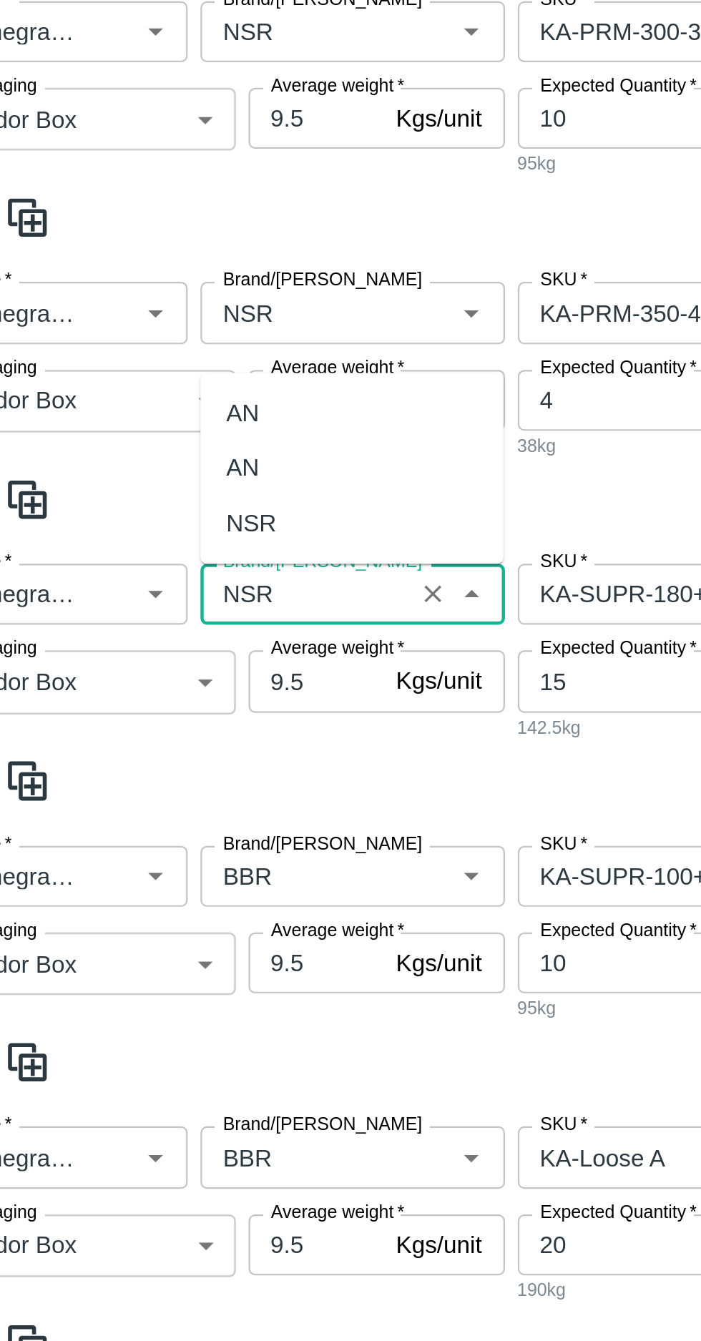
click at [157, 562] on div "NSR" at bounding box center [157, 567] width 22 height 16
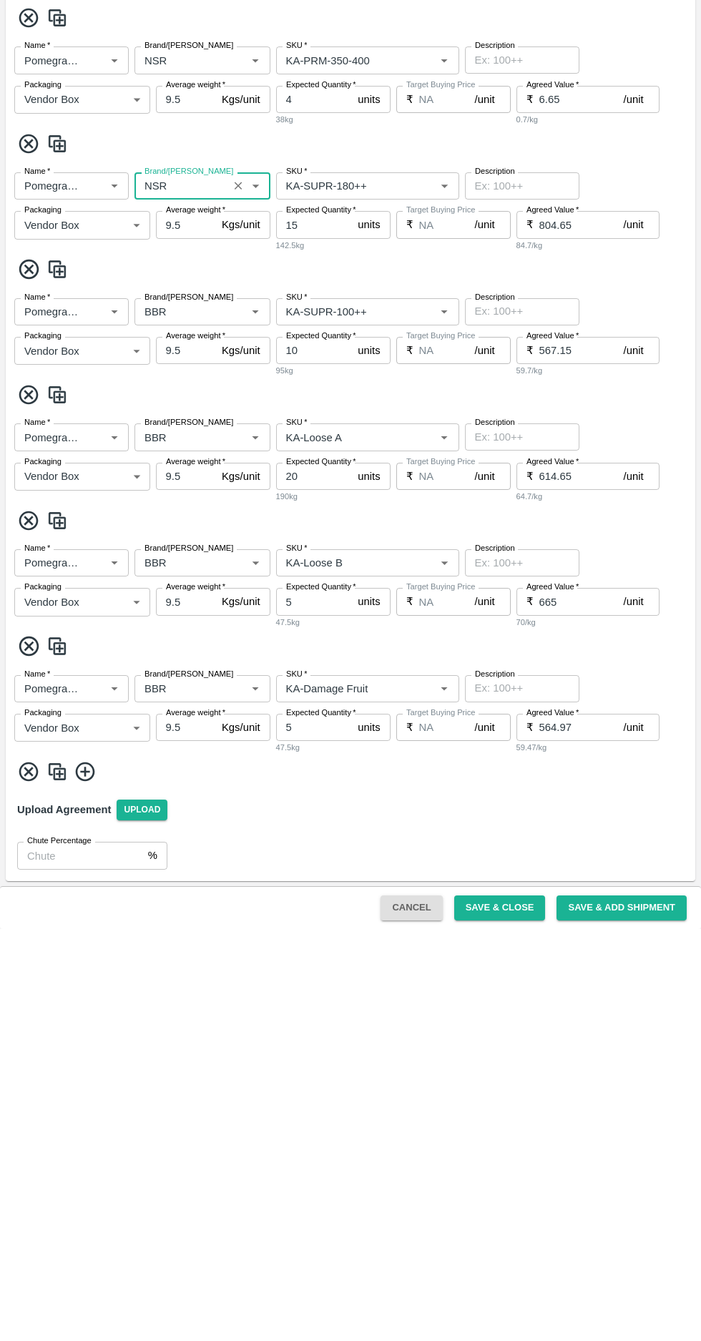
type input "NSR"
click at [171, 727] on input "Brand/[PERSON_NAME]" at bounding box center [181, 724] width 85 height 19
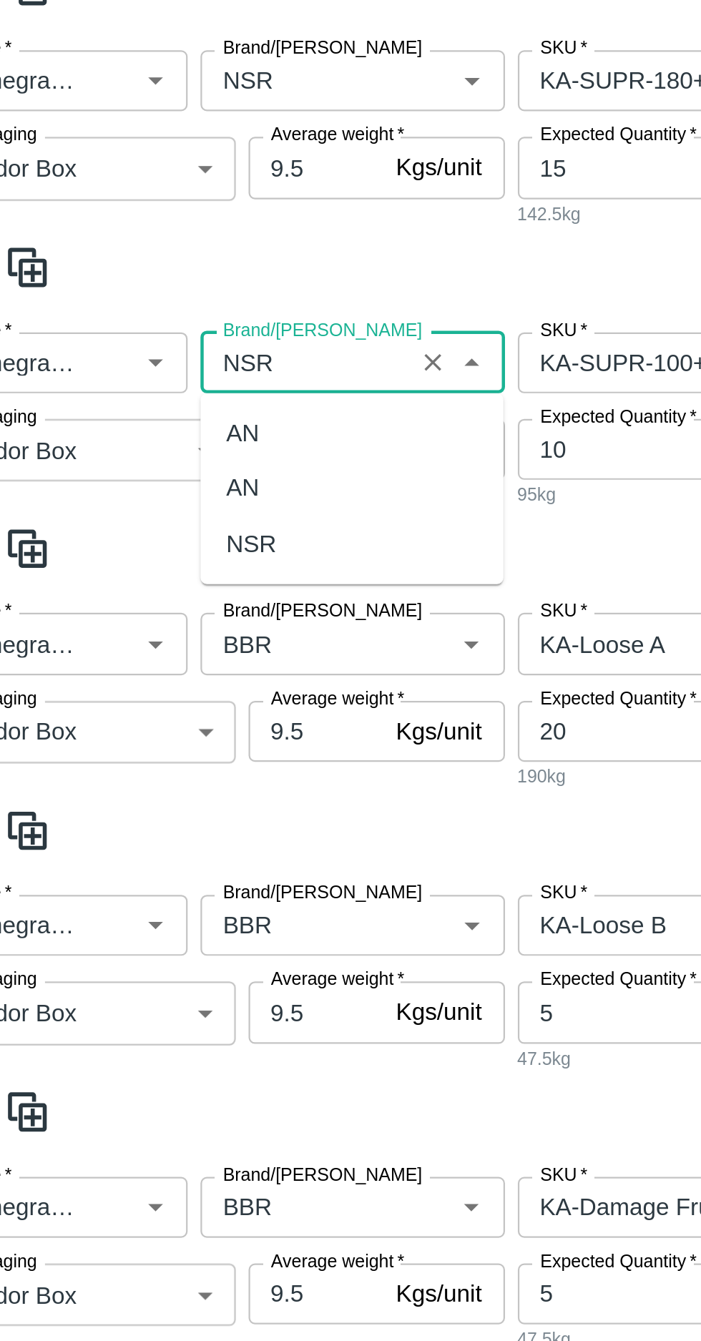
click at [159, 804] on div "NSR" at bounding box center [157, 804] width 22 height 16
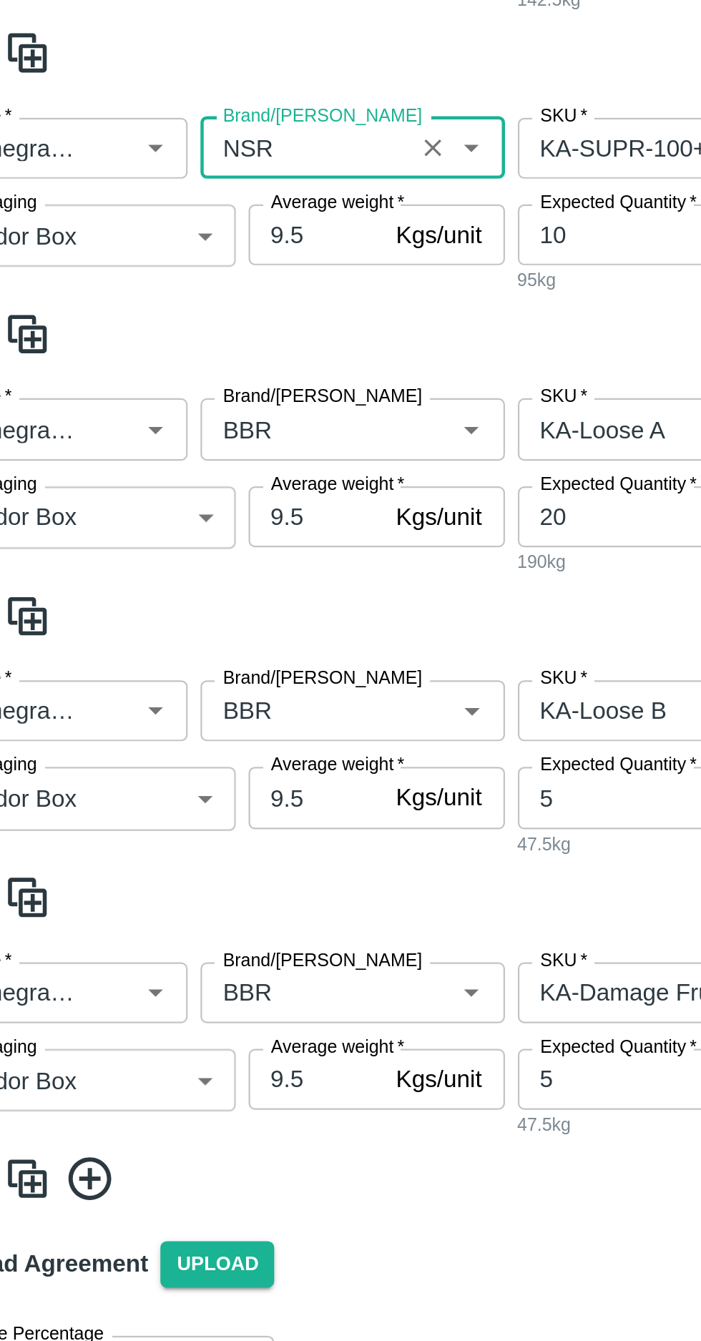
type input "NSR"
click at [162, 854] on input "Brand/[PERSON_NAME]" at bounding box center [181, 849] width 85 height 19
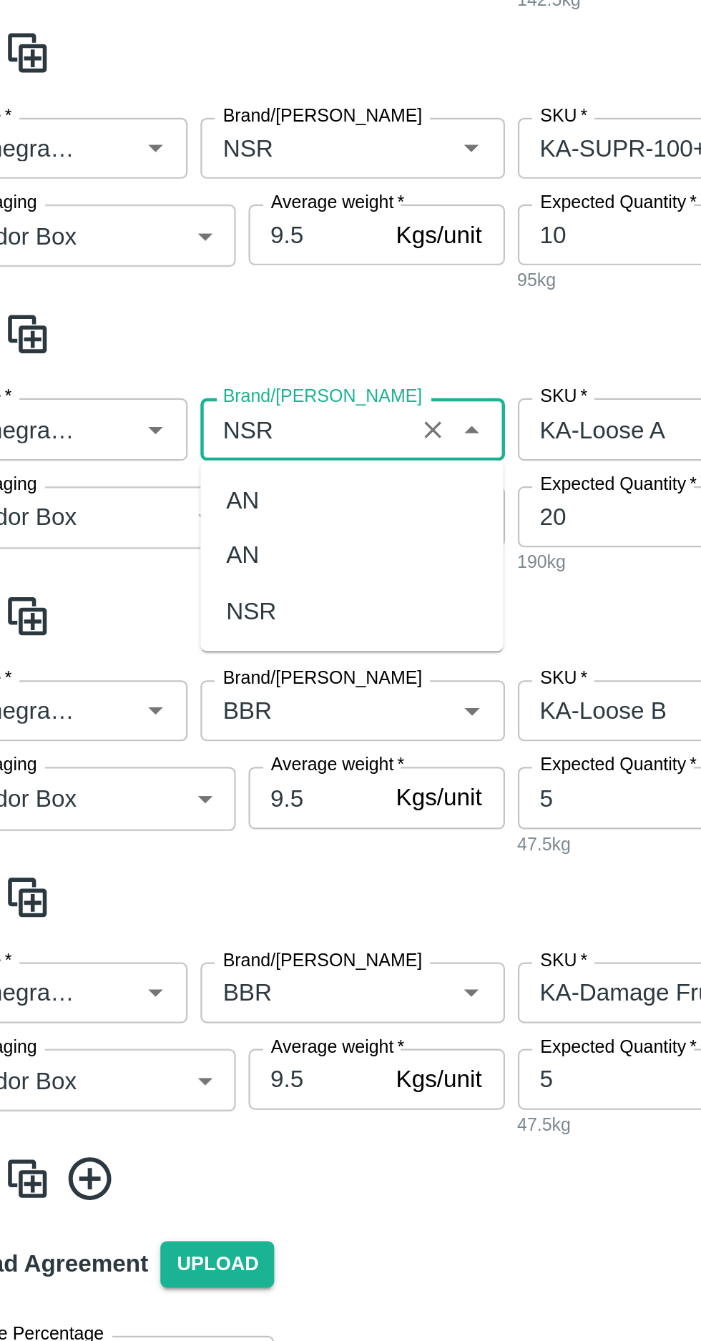
click at [152, 926] on div "NSR" at bounding box center [157, 930] width 22 height 16
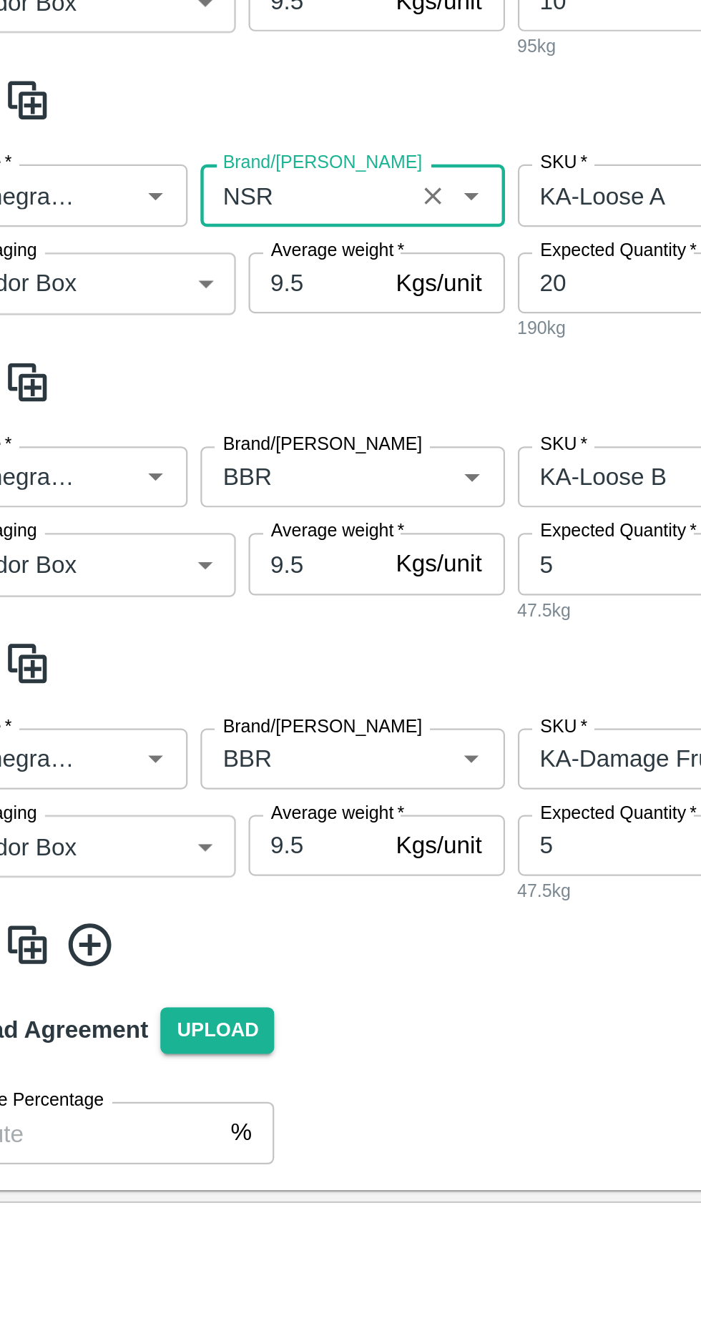
type input "NSR"
click at [163, 977] on input "Brand/[PERSON_NAME]" at bounding box center [181, 975] width 85 height 19
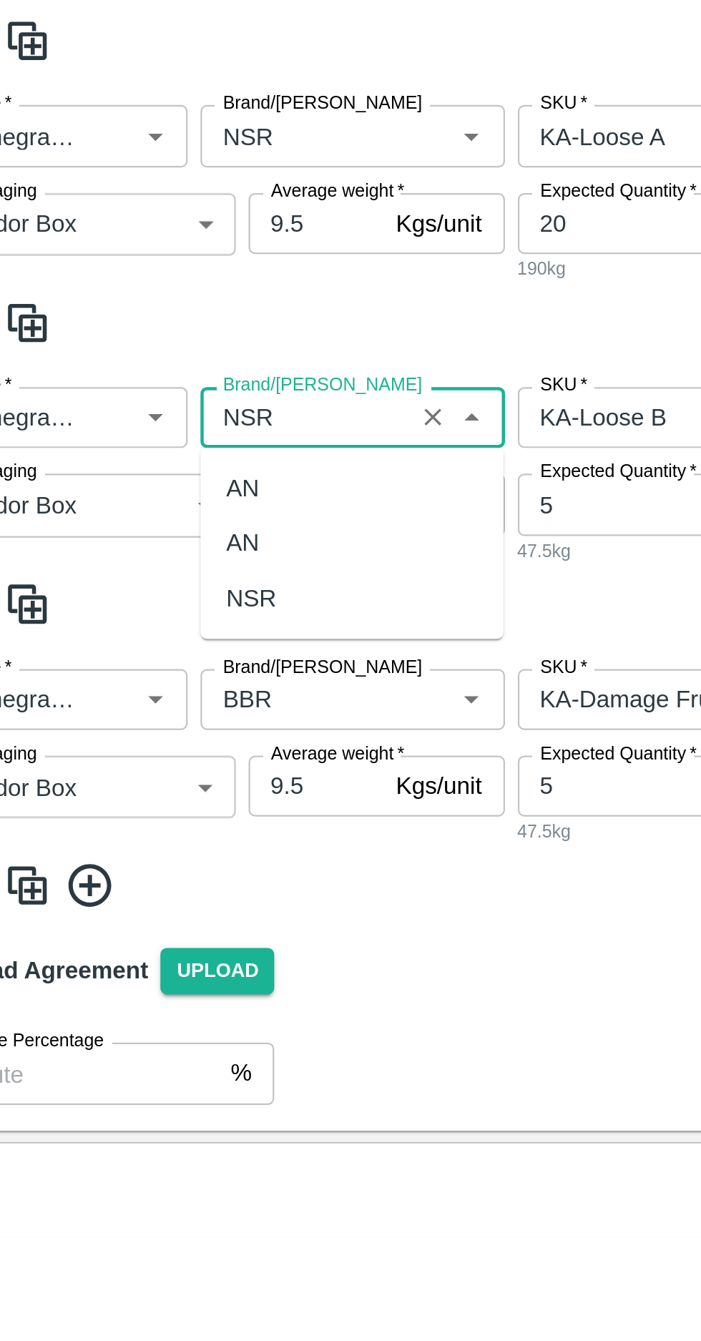
click at [154, 1047] on div "NSR" at bounding box center [201, 1056] width 135 height 24
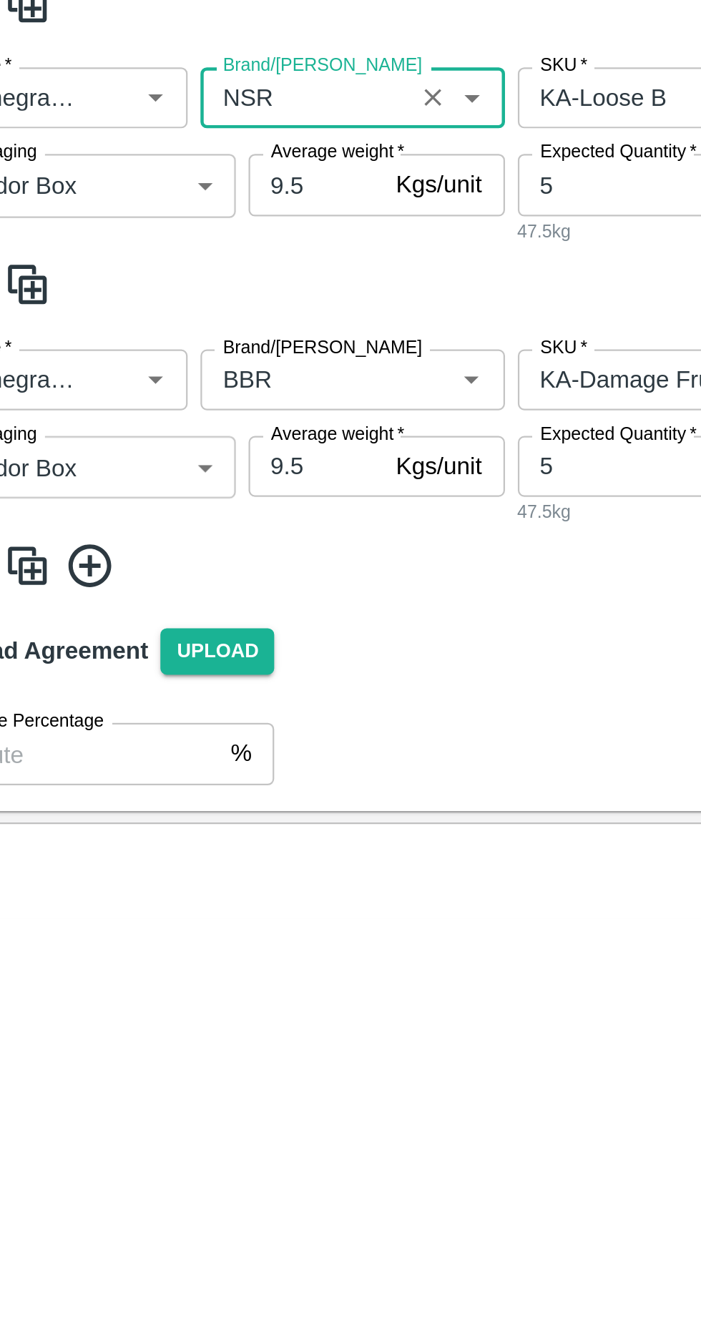
type input "NSR"
click at [161, 1102] on input "Brand/[PERSON_NAME]" at bounding box center [181, 1101] width 85 height 19
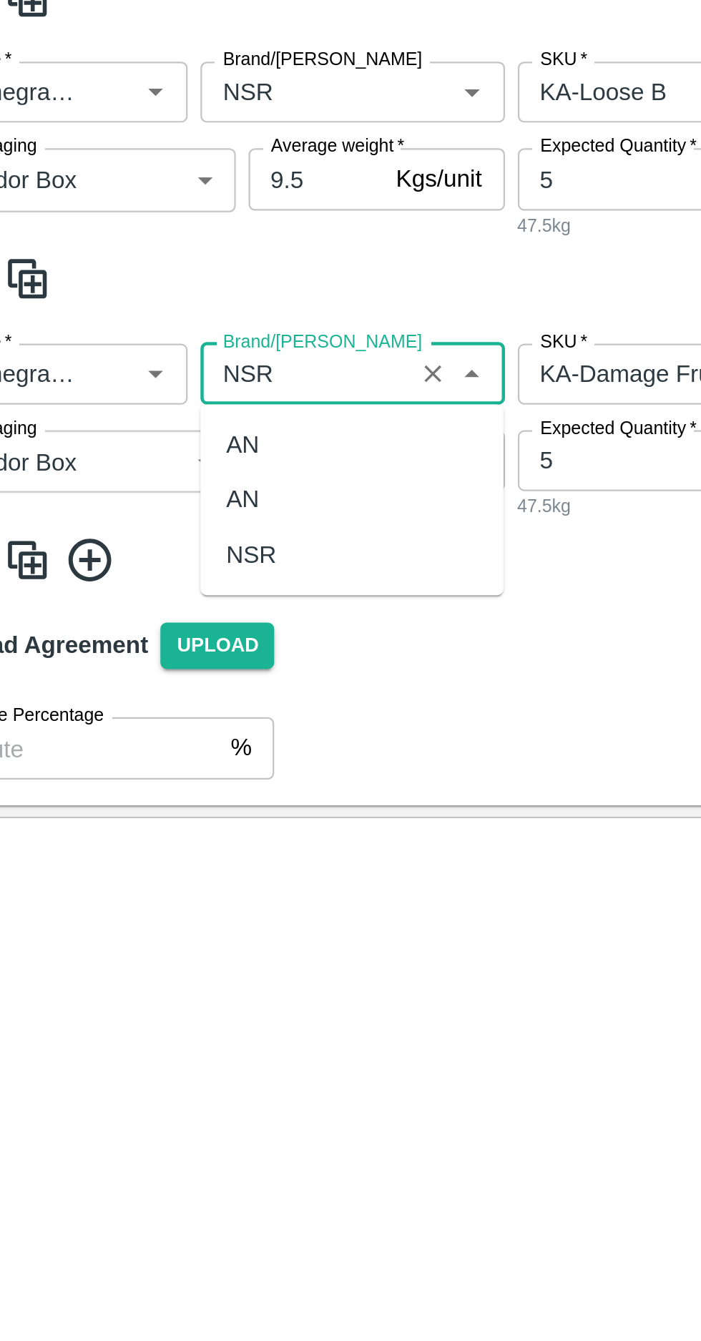
click at [159, 1176] on div "NSR" at bounding box center [157, 1181] width 22 height 16
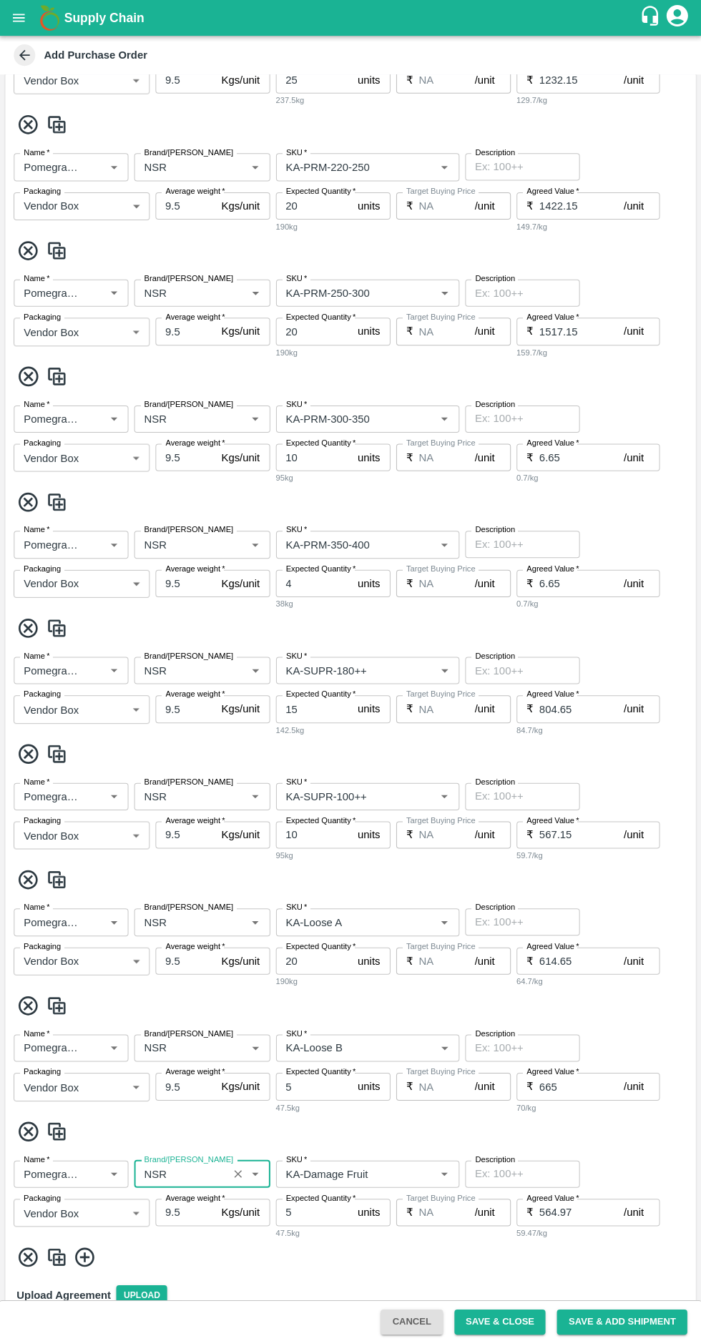
scroll to position [795, 0]
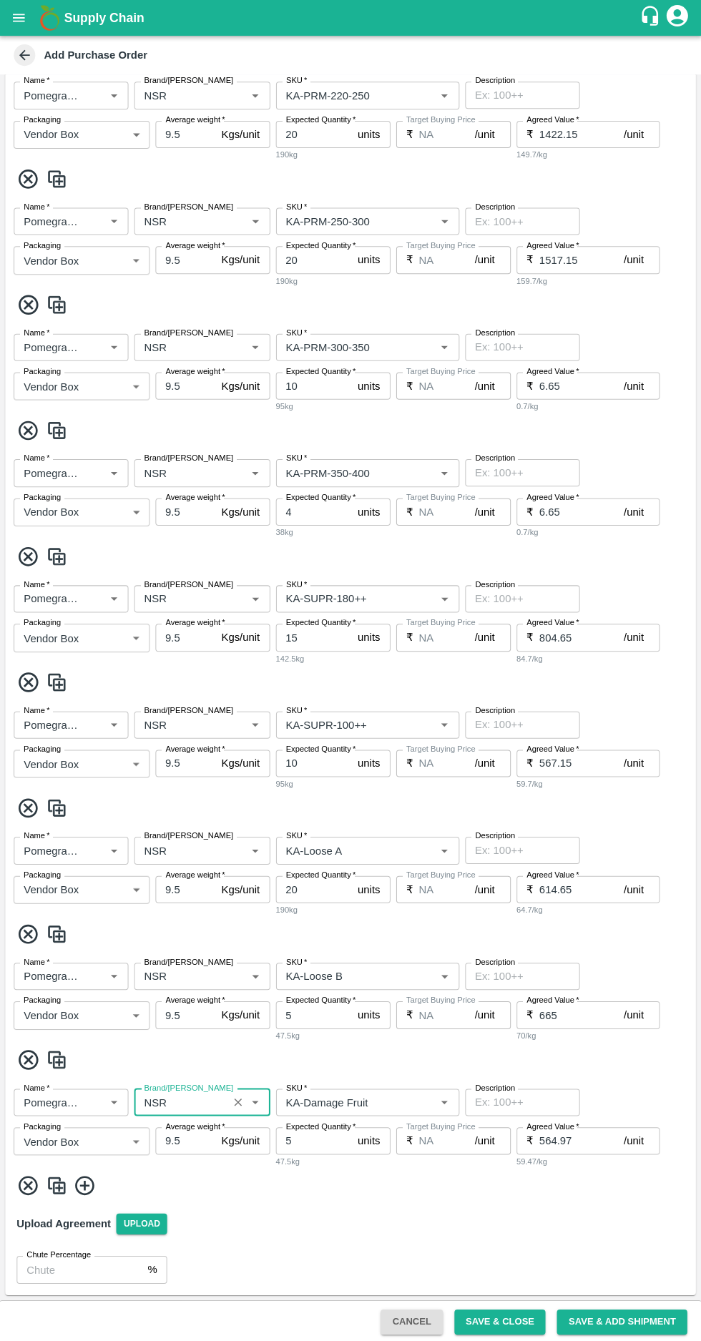
type input "NSR"
click at [501, 1316] on button "Save & Close" at bounding box center [500, 1320] width 92 height 25
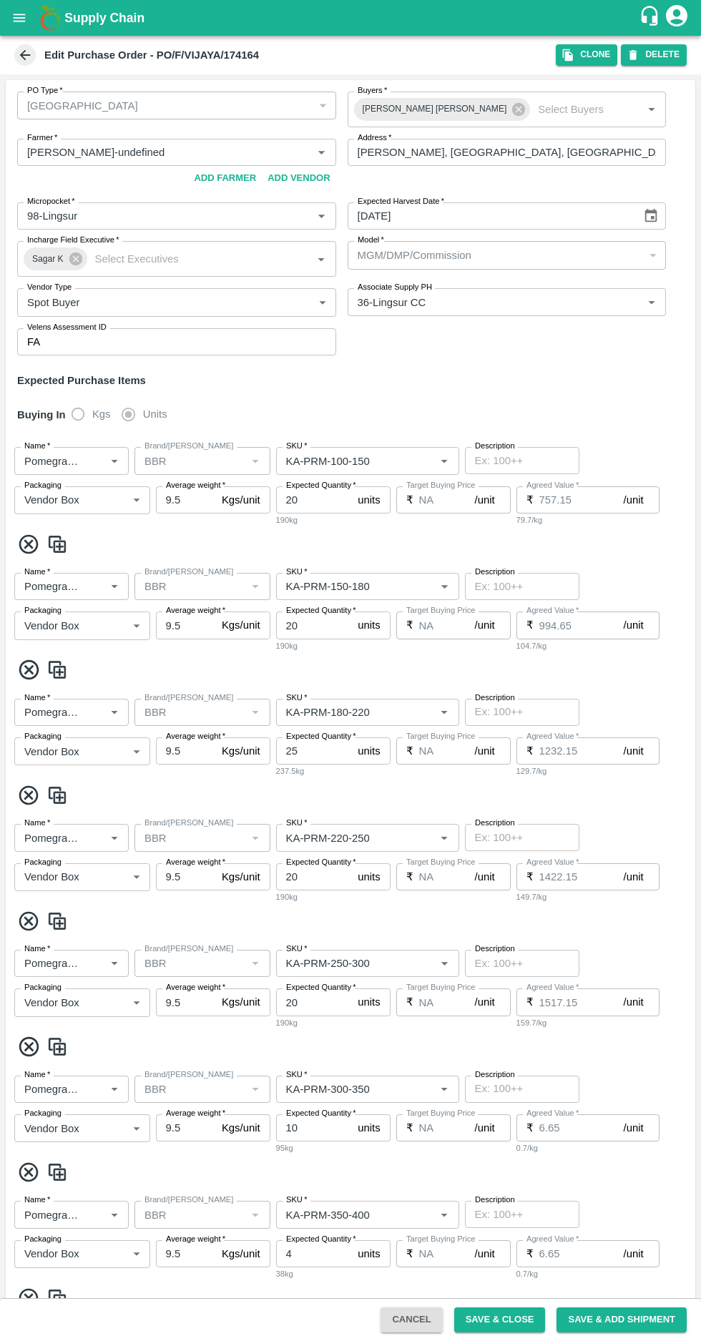
click at [16, 54] on span at bounding box center [24, 54] width 21 height 21
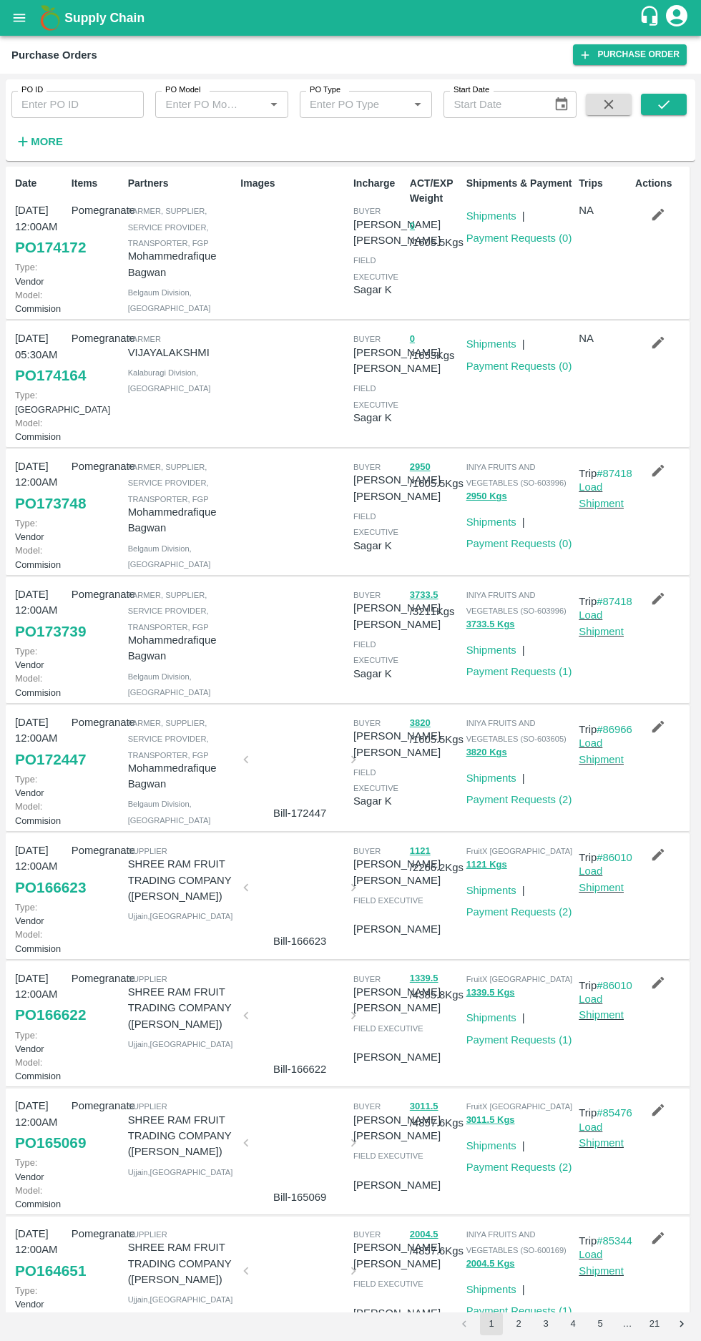
click at [44, 149] on h6 "More" at bounding box center [47, 141] width 32 height 19
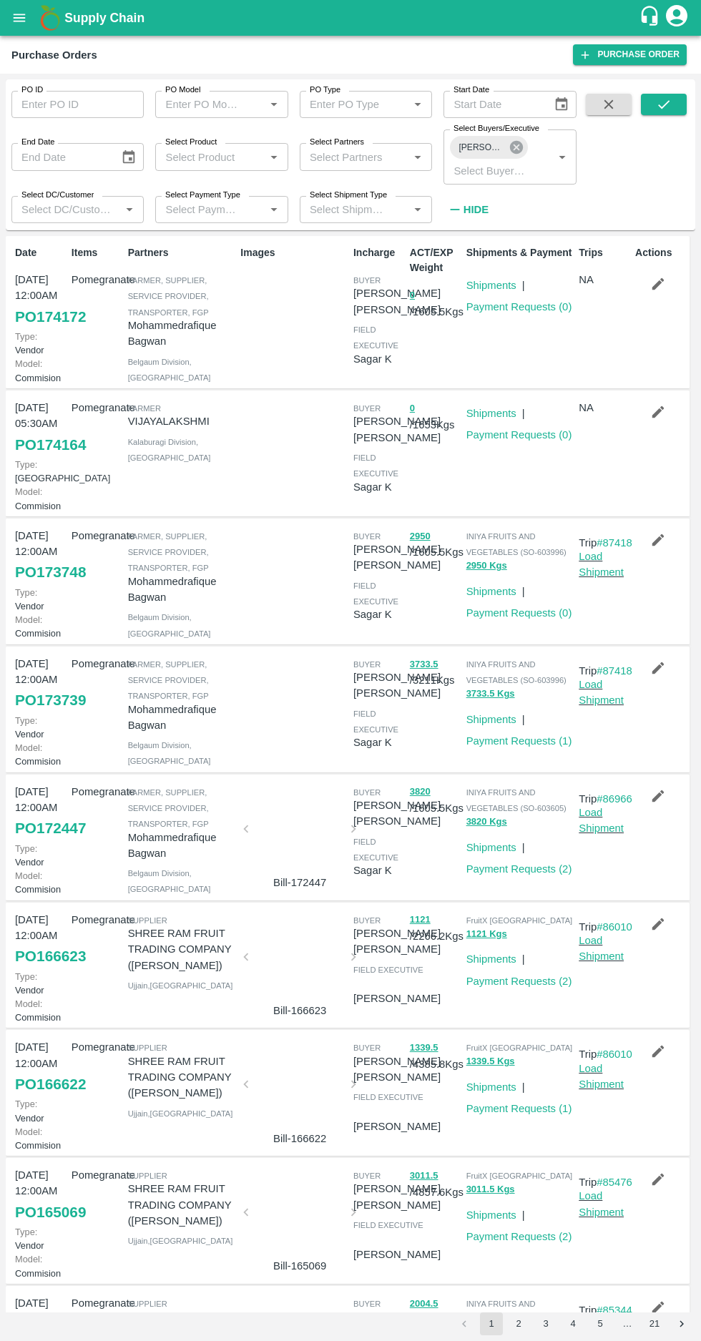
click at [519, 150] on icon at bounding box center [516, 147] width 13 height 13
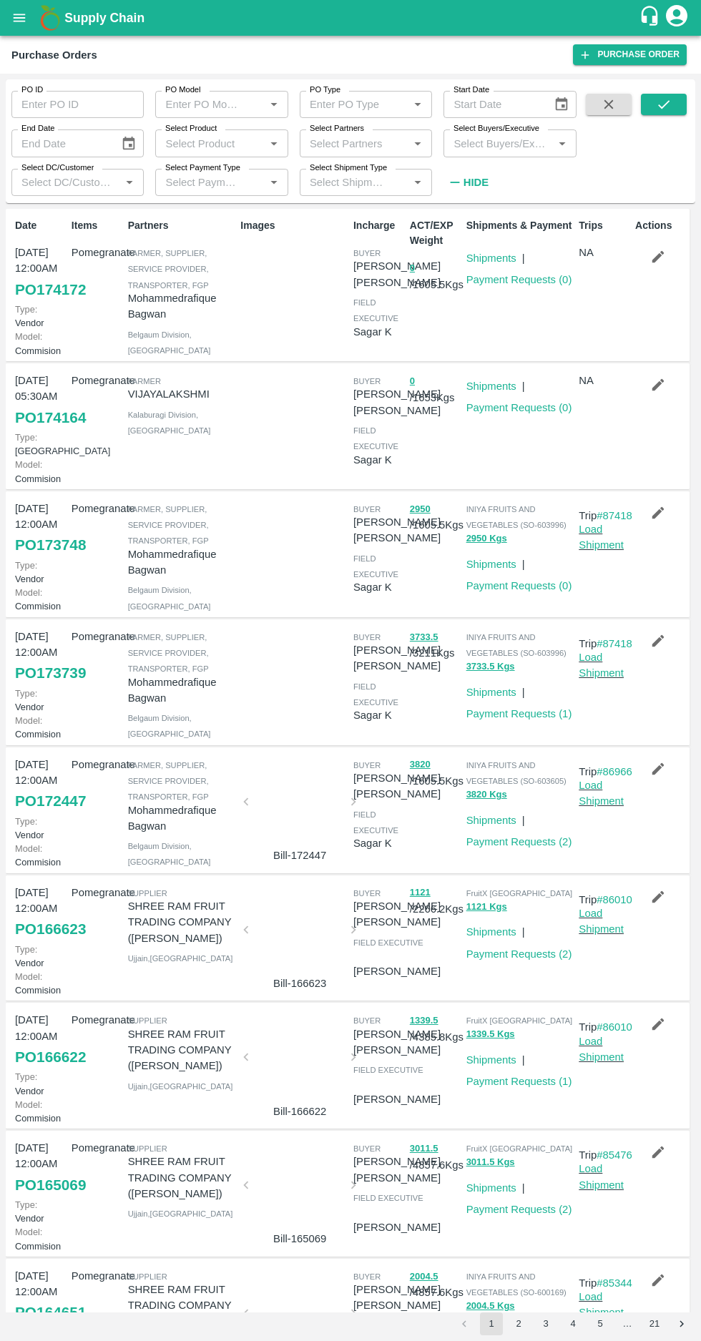
click at [487, 149] on input "Select Buyers/Executive" at bounding box center [498, 143] width 100 height 19
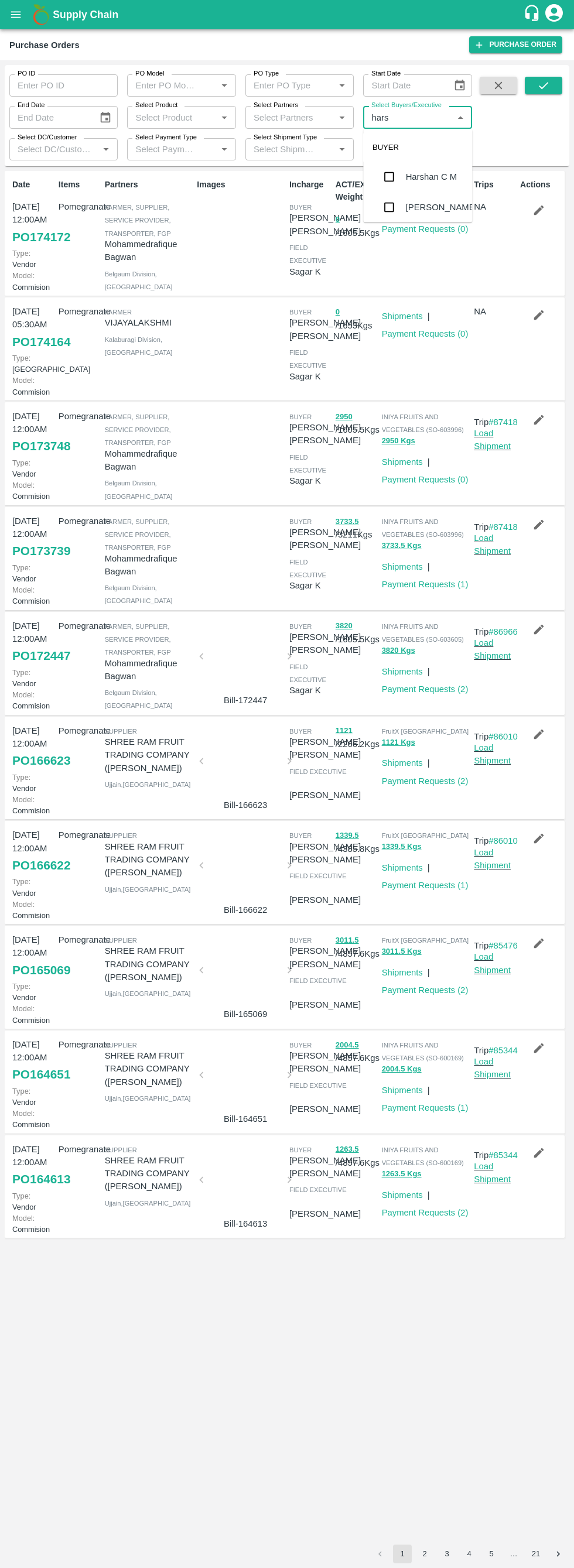
type input "harsh"
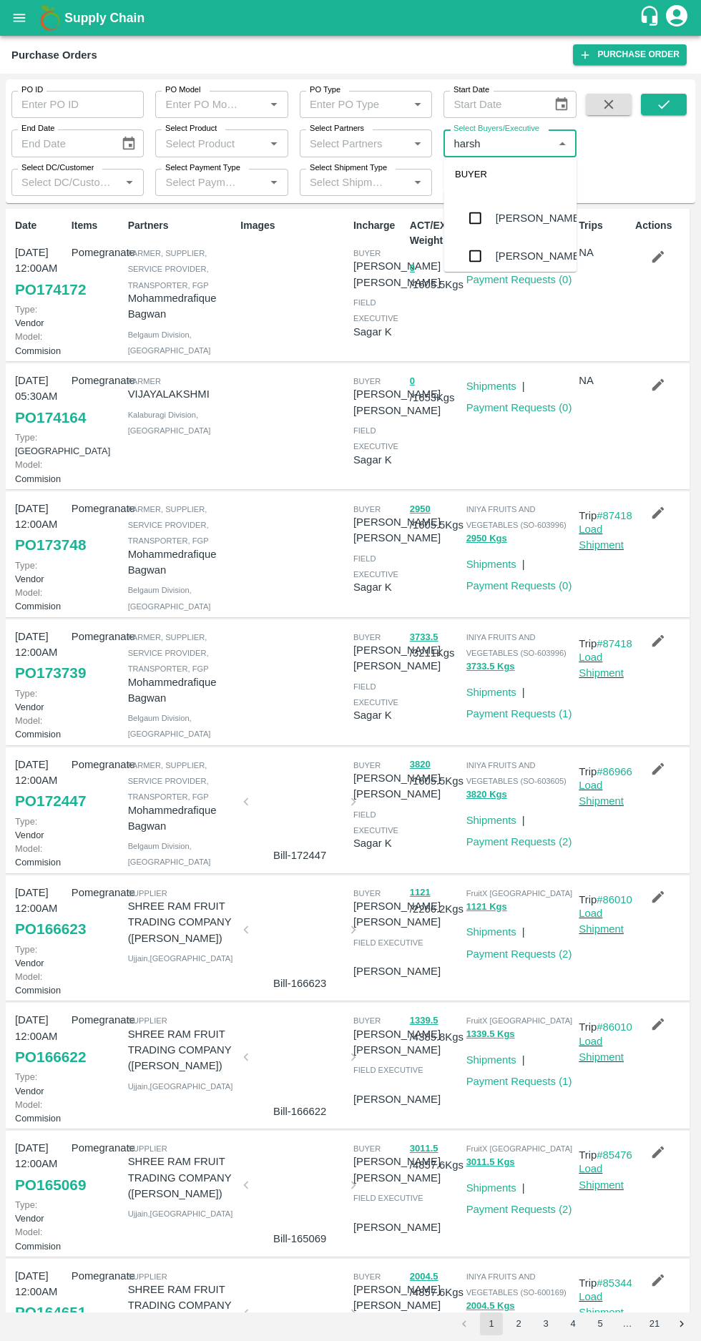
scroll to position [49, 0]
click at [476, 248] on input "checkbox" at bounding box center [475, 247] width 29 height 29
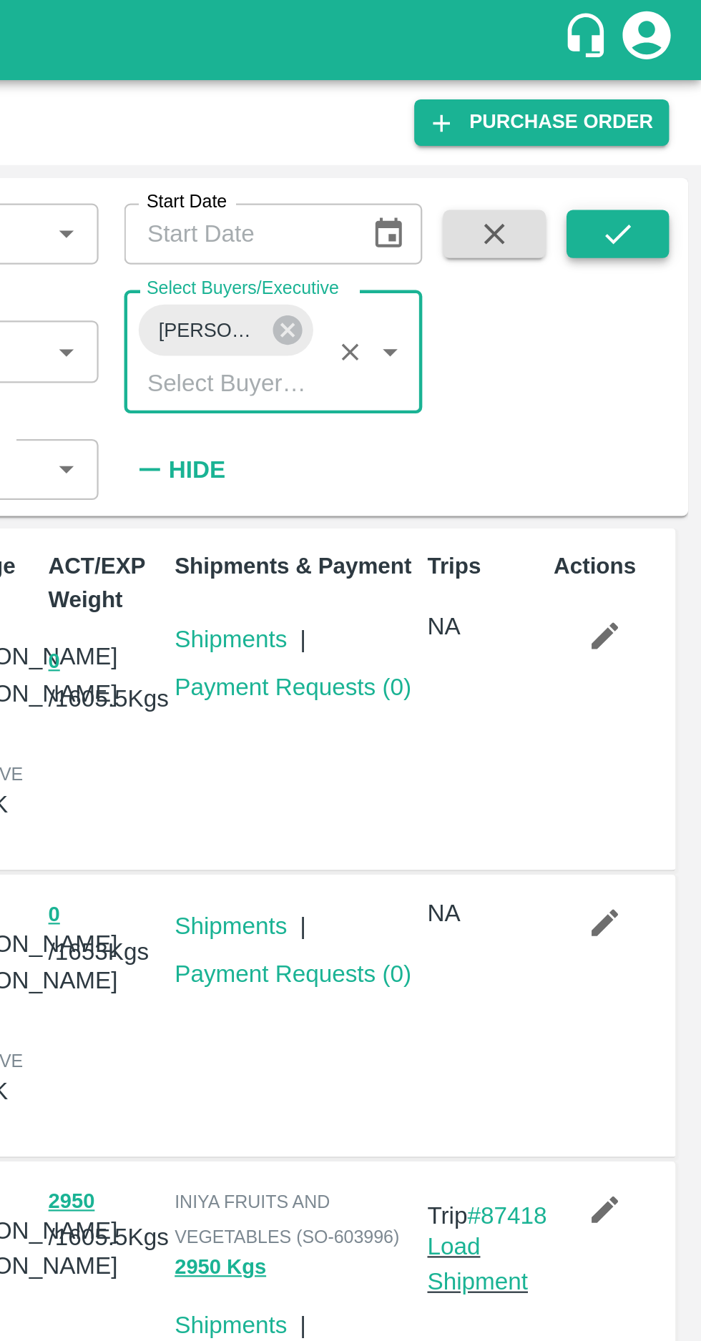
click at [667, 107] on icon "submit" at bounding box center [664, 105] width 16 height 16
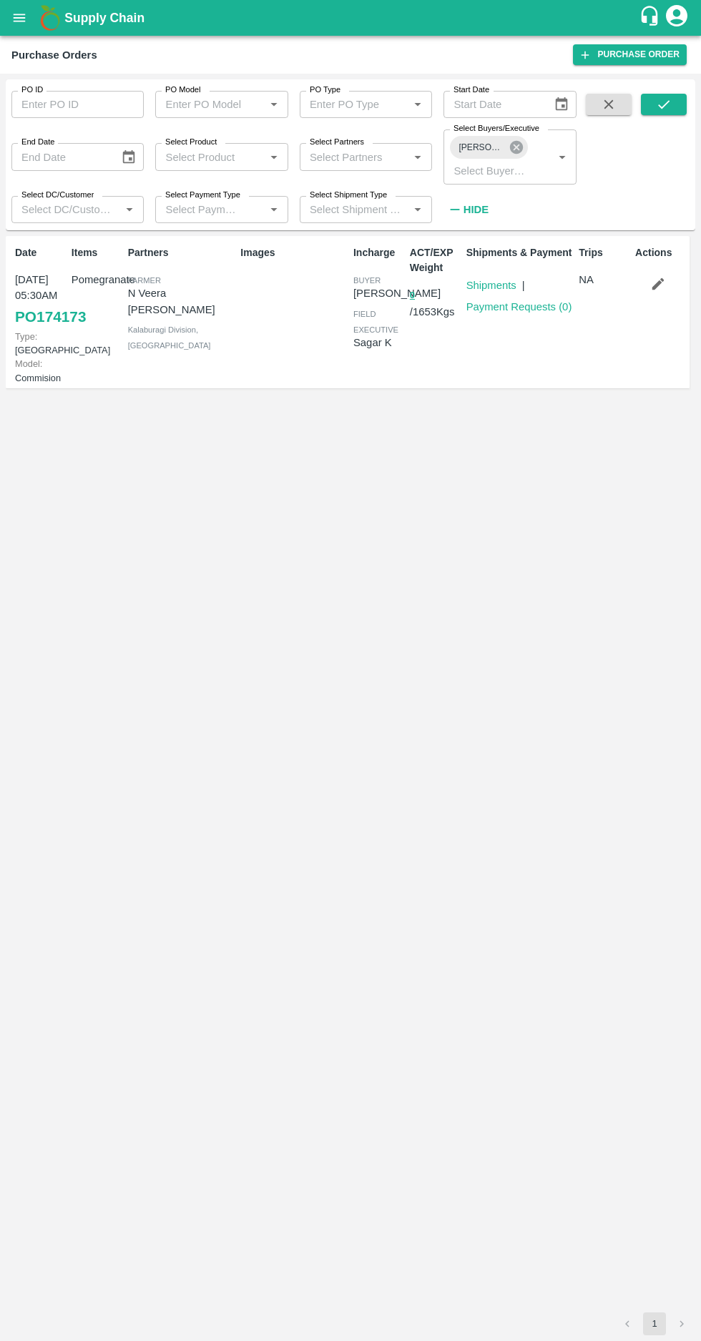
click at [516, 147] on icon at bounding box center [517, 147] width 16 height 16
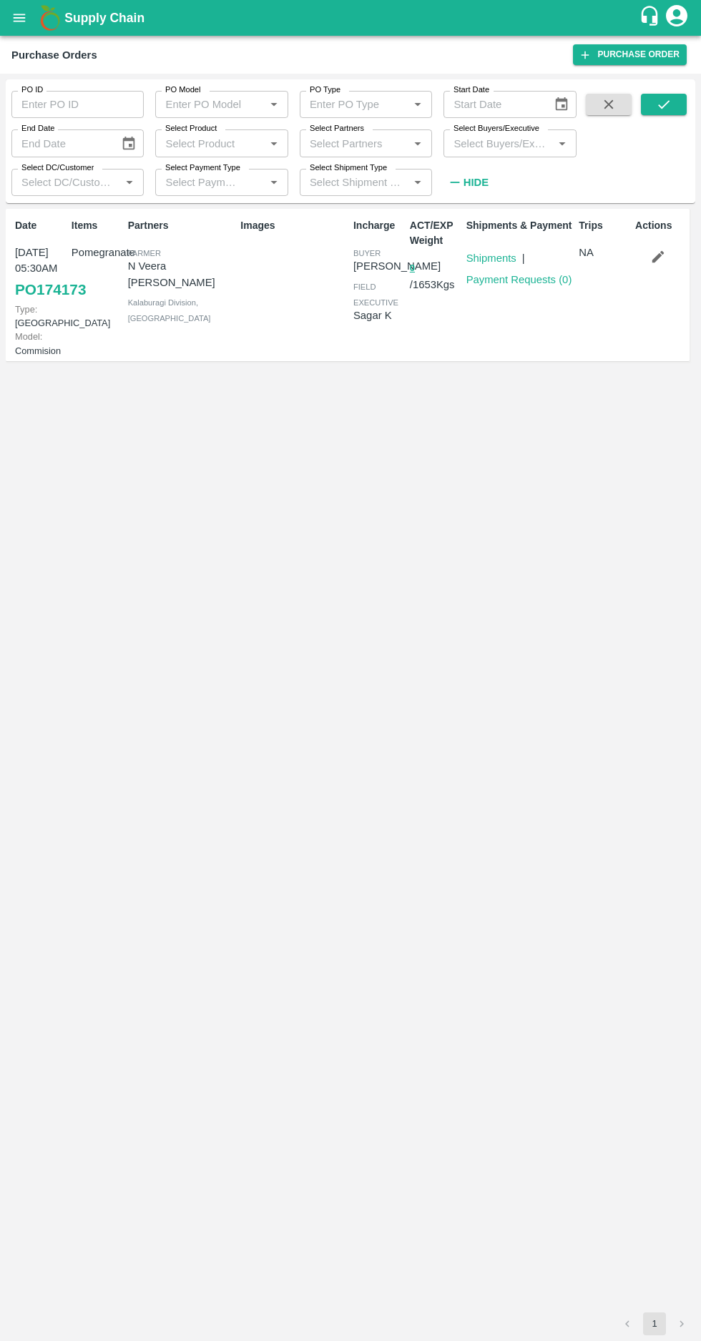
click at [499, 137] on input "Select Buyers/Executive" at bounding box center [498, 143] width 100 height 19
type input "afza"
click at [469, 215] on input "checkbox" at bounding box center [475, 217] width 29 height 29
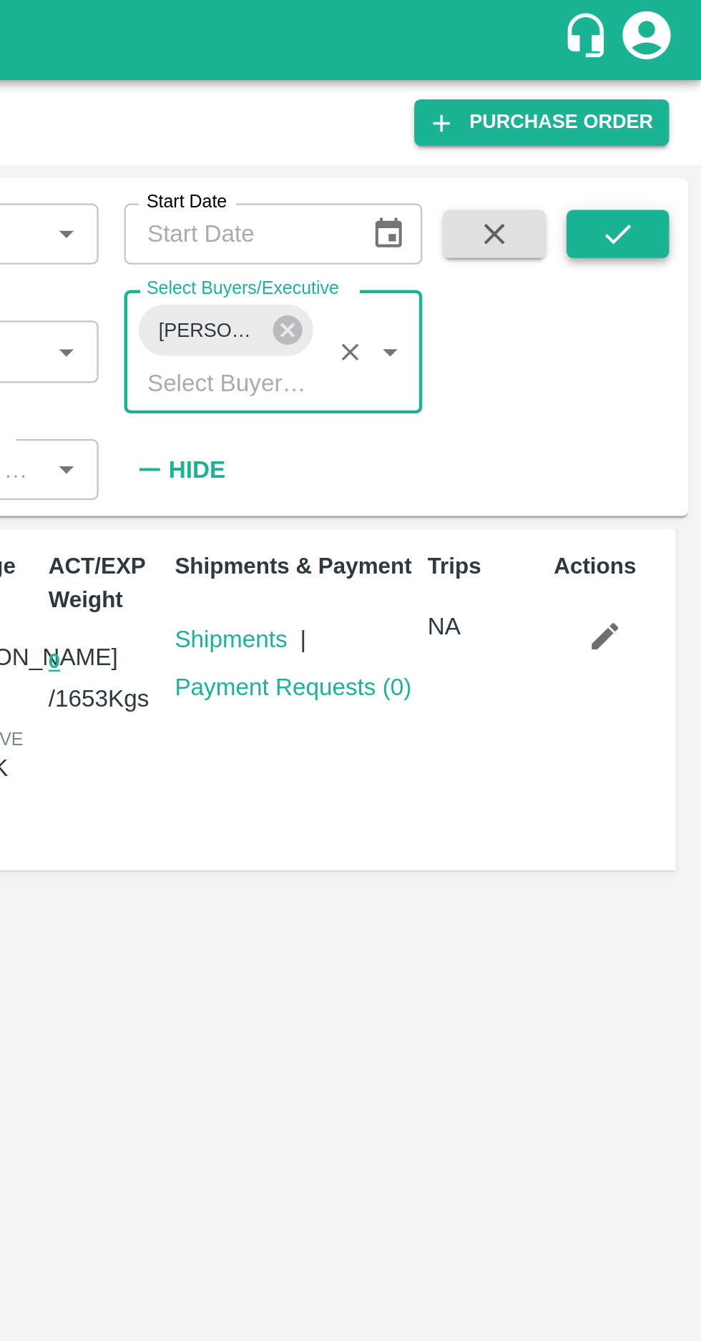
click at [660, 110] on icon "submit" at bounding box center [664, 105] width 16 height 16
